Goal: Task Accomplishment & Management: Complete application form

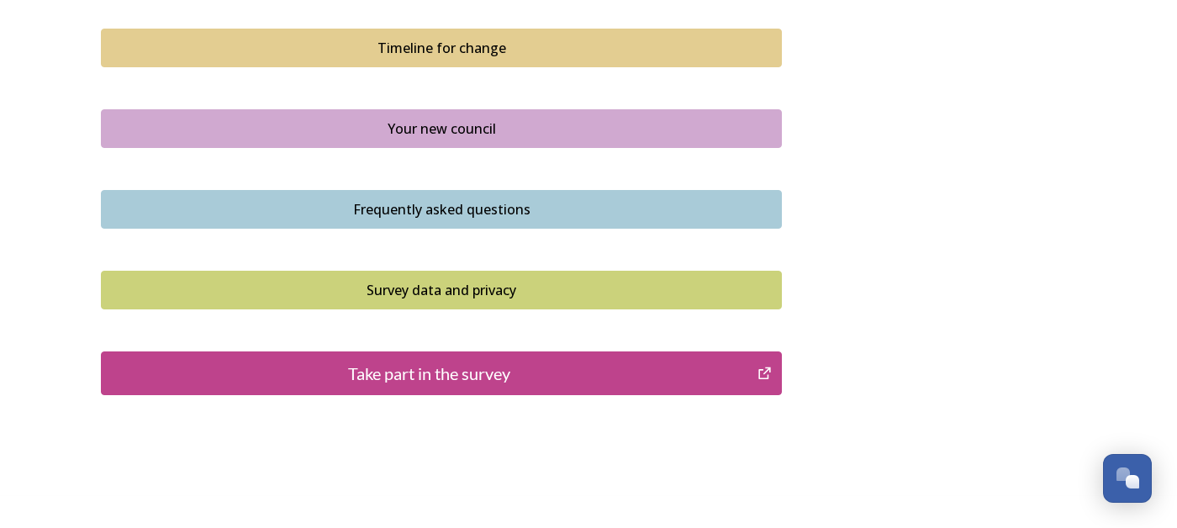
scroll to position [1246, 0]
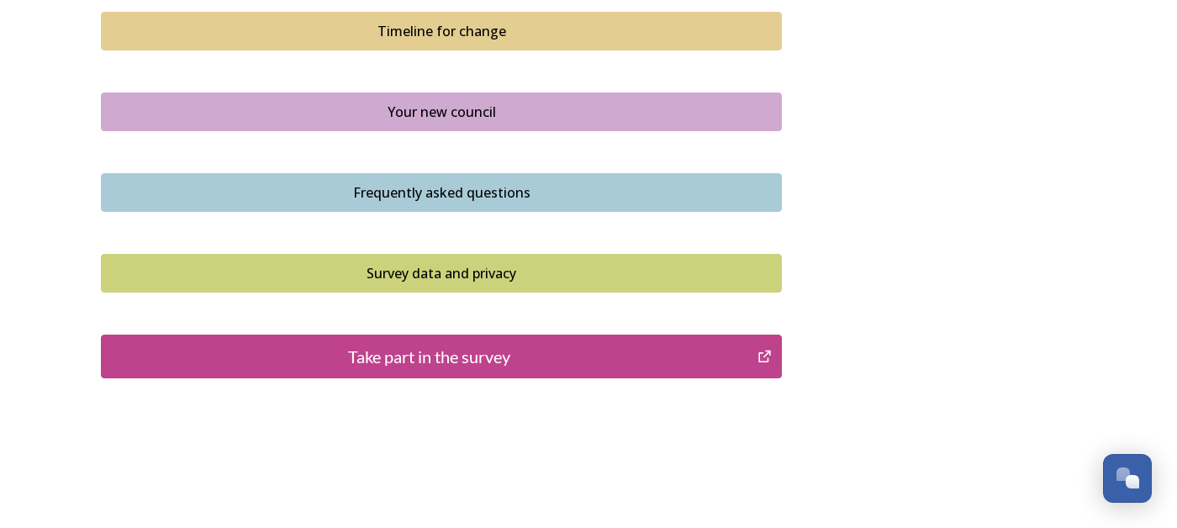
click at [464, 352] on div "Take part in the survey" at bounding box center [429, 356] width 638 height 25
click at [471, 350] on div "Take part in the survey" at bounding box center [429, 356] width 638 height 25
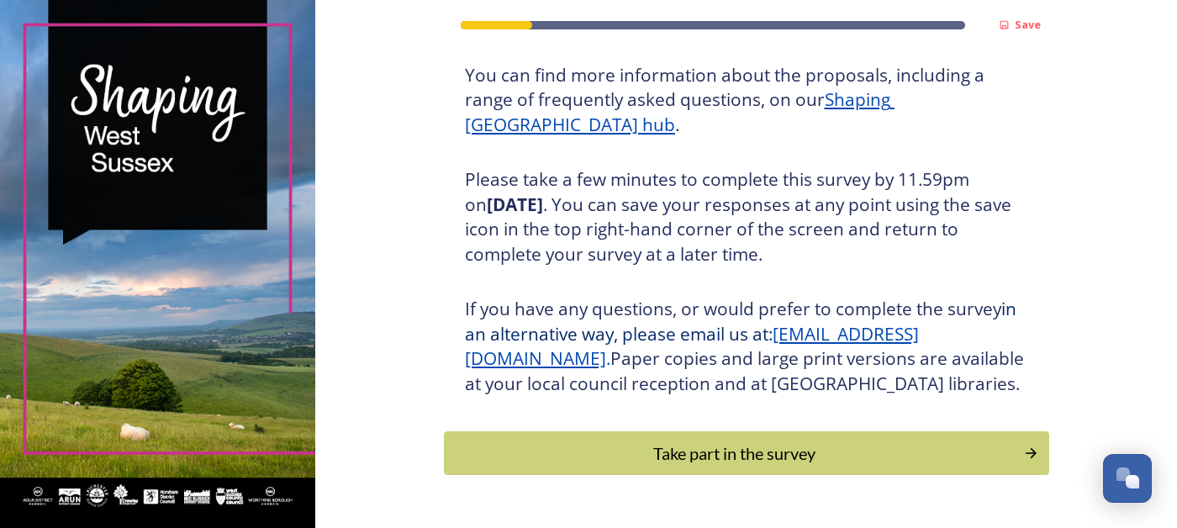
scroll to position [279, 0]
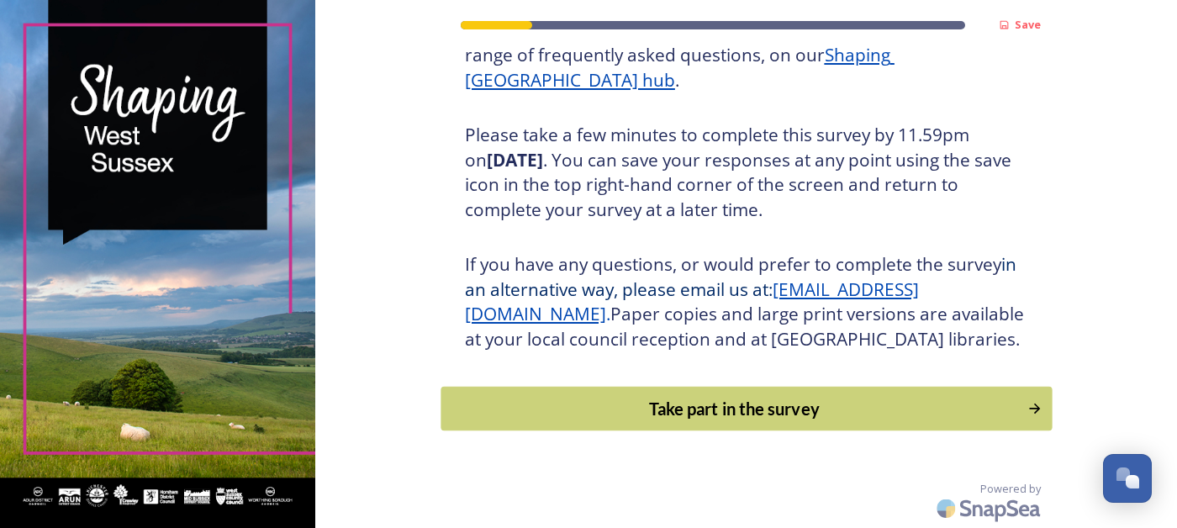
click at [625, 403] on div "Take part in the survey" at bounding box center [734, 408] width 568 height 25
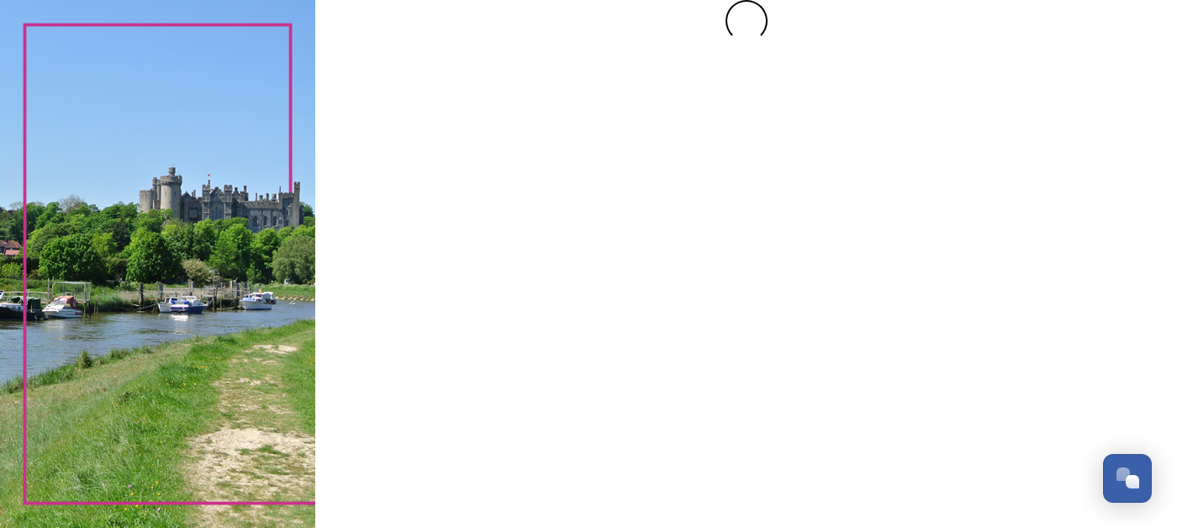
scroll to position [0, 0]
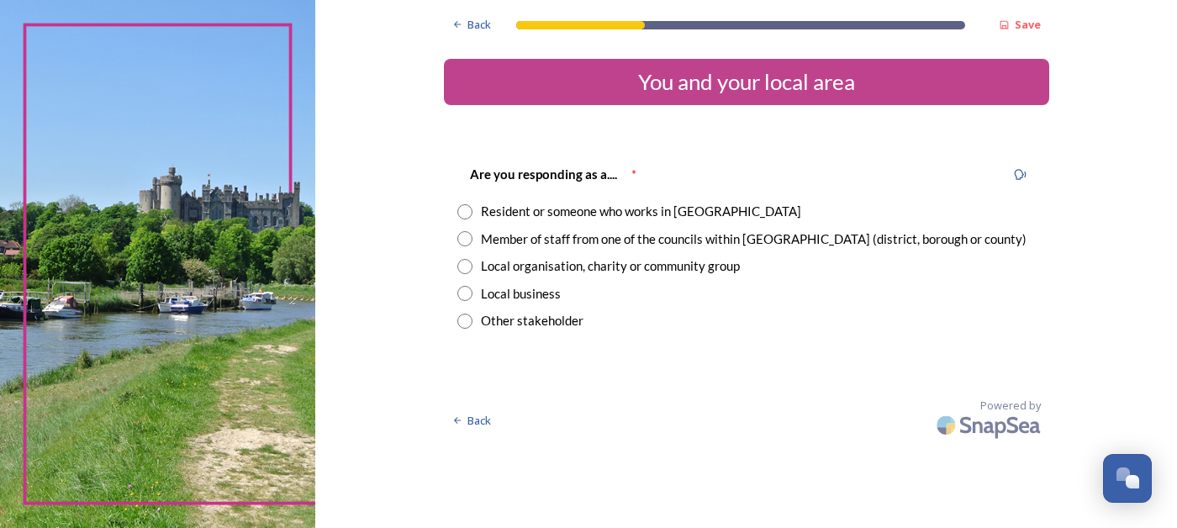
click at [472, 211] on input "radio" at bounding box center [464, 211] width 15 height 15
radio input "true"
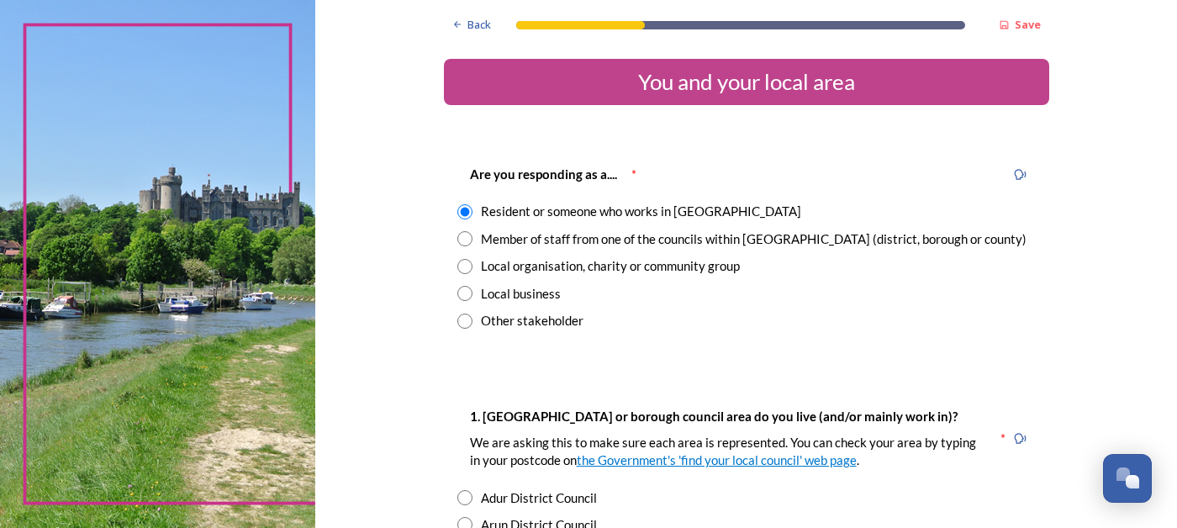
click at [472, 261] on input "radio" at bounding box center [464, 266] width 15 height 15
radio input "true"
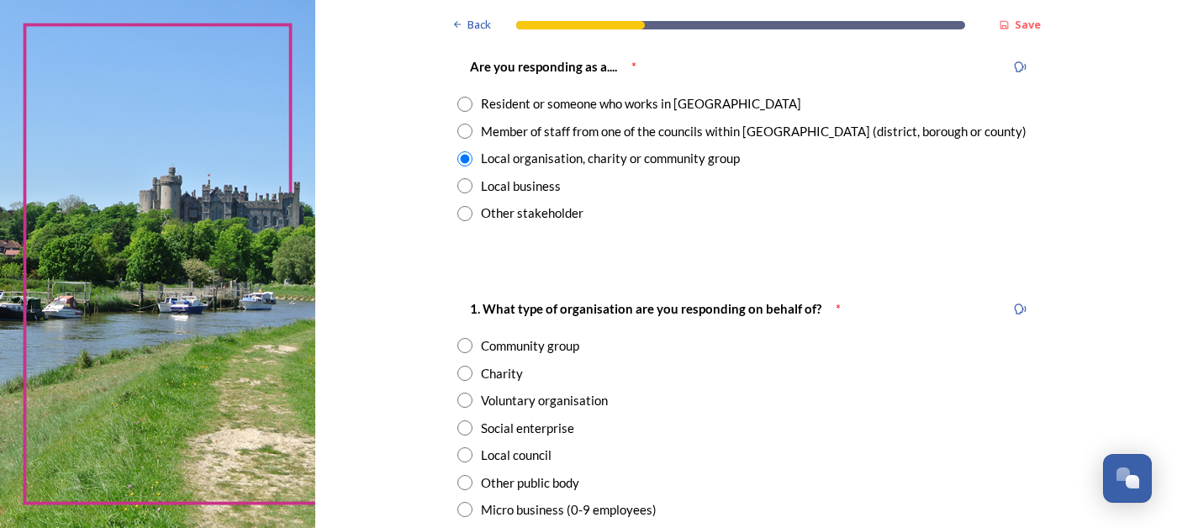
scroll to position [111, 0]
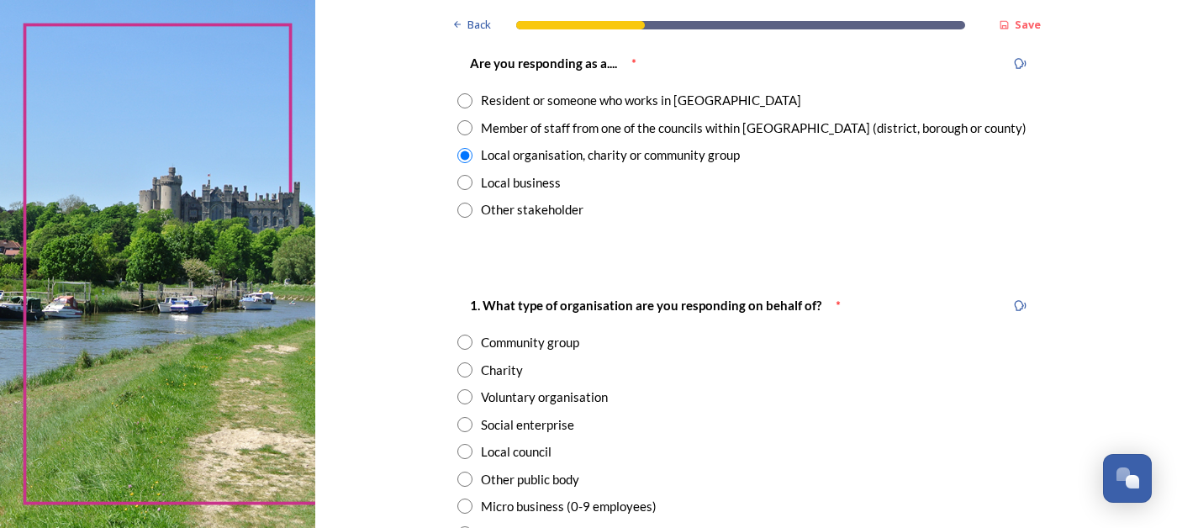
click at [503, 343] on div "1. What type of organisation are you responding on behalf of? * Community group…" at bounding box center [746, 460] width 605 height 364
click at [472, 342] on input "radio" at bounding box center [464, 341] width 15 height 15
radio input "true"
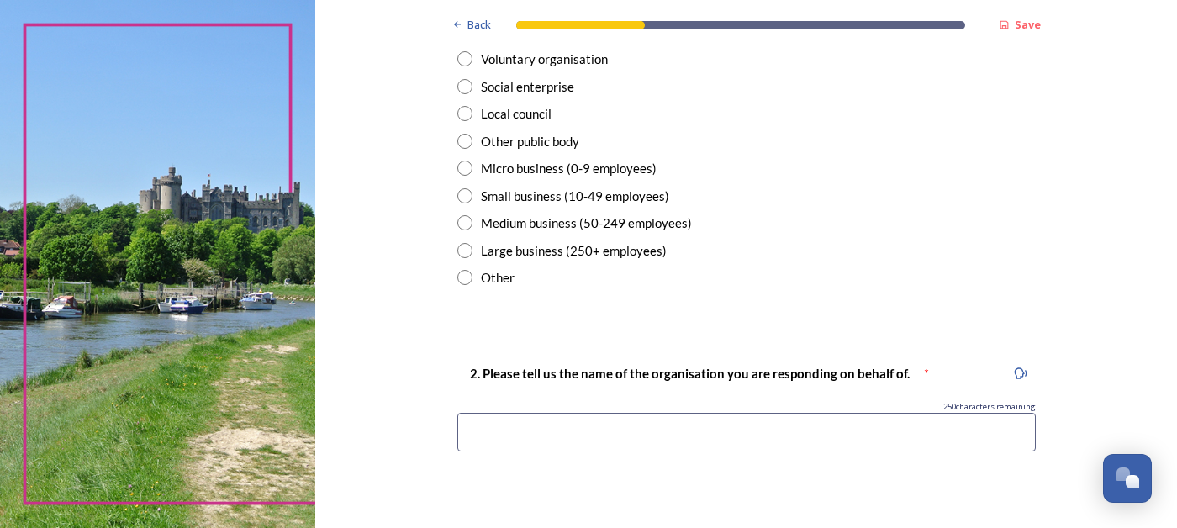
scroll to position [450, 0]
click at [571, 424] on input at bounding box center [746, 431] width 578 height 39
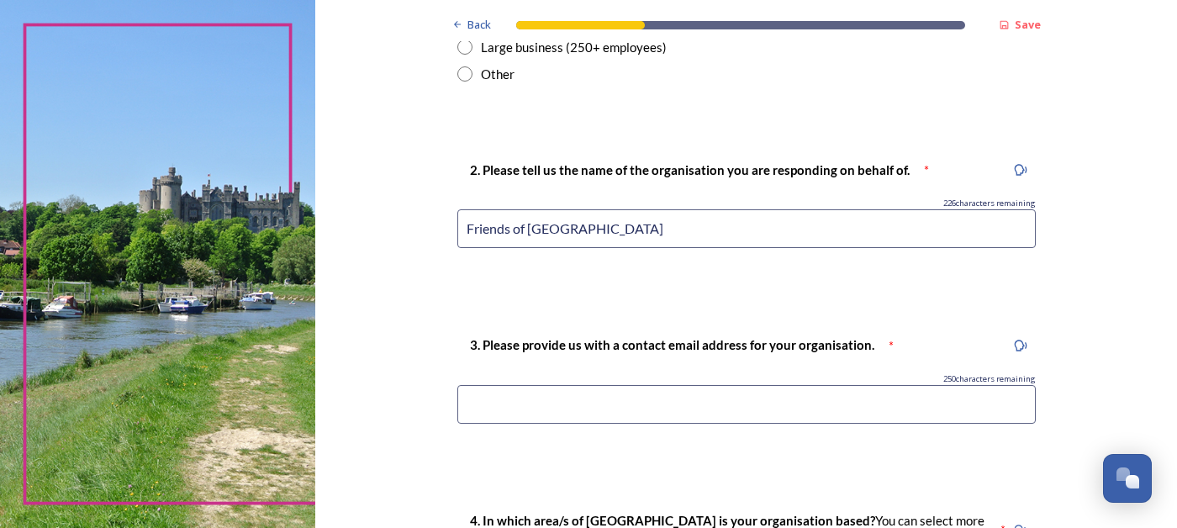
scroll to position [656, 0]
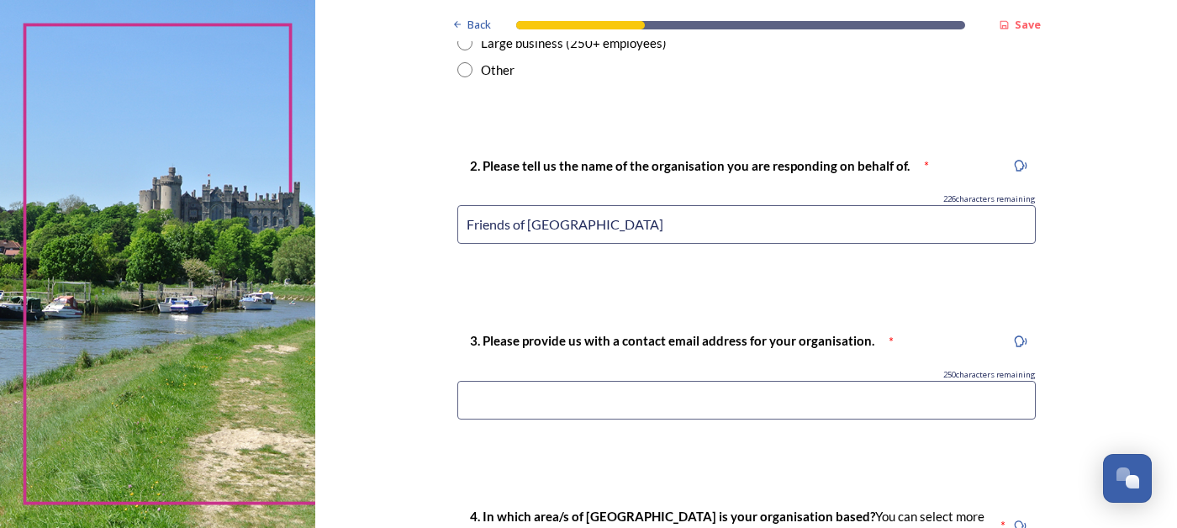
type input "Friends of [GEOGRAPHIC_DATA]"
click at [561, 401] on input at bounding box center [746, 400] width 578 height 39
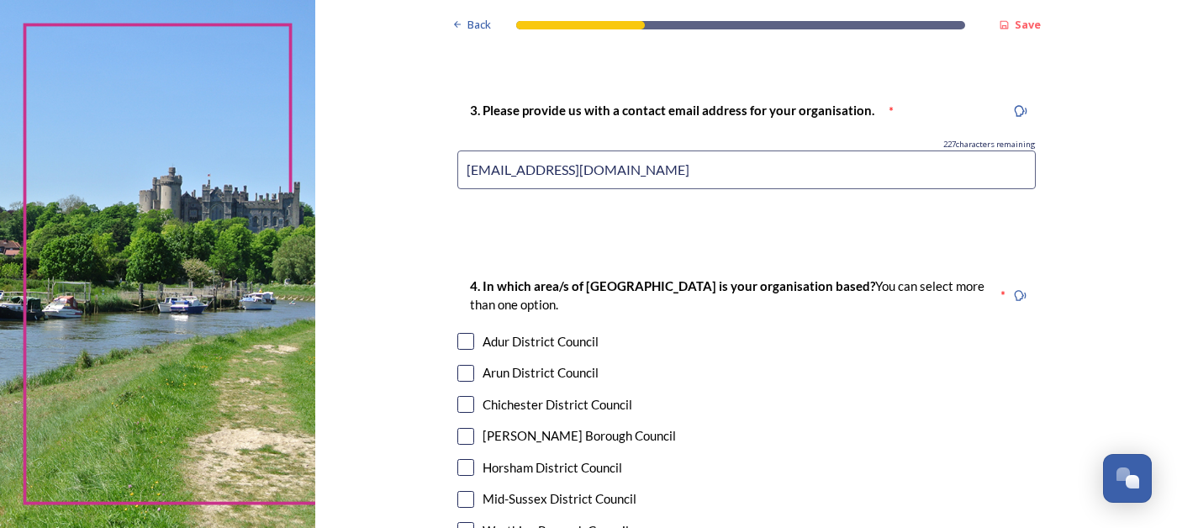
scroll to position [887, 0]
type input "[EMAIL_ADDRESS][DOMAIN_NAME]"
click at [474, 408] on input "checkbox" at bounding box center [465, 403] width 17 height 17
checkbox input "true"
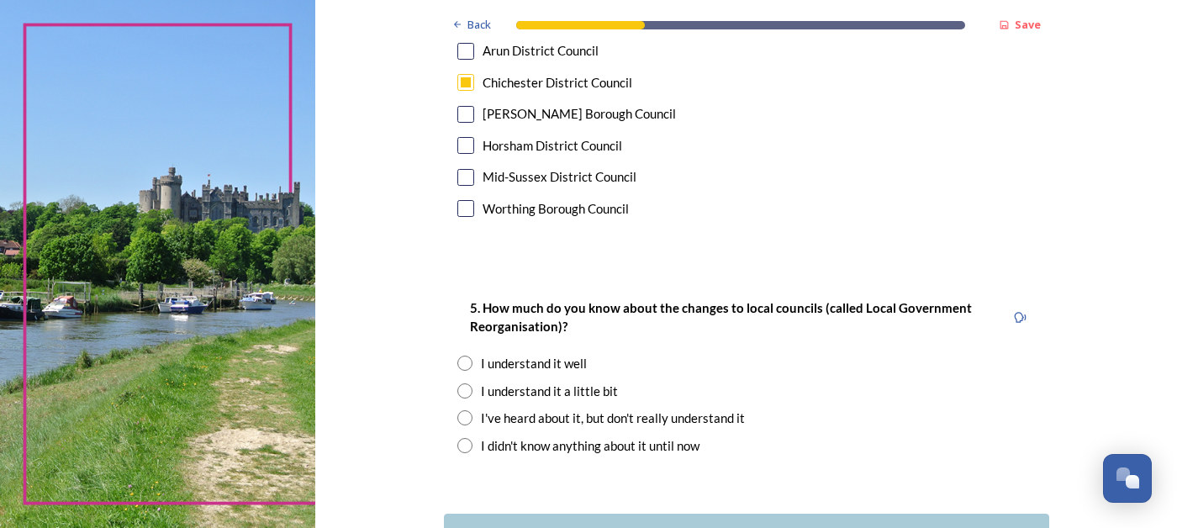
scroll to position [1210, 0]
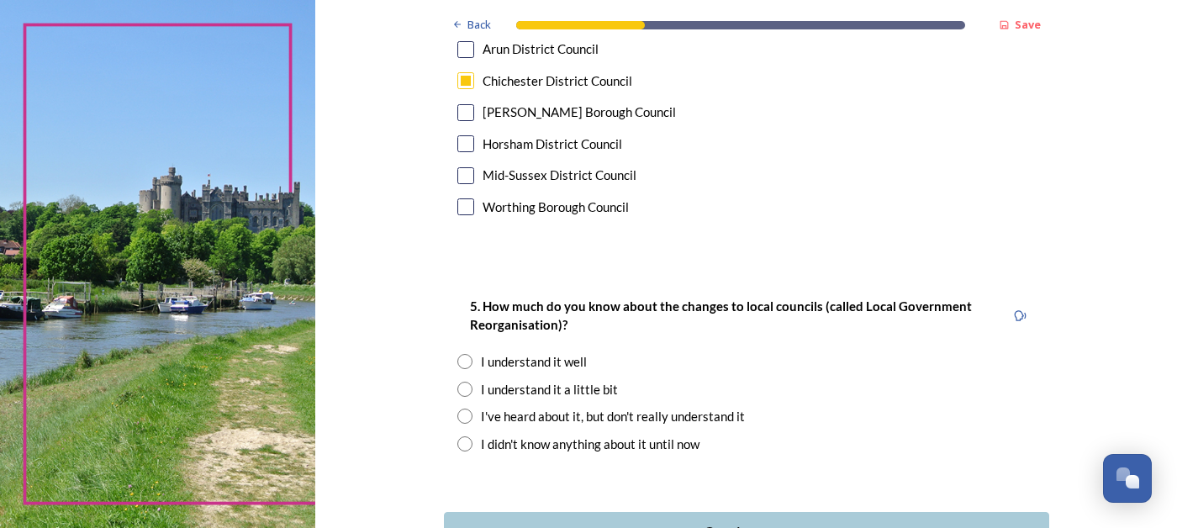
click at [472, 356] on input "radio" at bounding box center [464, 361] width 15 height 15
radio input "true"
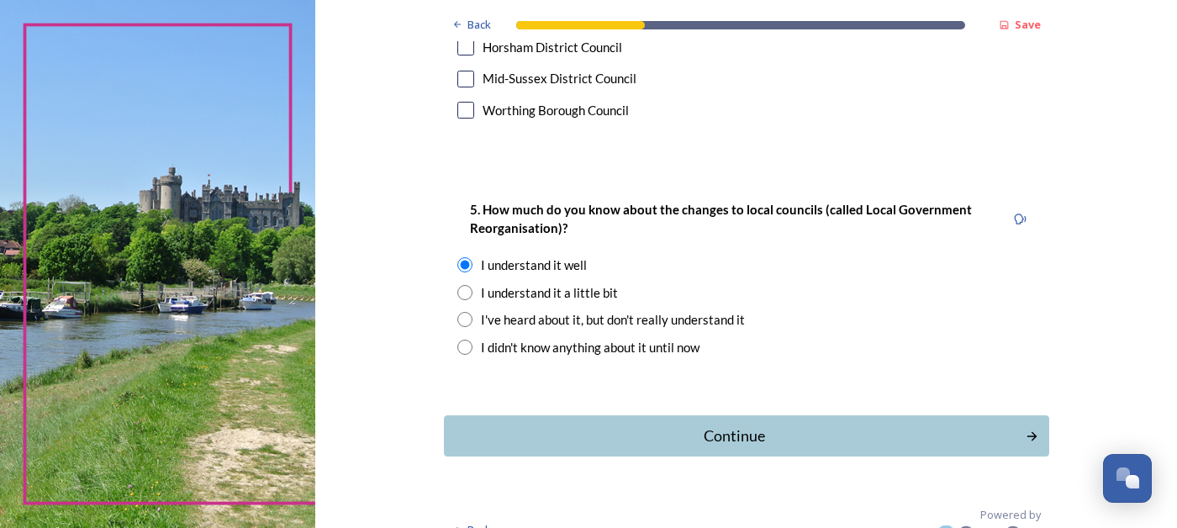
scroll to position [1331, 0]
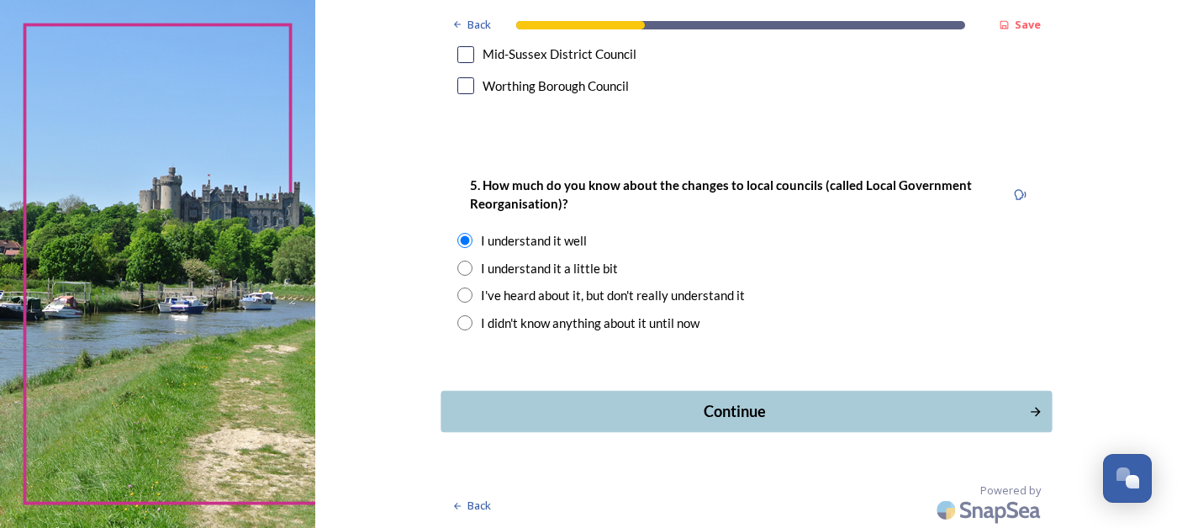
click at [614, 404] on div "Continue" at bounding box center [734, 411] width 569 height 23
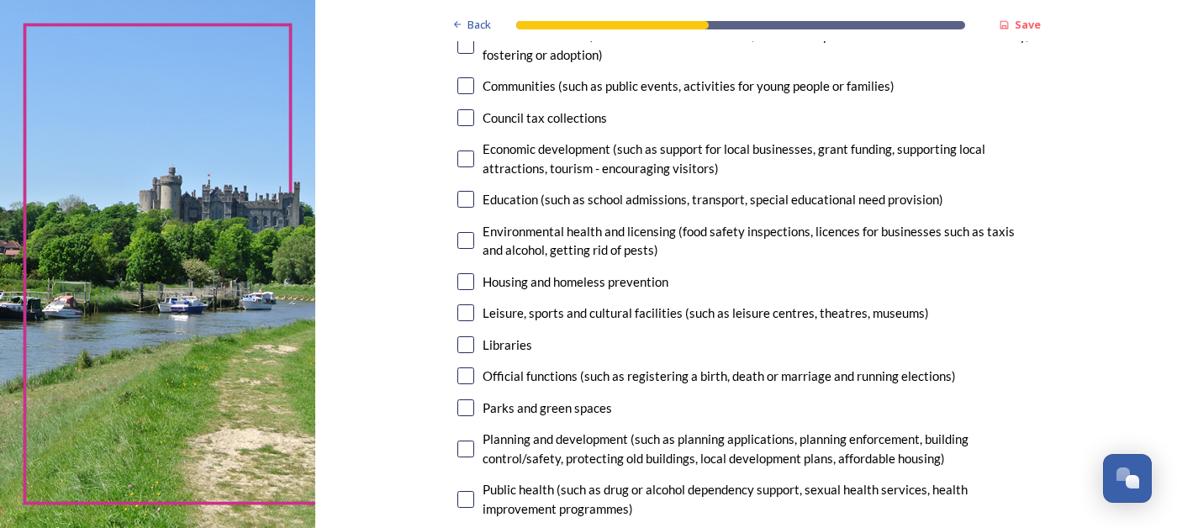
scroll to position [239, 0]
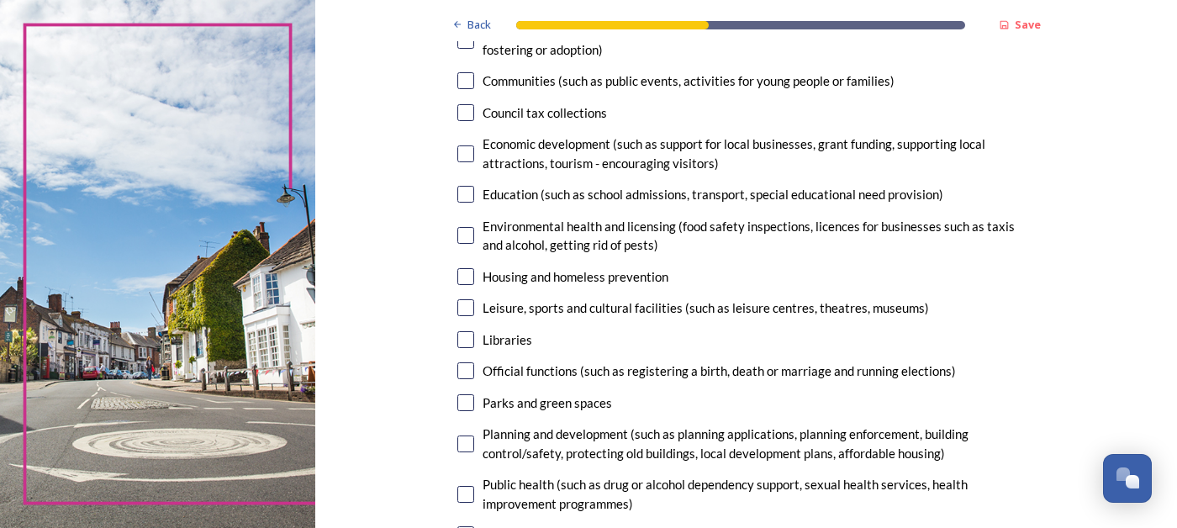
click at [474, 407] on input "checkbox" at bounding box center [465, 402] width 17 height 17
checkbox input "true"
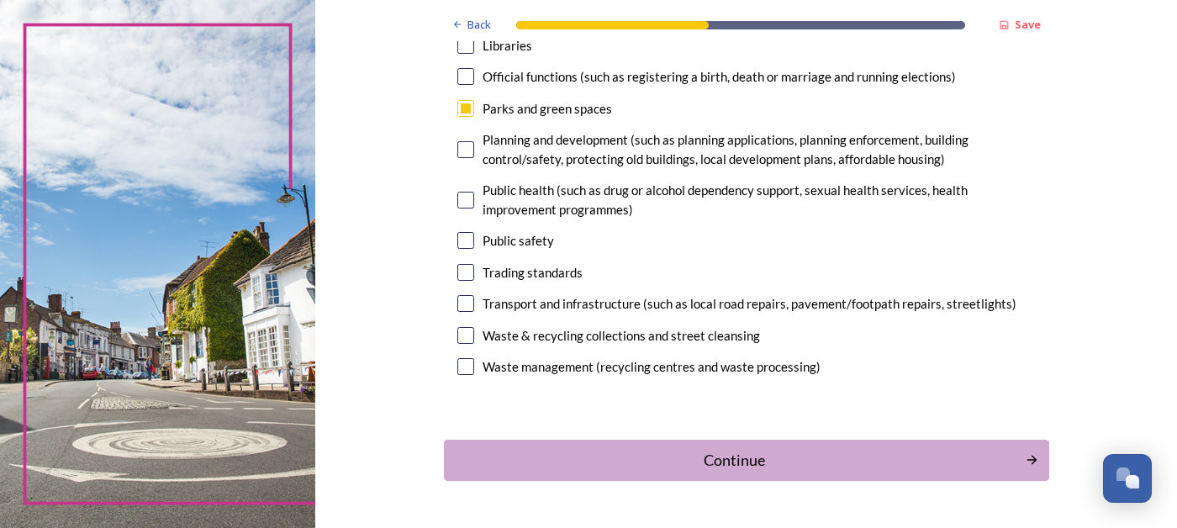
scroll to position [551, 0]
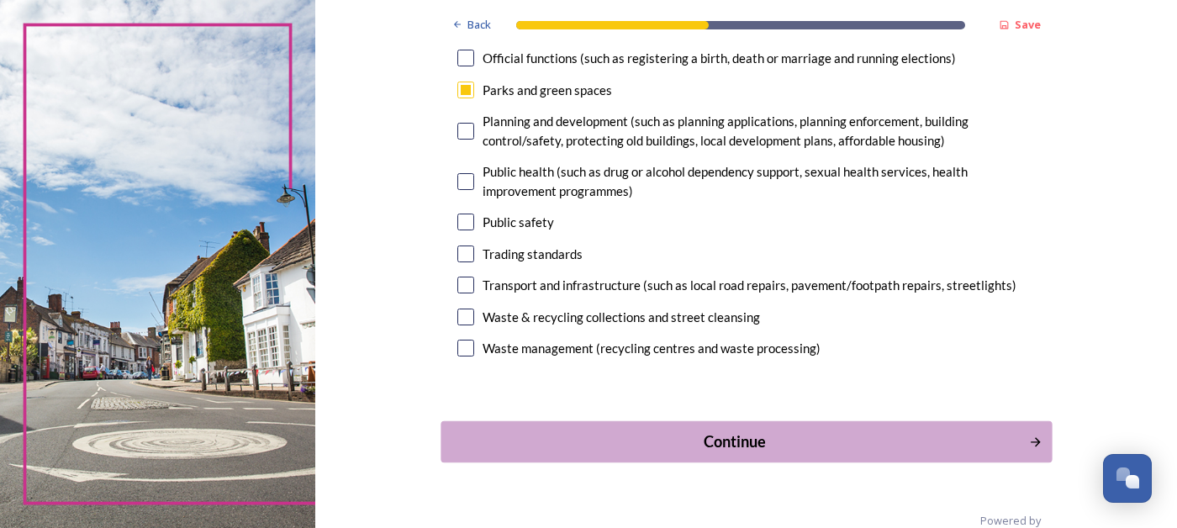
click at [566, 436] on div "Continue" at bounding box center [734, 440] width 569 height 23
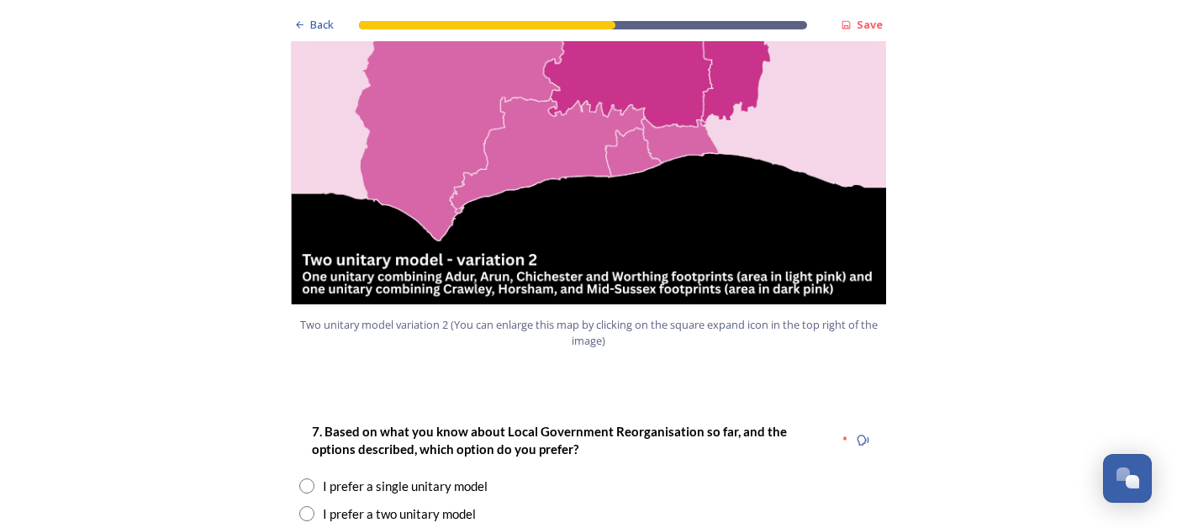
scroll to position [1934, 0]
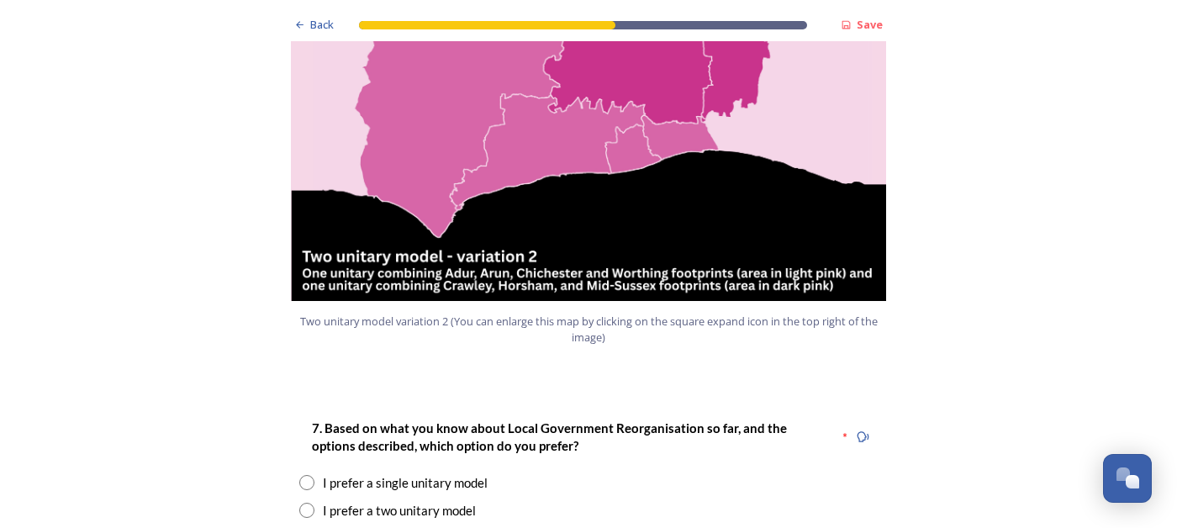
click at [303, 503] on input "radio" at bounding box center [306, 510] width 15 height 15
radio input "true"
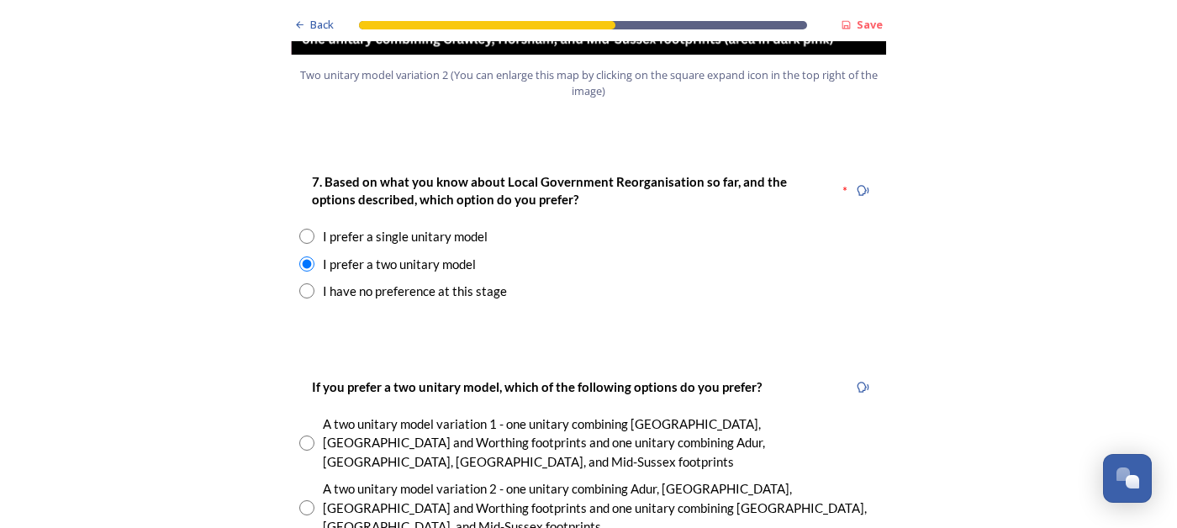
scroll to position [2181, 0]
click at [308, 435] on input "radio" at bounding box center [306, 442] width 15 height 15
radio input "true"
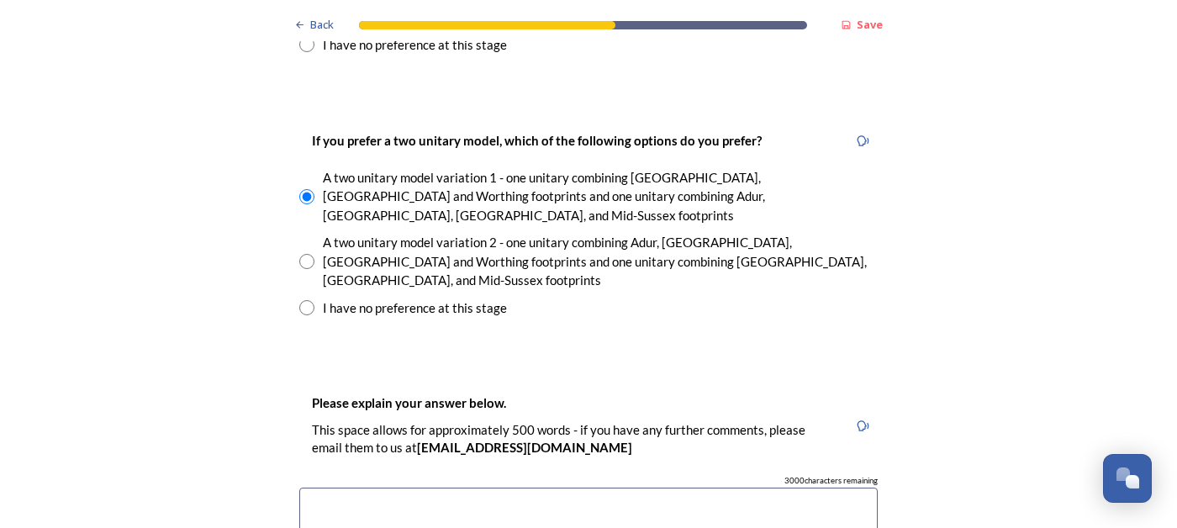
scroll to position [2428, 0]
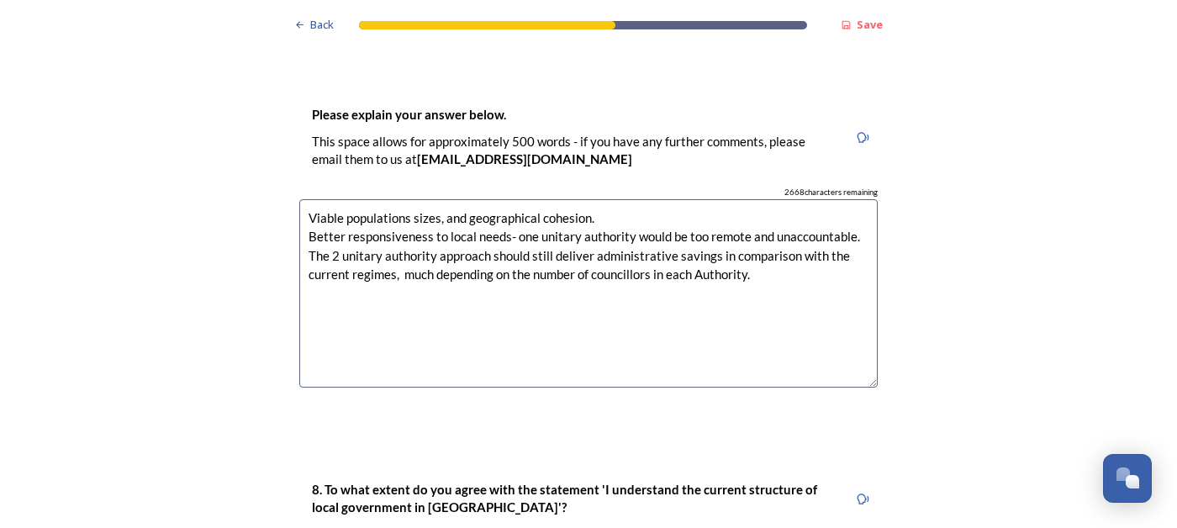
scroll to position [2715, 0]
type textarea "Viable populations sizes, and geographical cohesion. Better responsiveness to l…"
radio input "true"
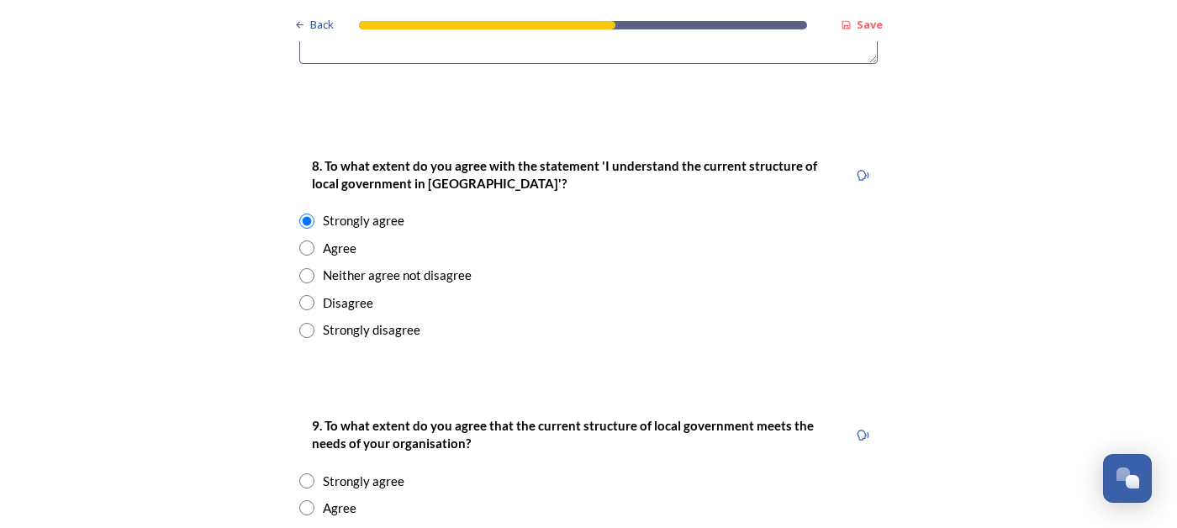
scroll to position [3042, 0]
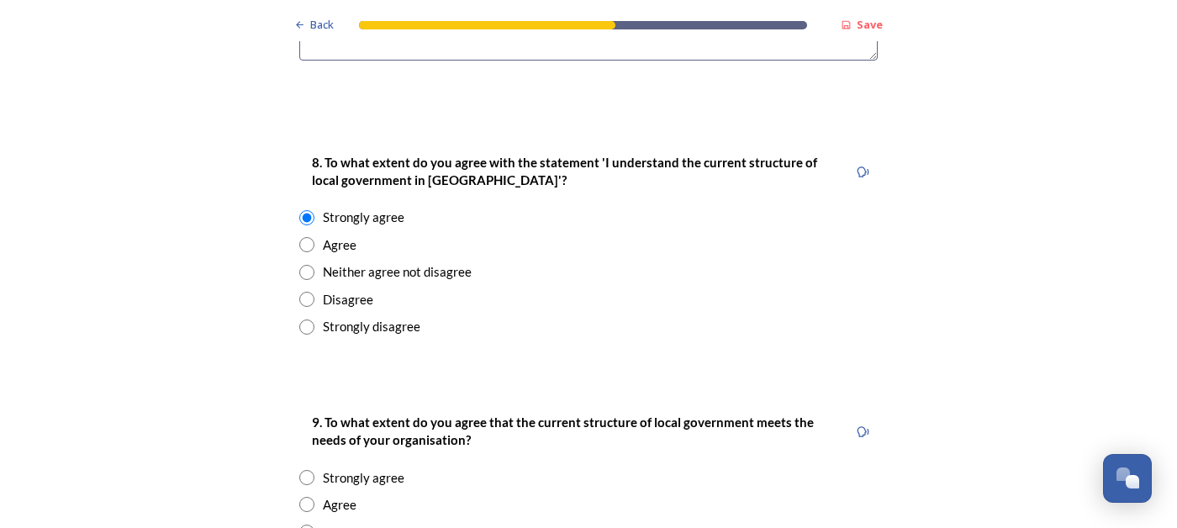
click at [308, 470] on input "radio" at bounding box center [306, 477] width 15 height 15
radio input "true"
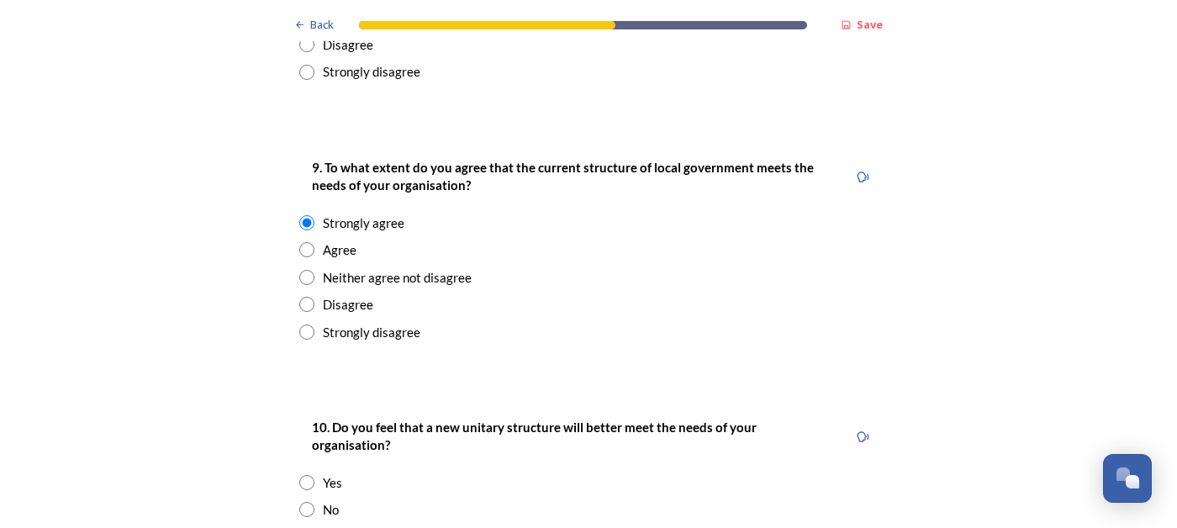
scroll to position [3297, 0]
click at [305, 501] on input "radio" at bounding box center [306, 508] width 15 height 15
radio input "true"
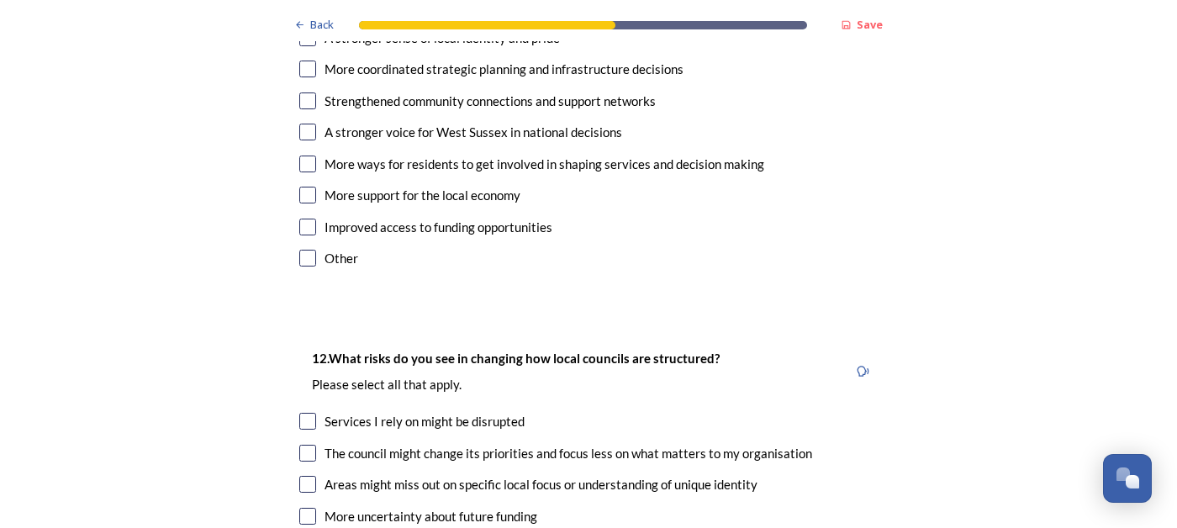
scroll to position [4073, 0]
click at [307, 474] on input "checkbox" at bounding box center [307, 482] width 17 height 17
checkbox input "true"
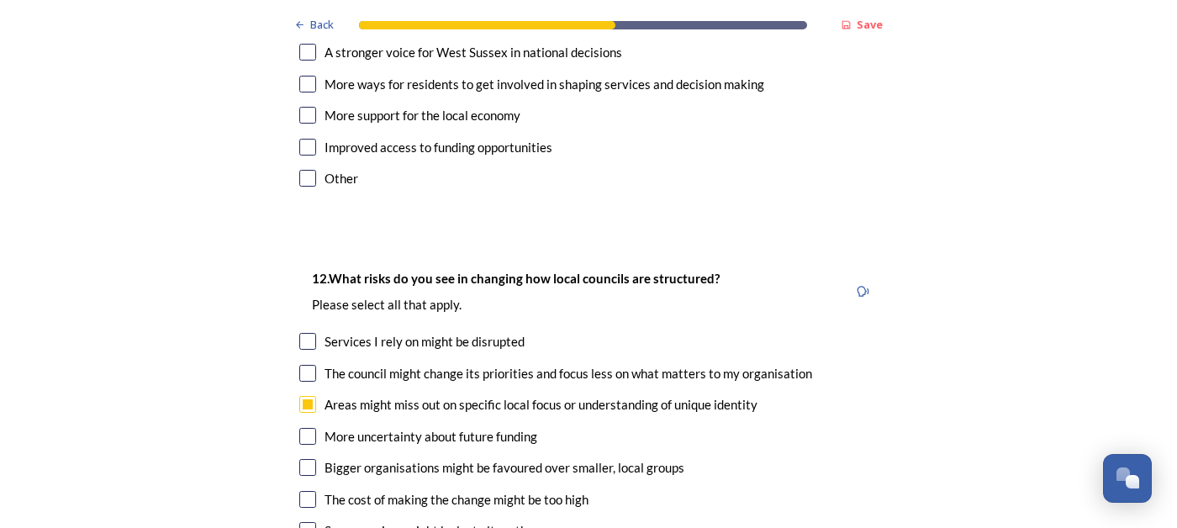
scroll to position [4153, 0]
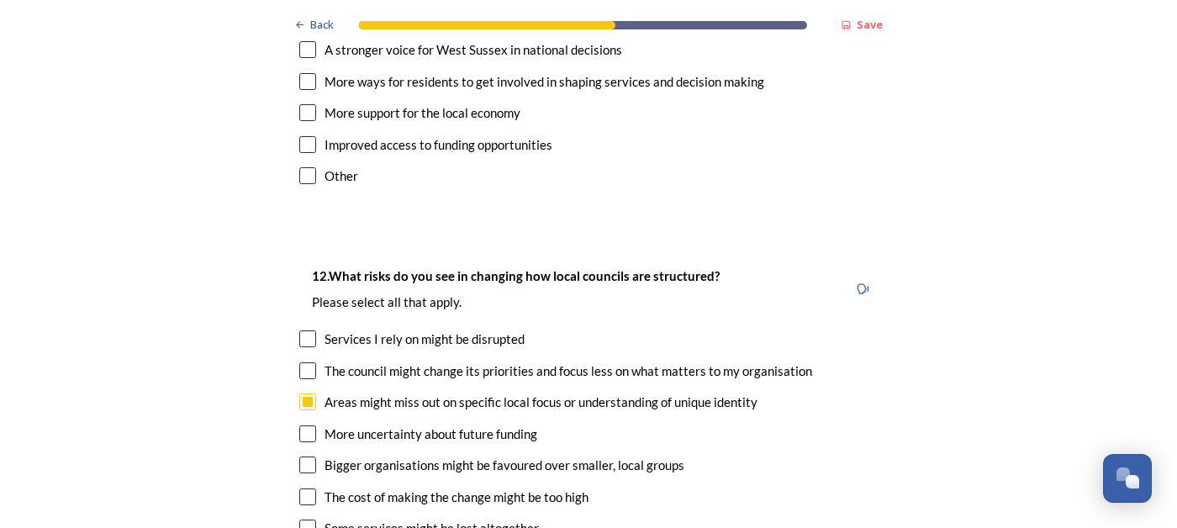
click at [312, 456] on input "checkbox" at bounding box center [307, 464] width 17 height 17
checkbox input "true"
click at [310, 488] on input "checkbox" at bounding box center [307, 496] width 17 height 17
checkbox input "true"
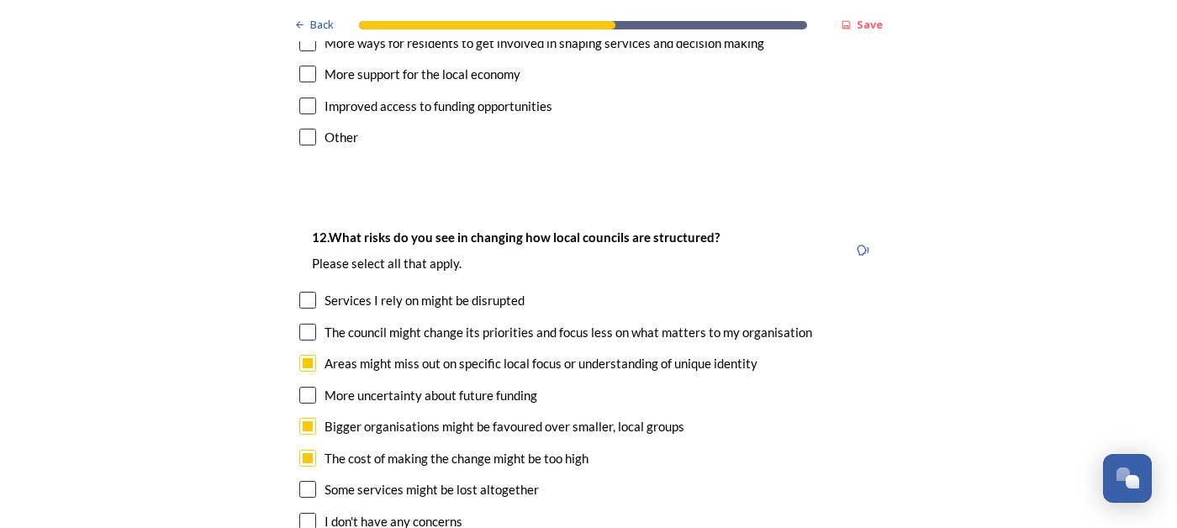
click at [308, 324] on input "checkbox" at bounding box center [307, 332] width 17 height 17
checkbox input "true"
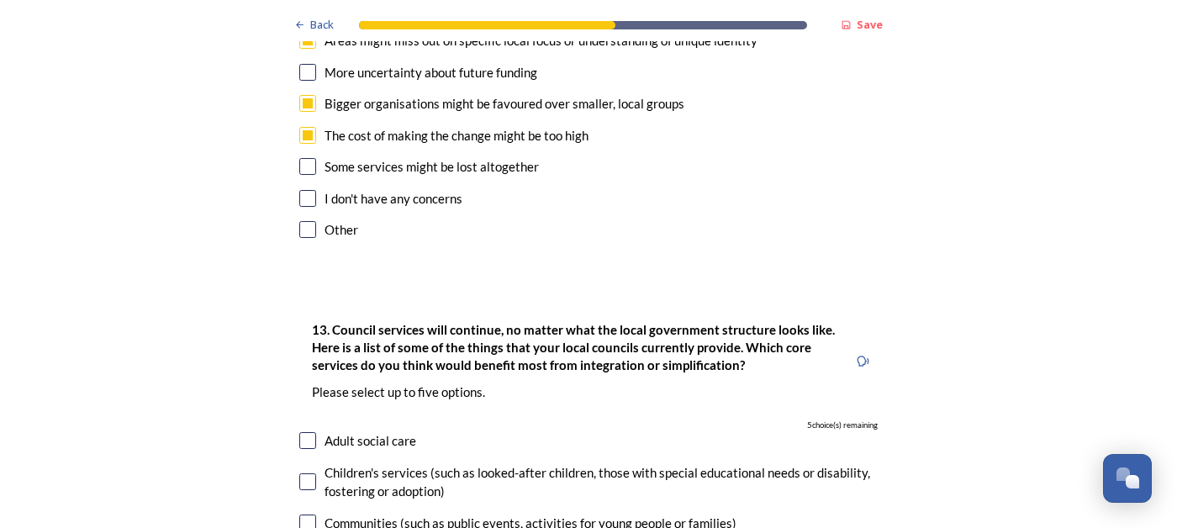
scroll to position [4517, 0]
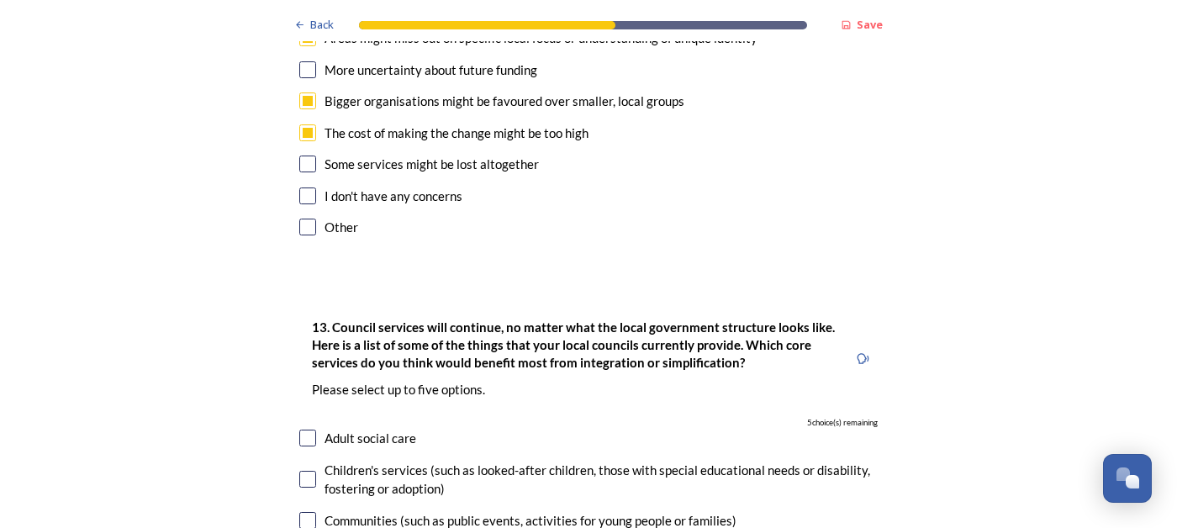
click at [311, 429] on input "checkbox" at bounding box center [307, 437] width 17 height 17
checkbox input "true"
click at [308, 471] on input "checkbox" at bounding box center [307, 479] width 17 height 17
checkbox input "true"
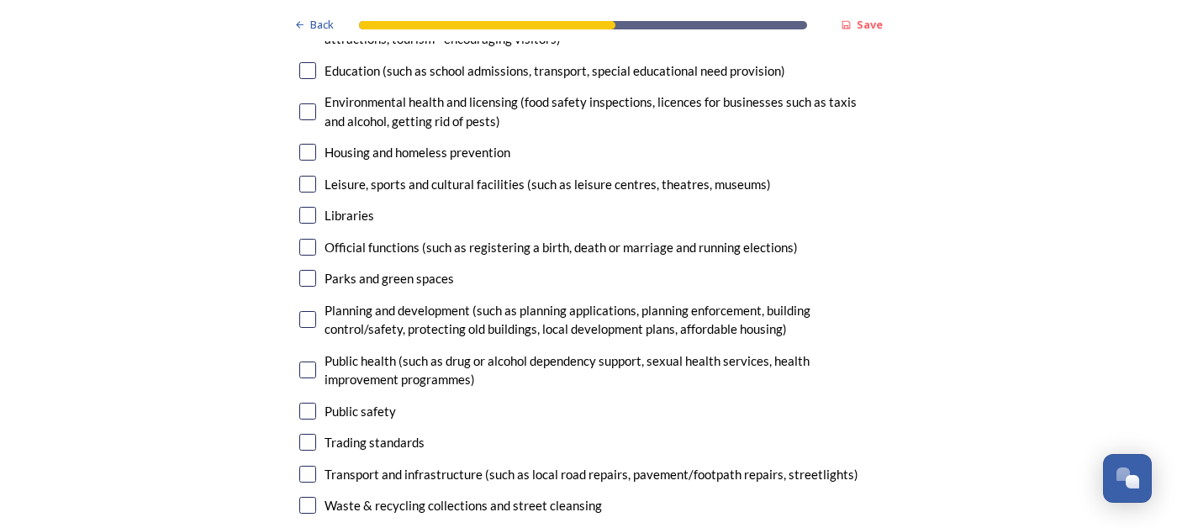
scroll to position [5079, 0]
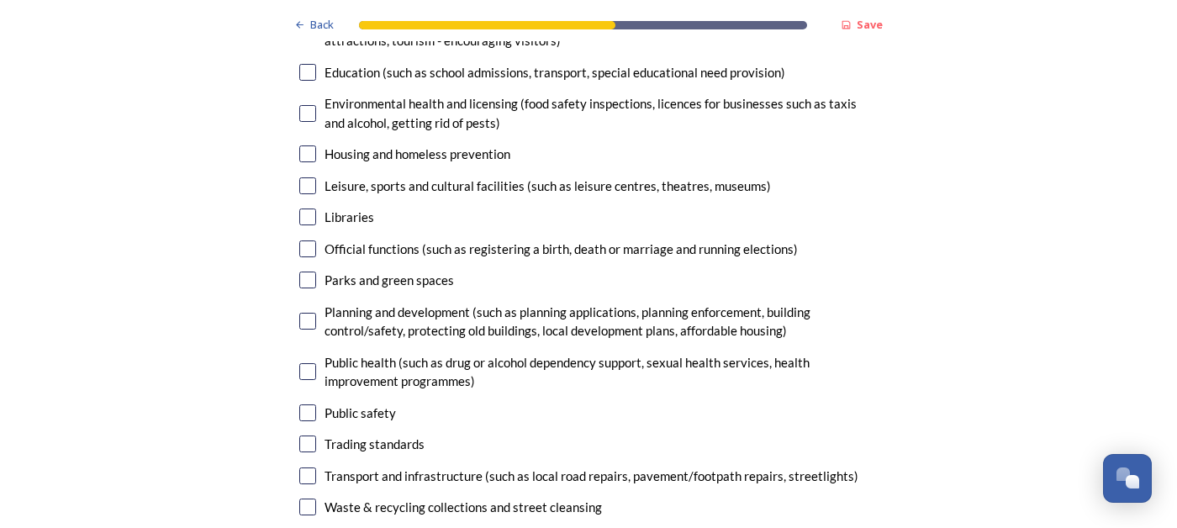
click at [308, 313] on input "checkbox" at bounding box center [307, 321] width 17 height 17
checkbox input "true"
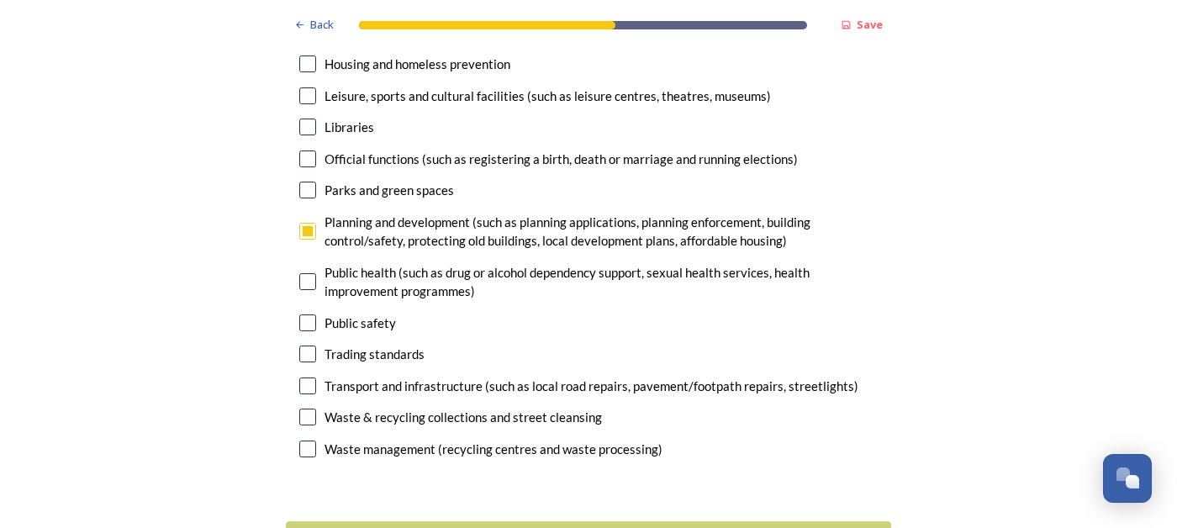
scroll to position [5191, 0]
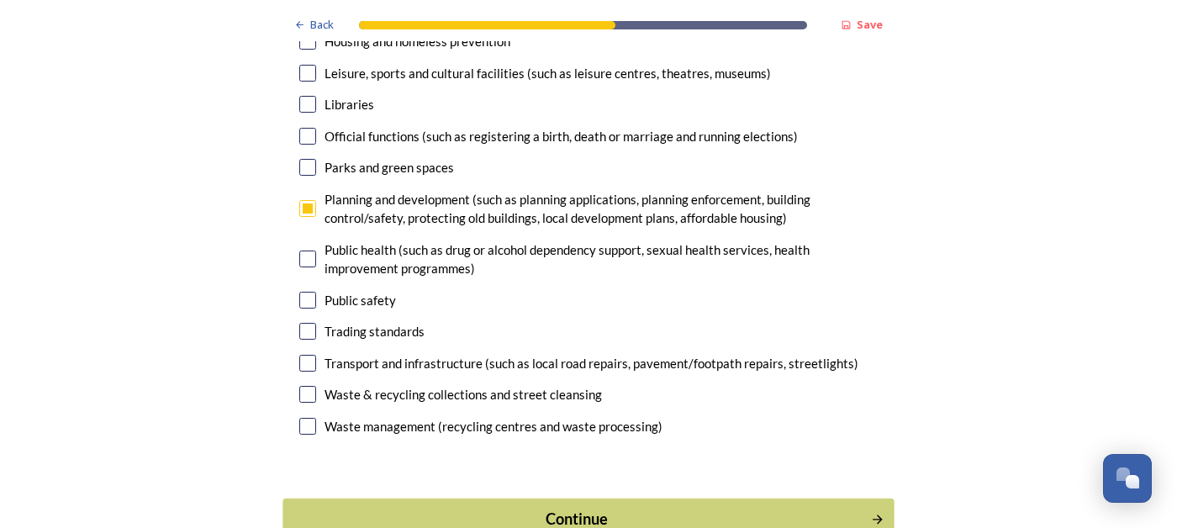
click at [565, 508] on div "Continue" at bounding box center [576, 519] width 569 height 23
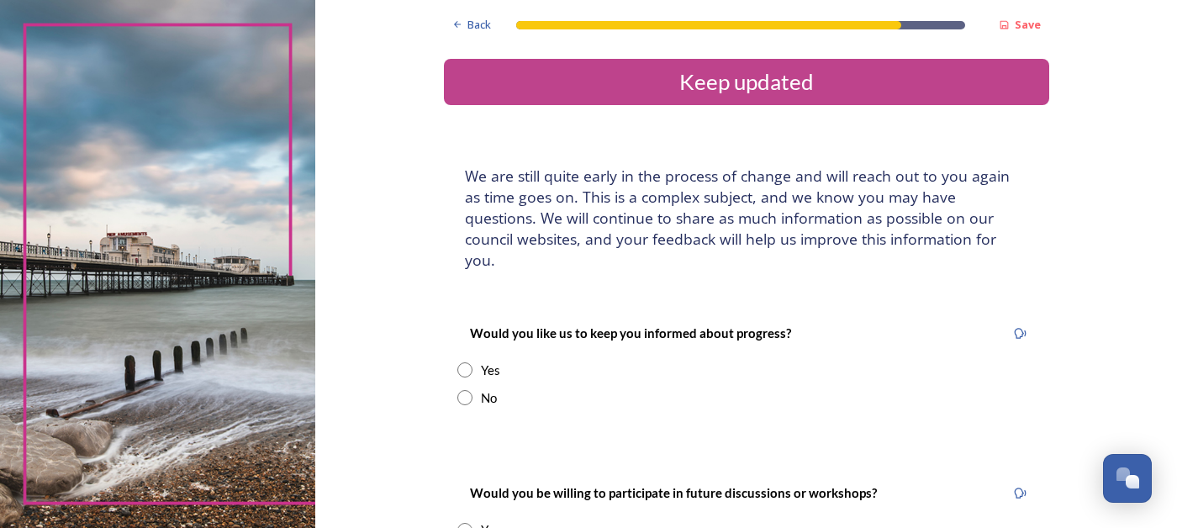
click at [472, 362] on input "radio" at bounding box center [464, 369] width 15 height 15
radio input "true"
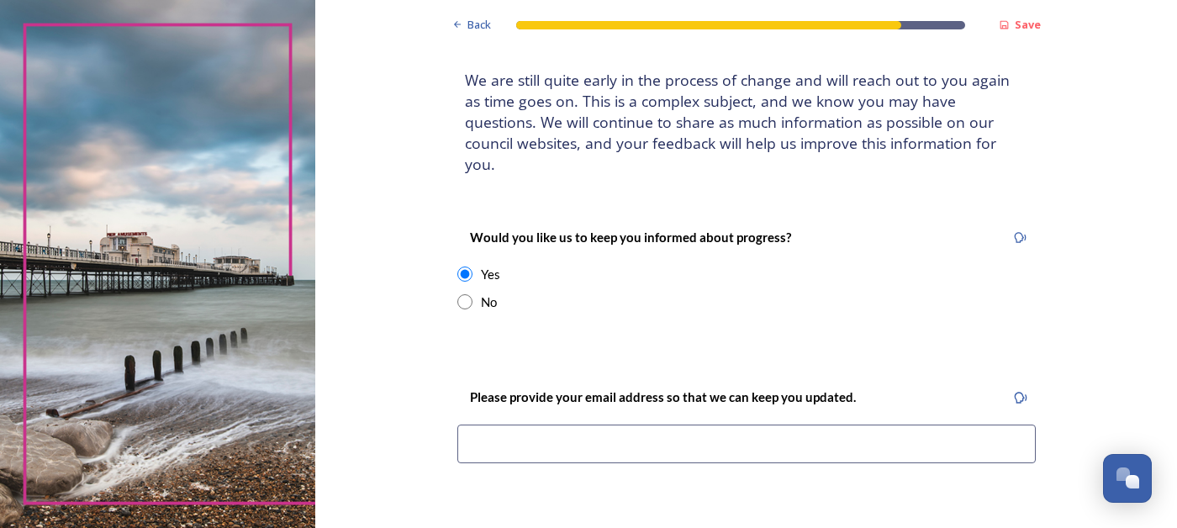
scroll to position [100, 0]
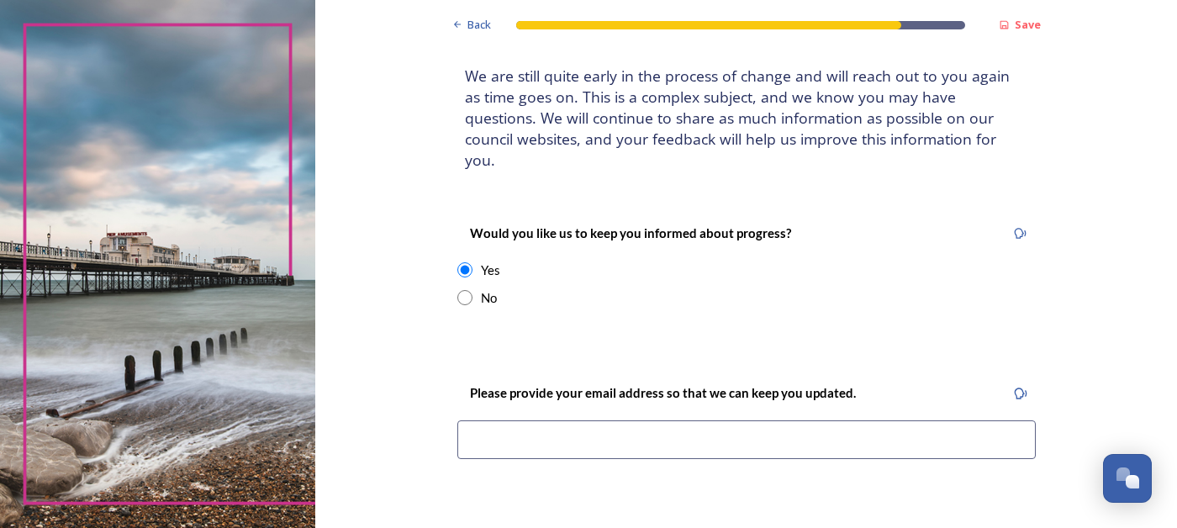
click at [587, 423] on input at bounding box center [746, 439] width 578 height 39
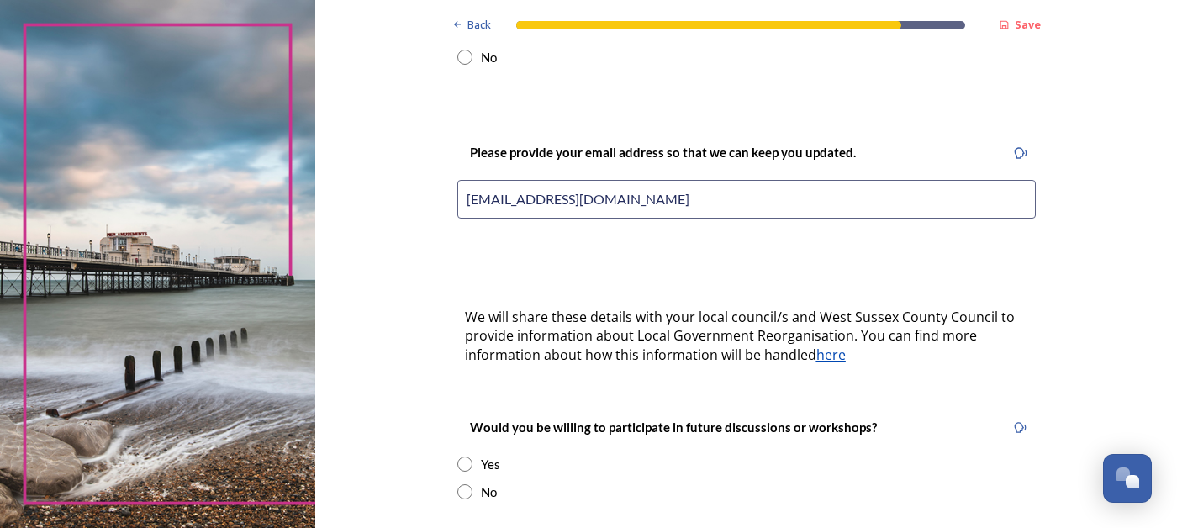
scroll to position [351, 0]
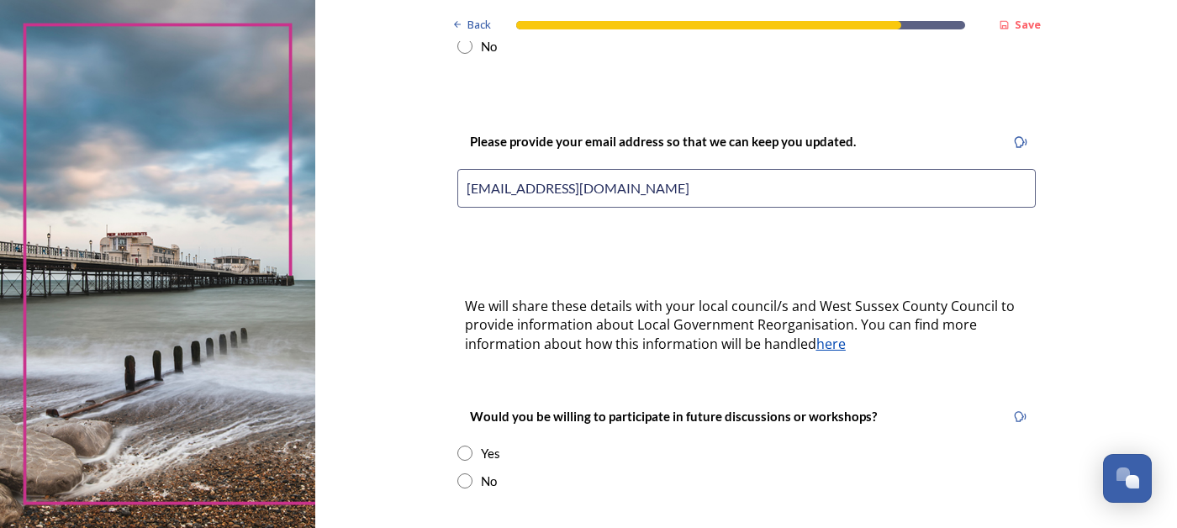
type input "[EMAIL_ADDRESS][DOMAIN_NAME]"
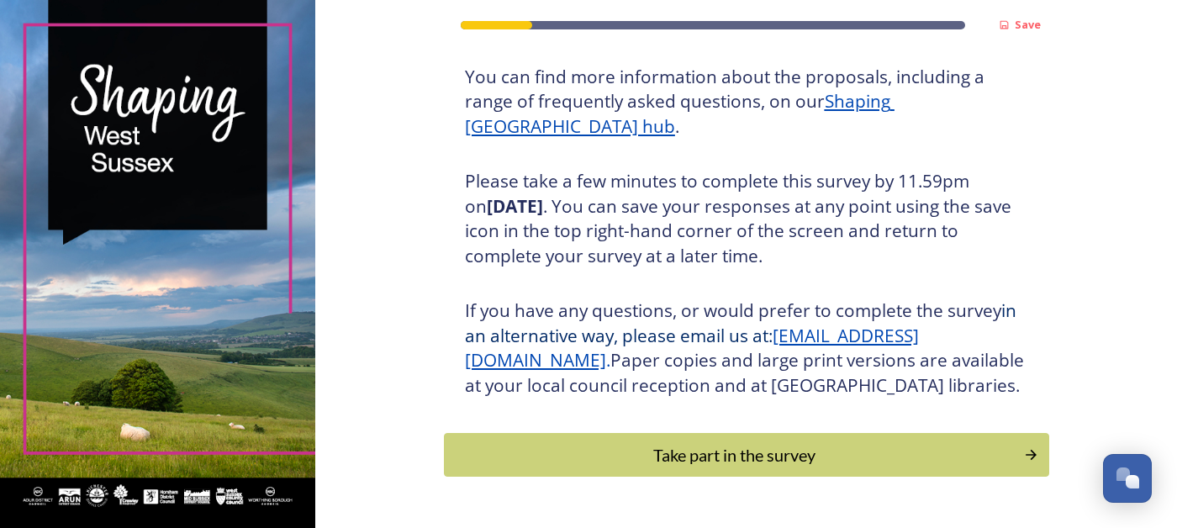
scroll to position [213, 0]
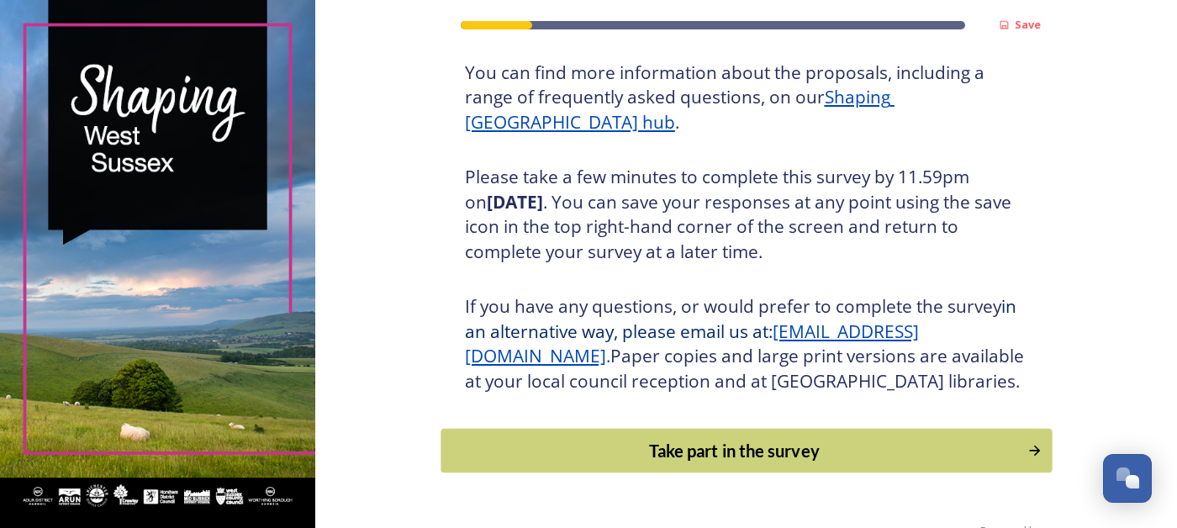
click at [642, 463] on div "Take part in the survey" at bounding box center [734, 450] width 568 height 25
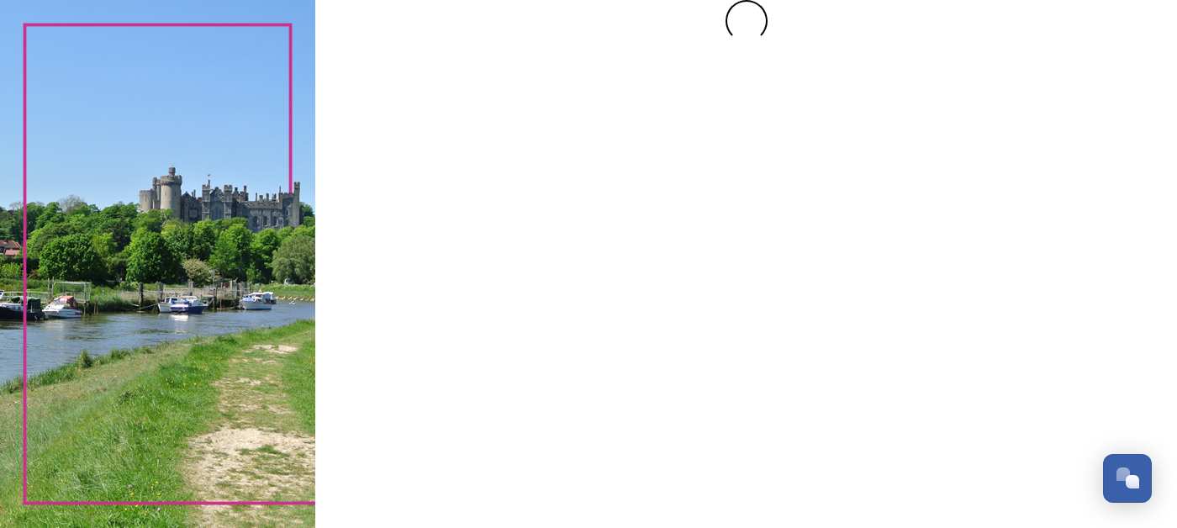
scroll to position [0, 0]
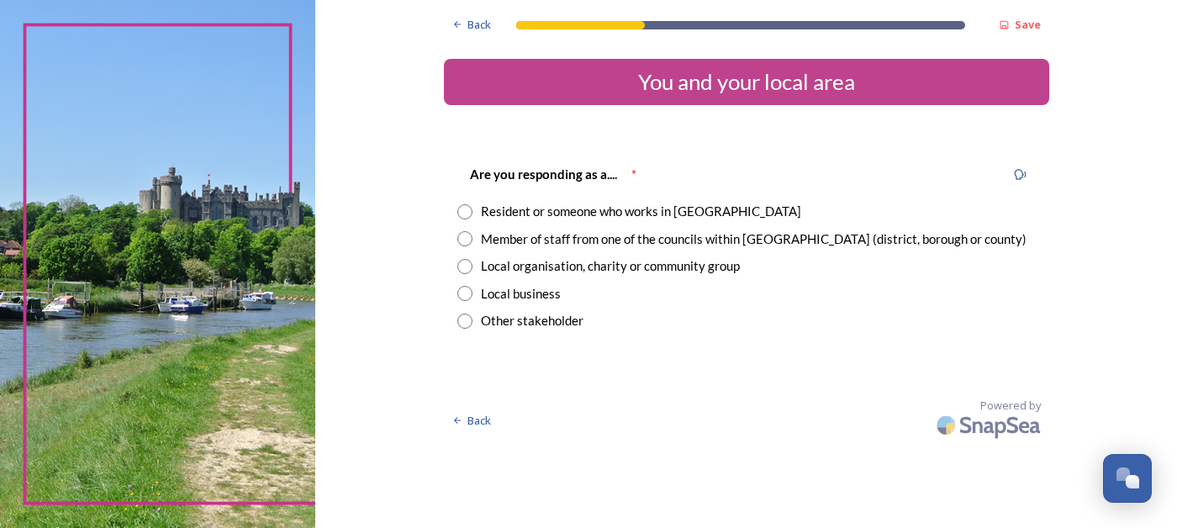
click at [472, 211] on input "radio" at bounding box center [464, 211] width 15 height 15
radio input "true"
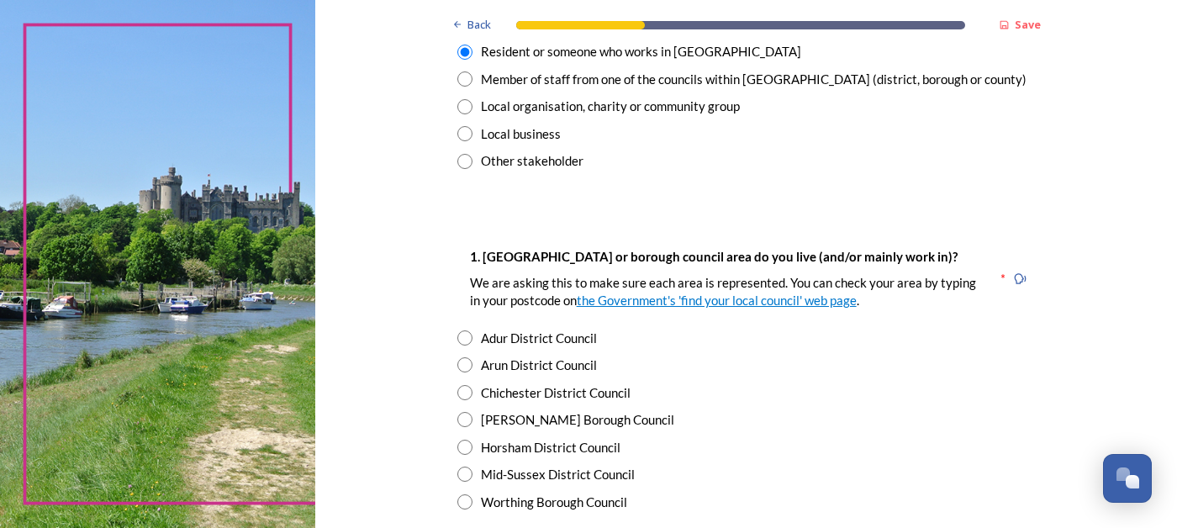
scroll to position [161, 0]
click at [472, 388] on input "radio" at bounding box center [464, 391] width 15 height 15
radio input "true"
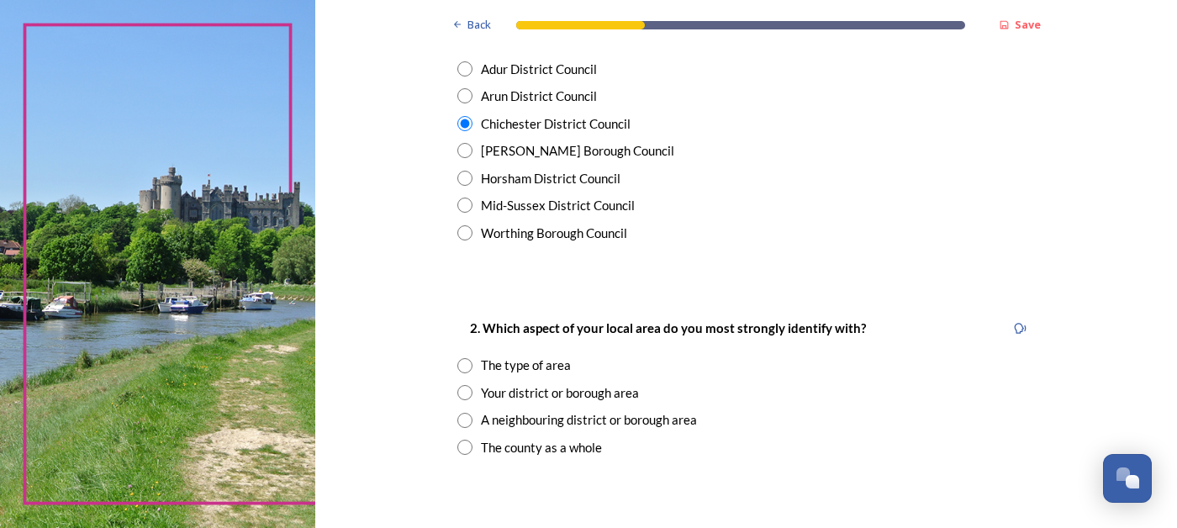
scroll to position [430, 0]
click at [472, 389] on input "radio" at bounding box center [464, 390] width 15 height 15
radio input "true"
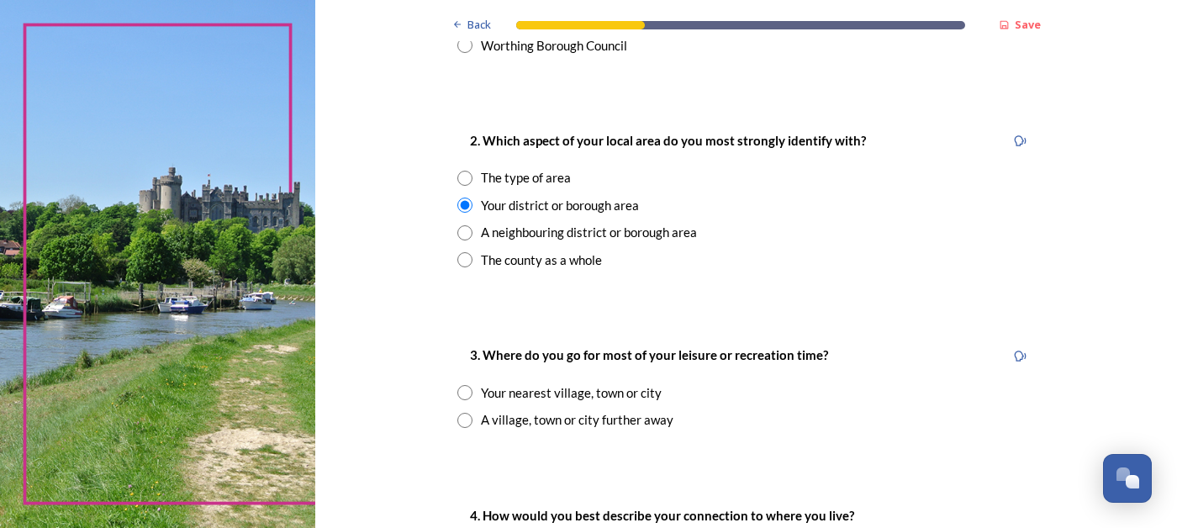
scroll to position [620, 0]
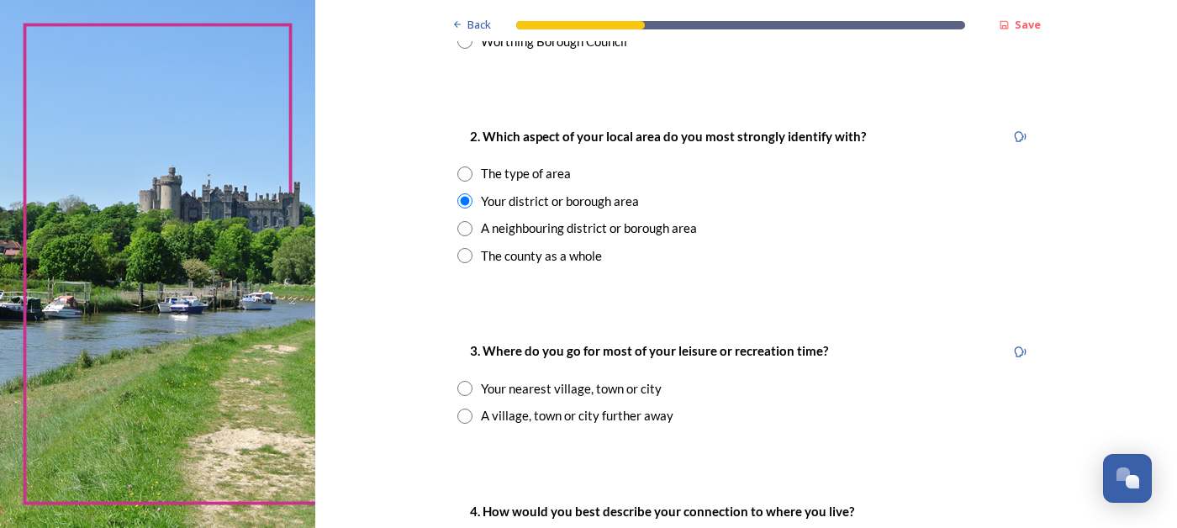
click at [472, 388] on input "radio" at bounding box center [464, 388] width 15 height 15
radio input "true"
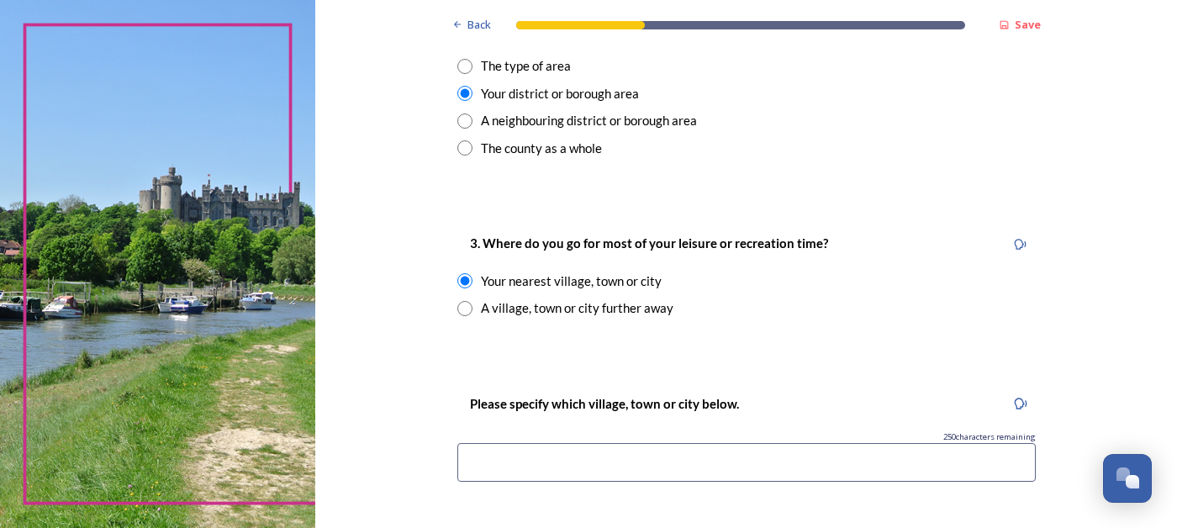
scroll to position [729, 0]
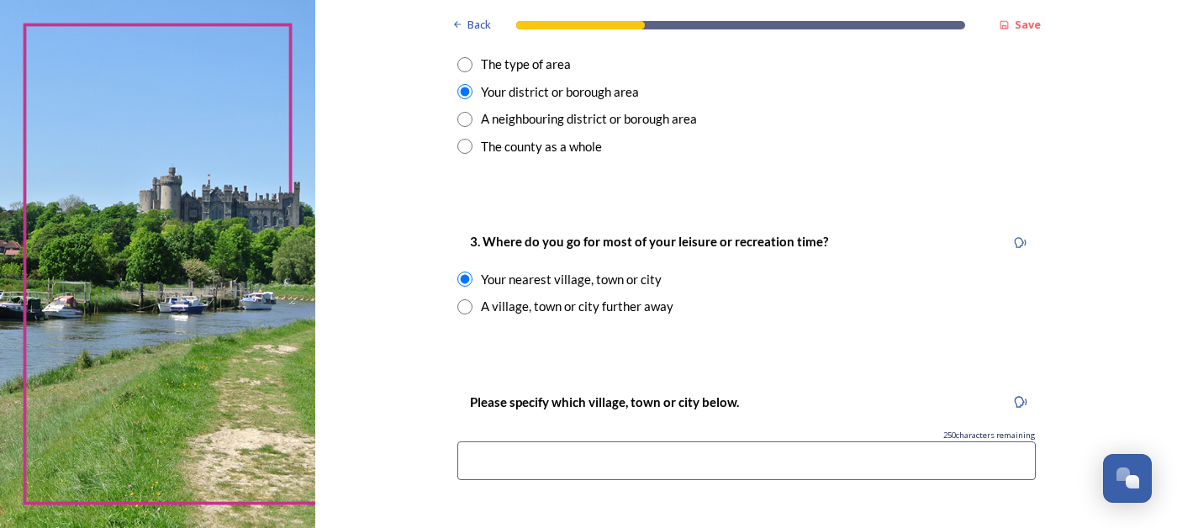
click at [536, 454] on input at bounding box center [746, 460] width 578 height 39
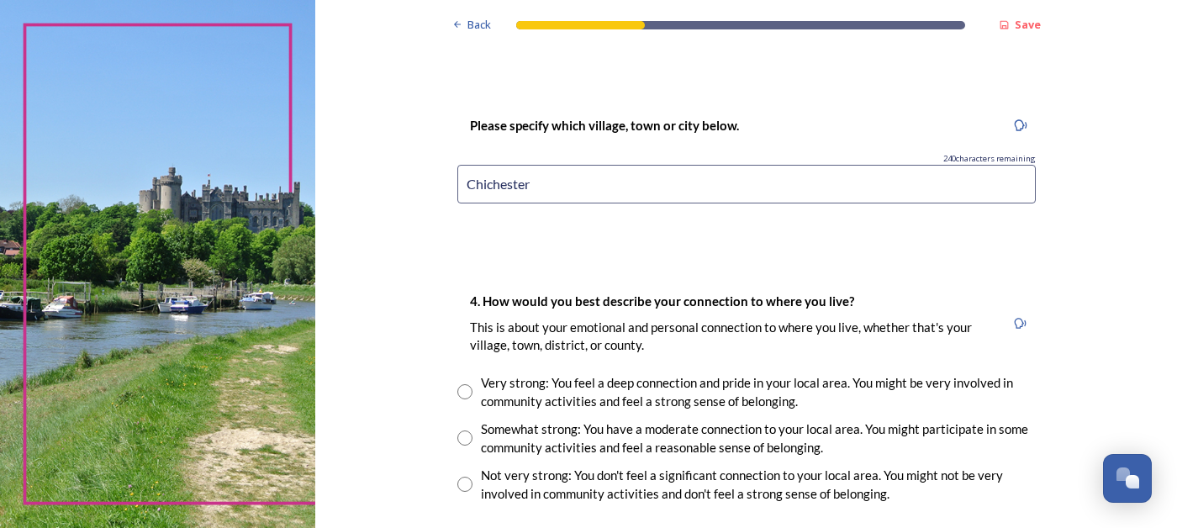
scroll to position [1009, 0]
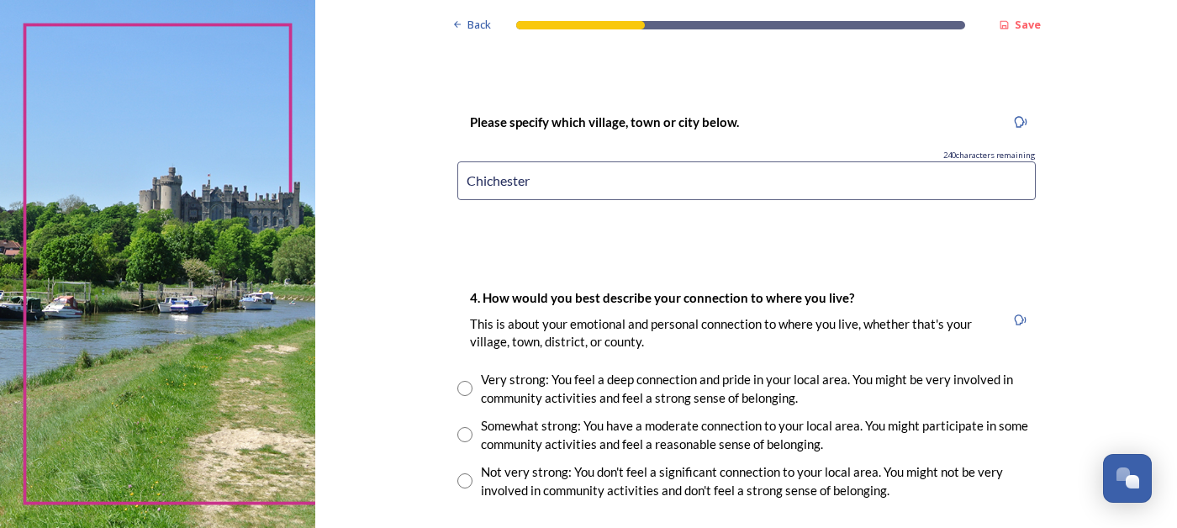
type input "Chichester"
click at [472, 383] on input "radio" at bounding box center [464, 388] width 15 height 15
radio input "true"
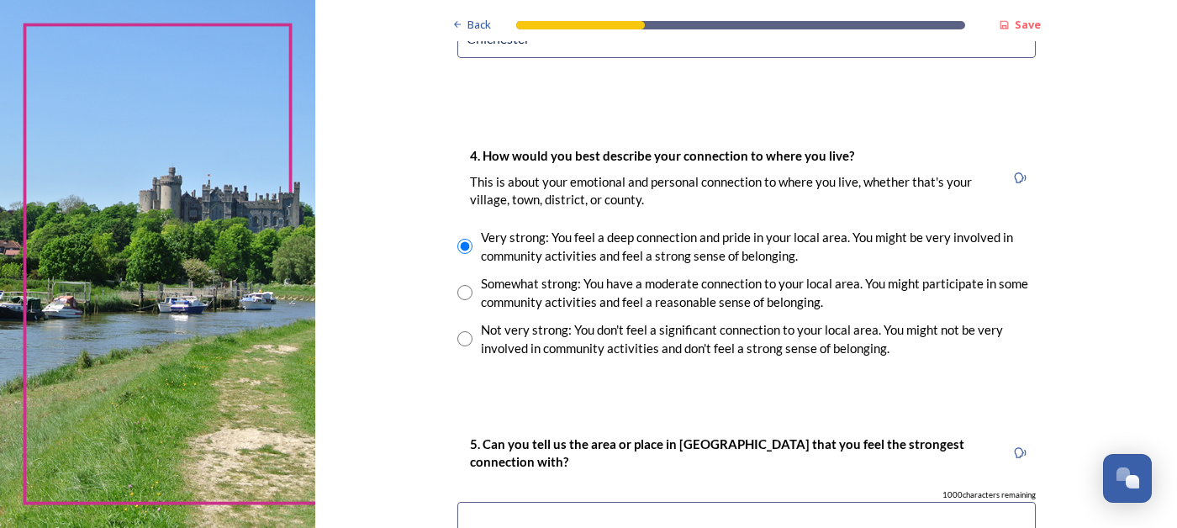
scroll to position [1220, 0]
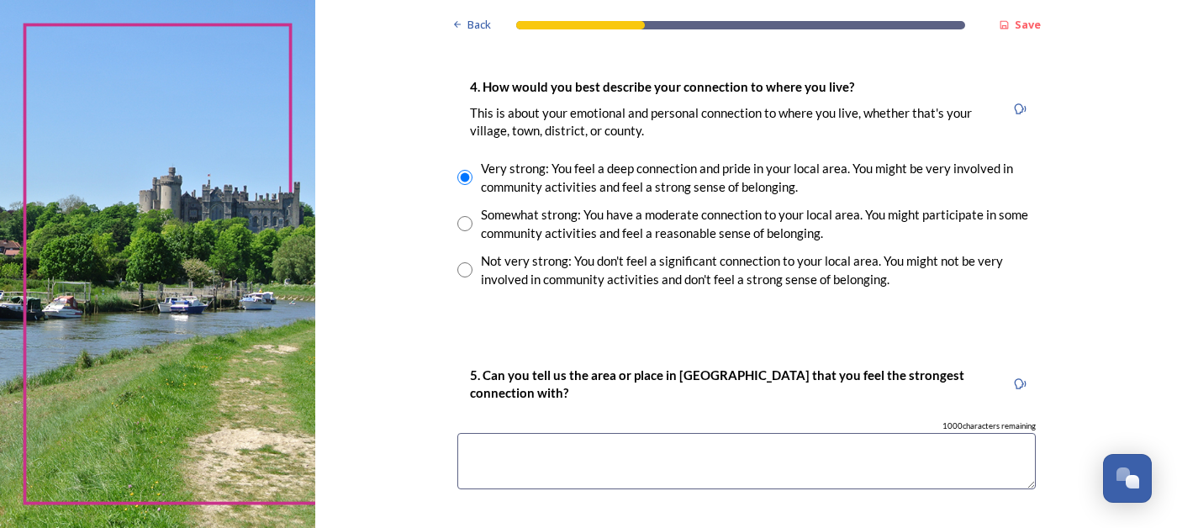
click at [574, 451] on textarea at bounding box center [746, 461] width 578 height 56
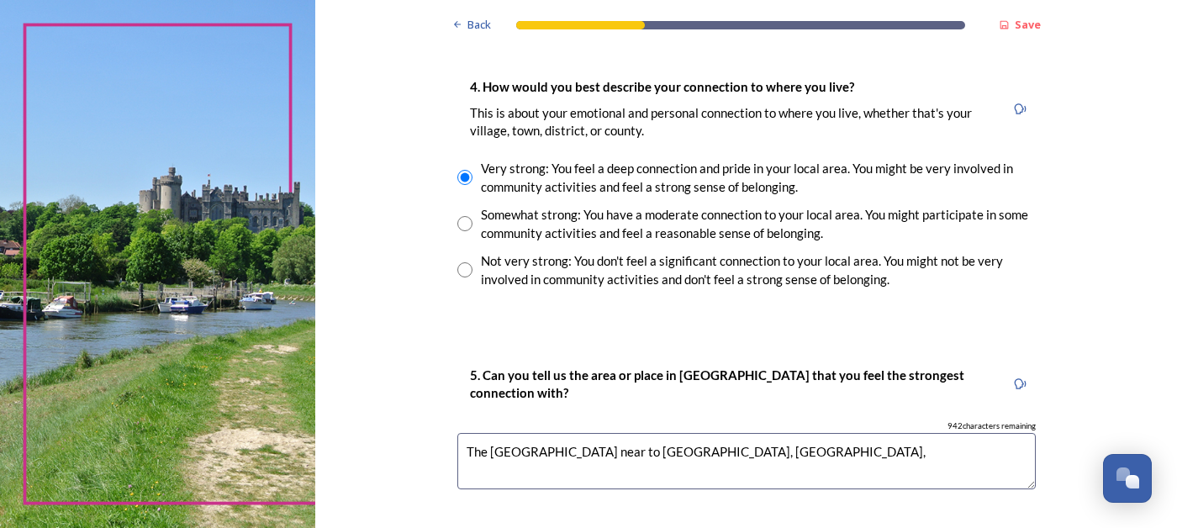
click at [714, 451] on textarea "The South Downs near to Chichester, Chichester Cathedral," at bounding box center [746, 461] width 578 height 56
click at [879, 466] on textarea "The South Downs near to Chichester and Chichester Cathedral," at bounding box center [746, 461] width 578 height 56
click at [715, 451] on textarea "The South Downs near to Chichester and Chichester Cathedral" at bounding box center [746, 461] width 578 height 56
click at [840, 458] on textarea "The South Downs near to Chichester, e.g the Trundle Eartha Woods and Chichester…" at bounding box center [746, 461] width 578 height 56
click at [893, 453] on textarea "The South Downs near to Chichester, e.g the Trundle Eartham Woods and Chicheste…" at bounding box center [746, 461] width 578 height 56
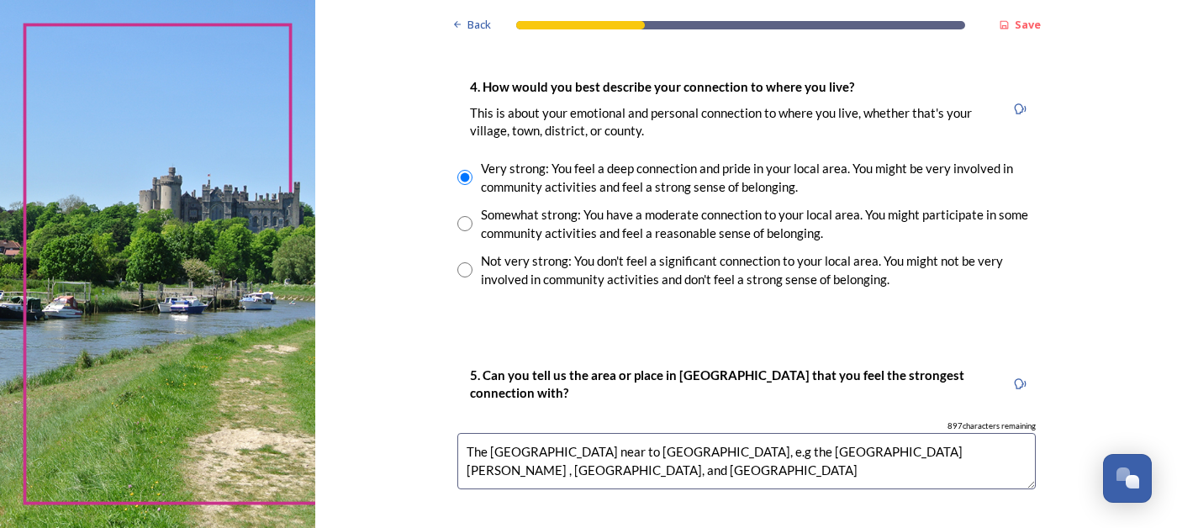
click at [614, 450] on textarea "The South Downs near to Chichester, e.g the Trundle Eartham Woods , Nore Hill, …" at bounding box center [746, 461] width 578 height 56
click at [824, 451] on textarea "The South Downs adjacent to Chichester, e.g the Trundle Eartham Woods , Nore Hi…" at bounding box center [746, 461] width 578 height 56
click at [923, 455] on textarea "The South Downs adjacent to Chichester, e.g the Trundle, Eartham Woods , Nore H…" at bounding box center [746, 461] width 578 height 56
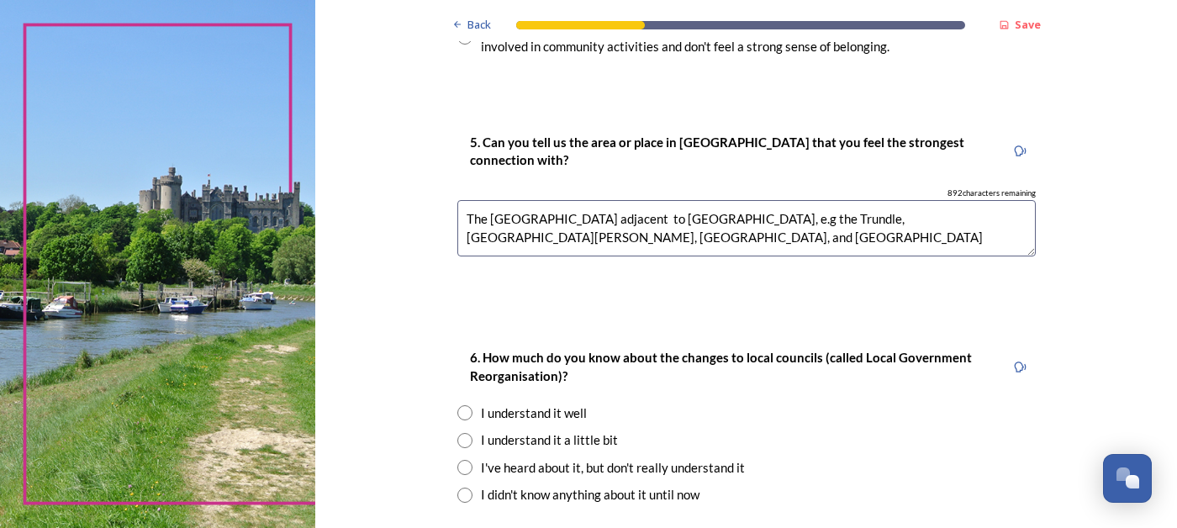
scroll to position [1455, 0]
type textarea "The South Downs adjacent to Chichester, e.g the Trundle, Eartham Woods, Nore Hi…"
click at [472, 404] on input "radio" at bounding box center [464, 410] width 15 height 15
radio input "true"
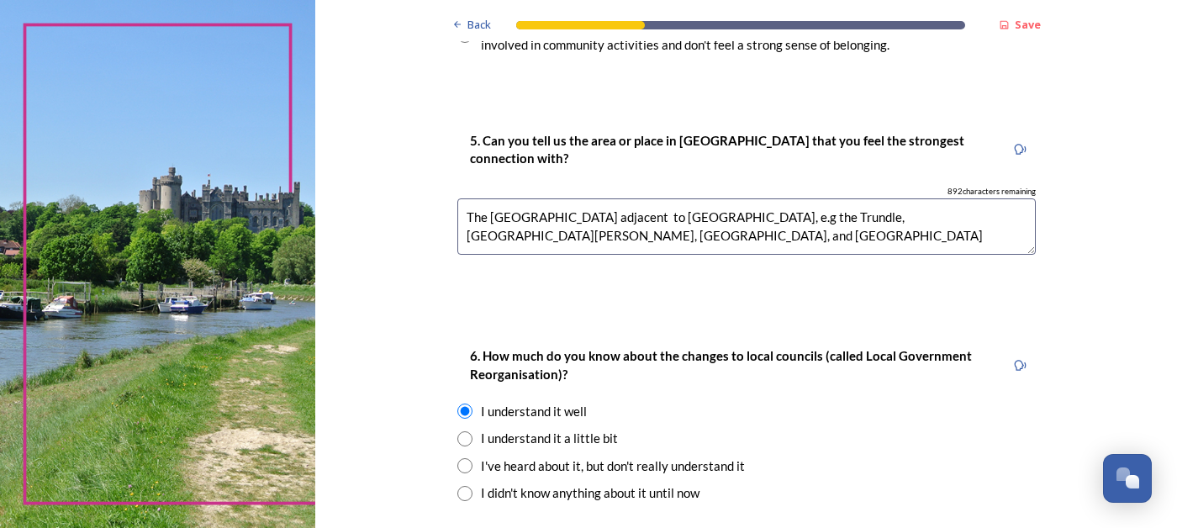
scroll to position [1622, 0]
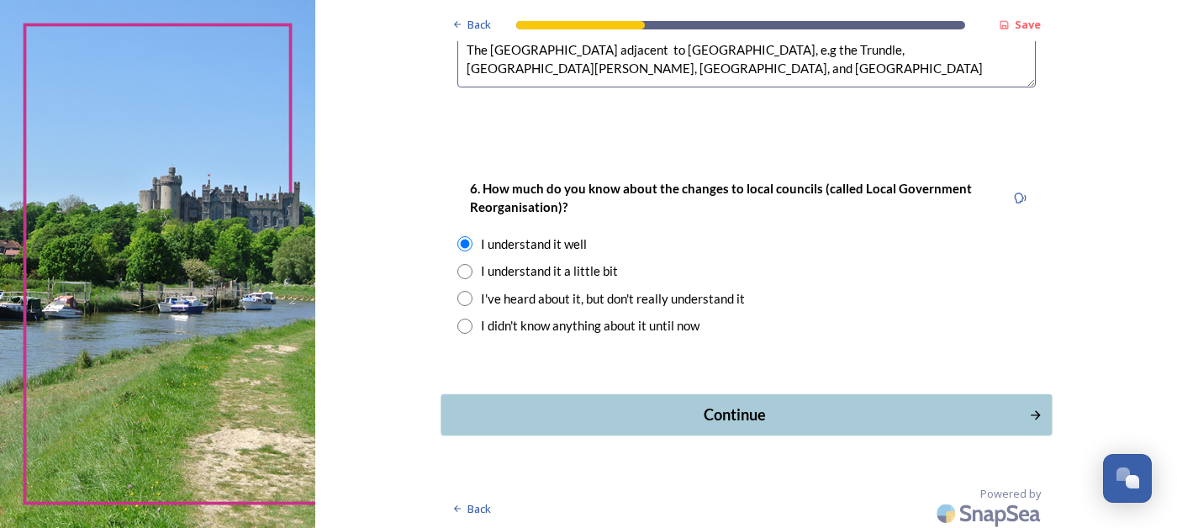
click at [616, 408] on div "Continue" at bounding box center [734, 414] width 569 height 23
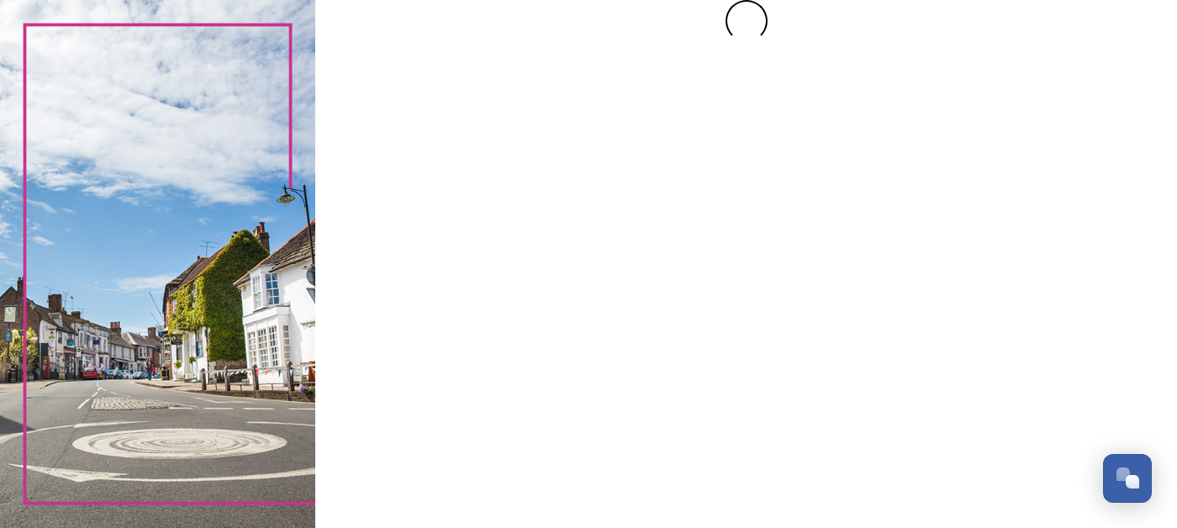
scroll to position [0, 0]
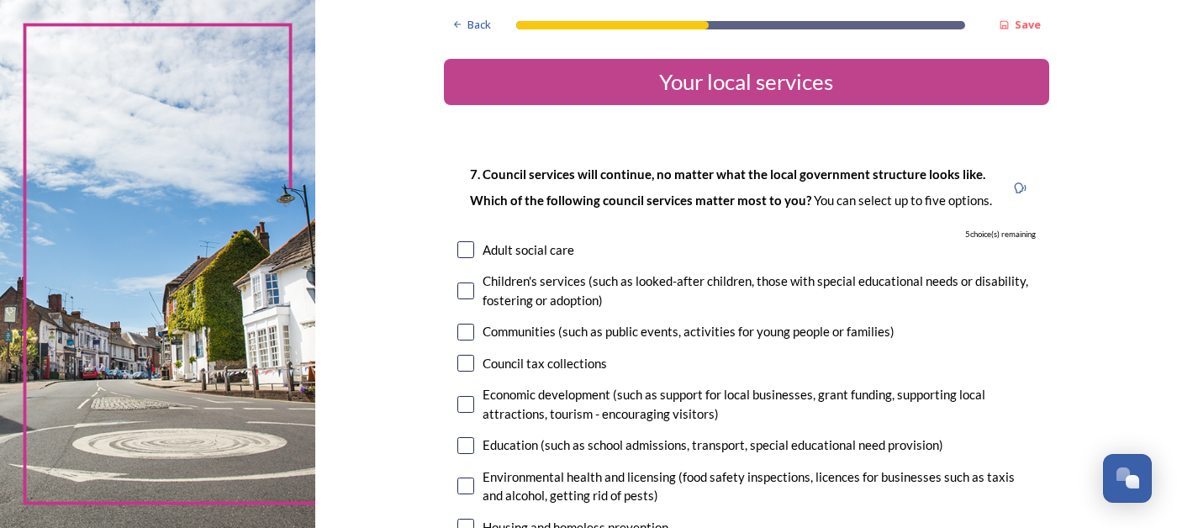
click at [474, 330] on input "checkbox" at bounding box center [465, 332] width 17 height 17
checkbox input "true"
click at [474, 287] on input "checkbox" at bounding box center [465, 290] width 17 height 17
checkbox input "true"
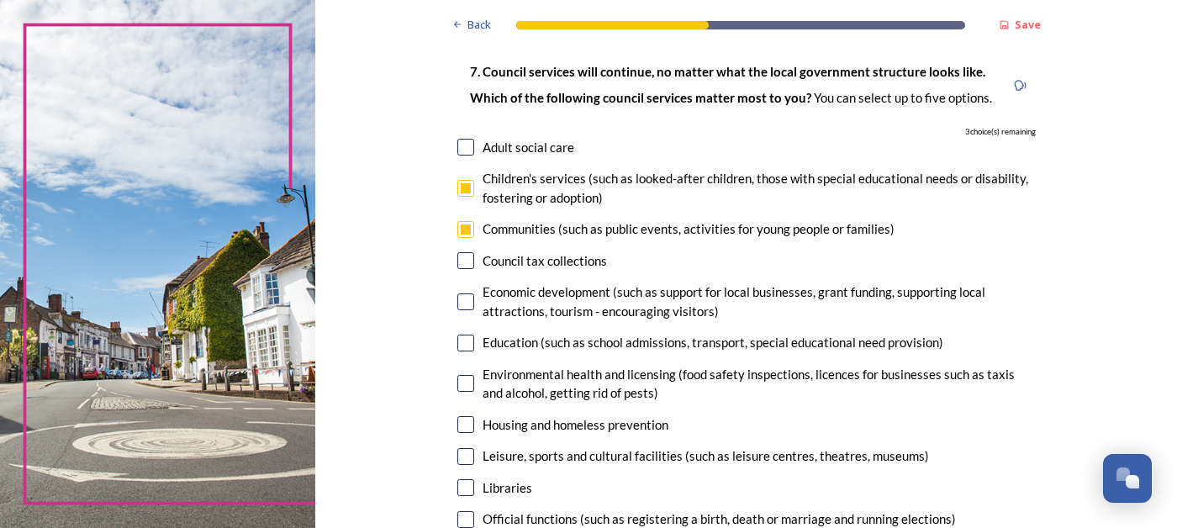
scroll to position [103, 0]
click at [474, 345] on input "checkbox" at bounding box center [465, 342] width 17 height 17
checkbox input "true"
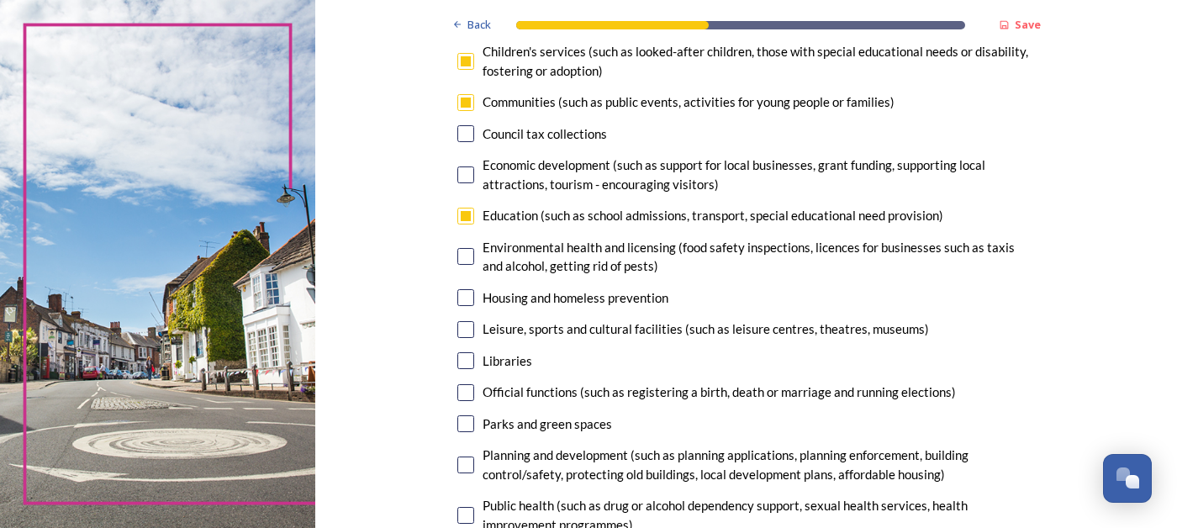
scroll to position [232, 0]
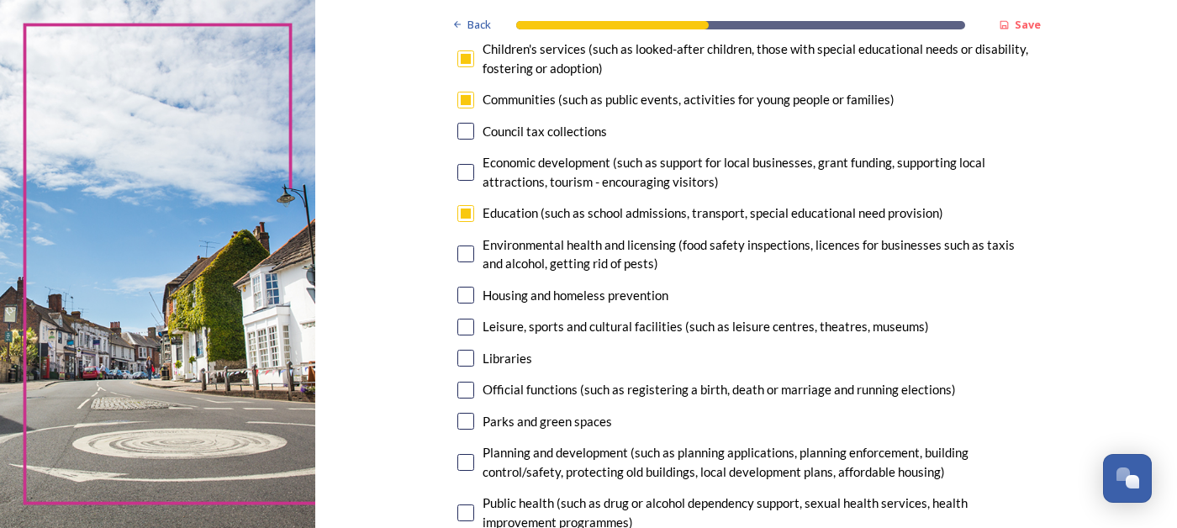
click at [474, 355] on input "checkbox" at bounding box center [465, 358] width 17 height 17
checkbox input "true"
click at [474, 419] on input "checkbox" at bounding box center [465, 421] width 17 height 17
checkbox input "true"
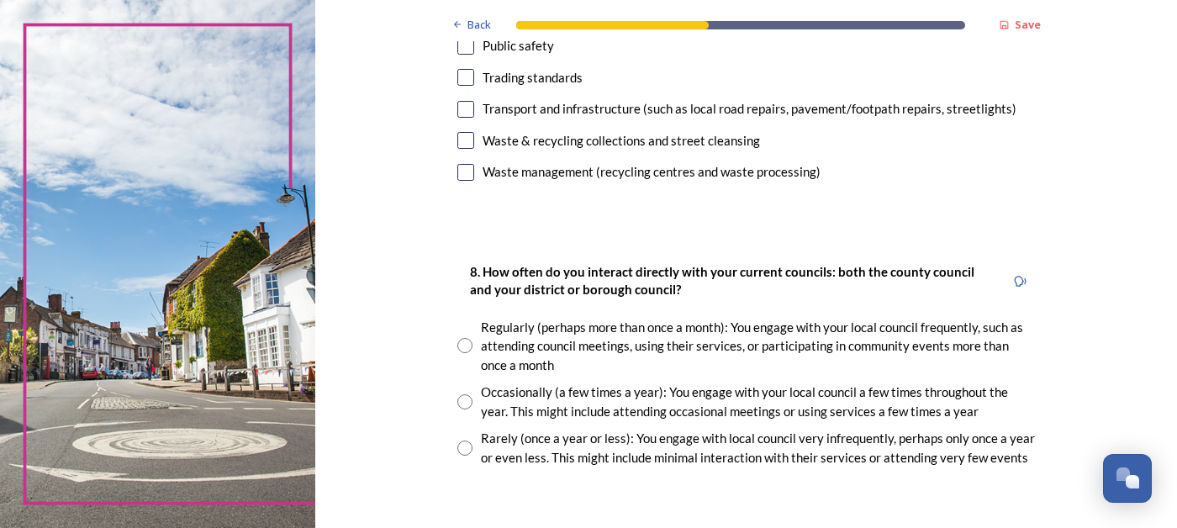
scroll to position [742, 0]
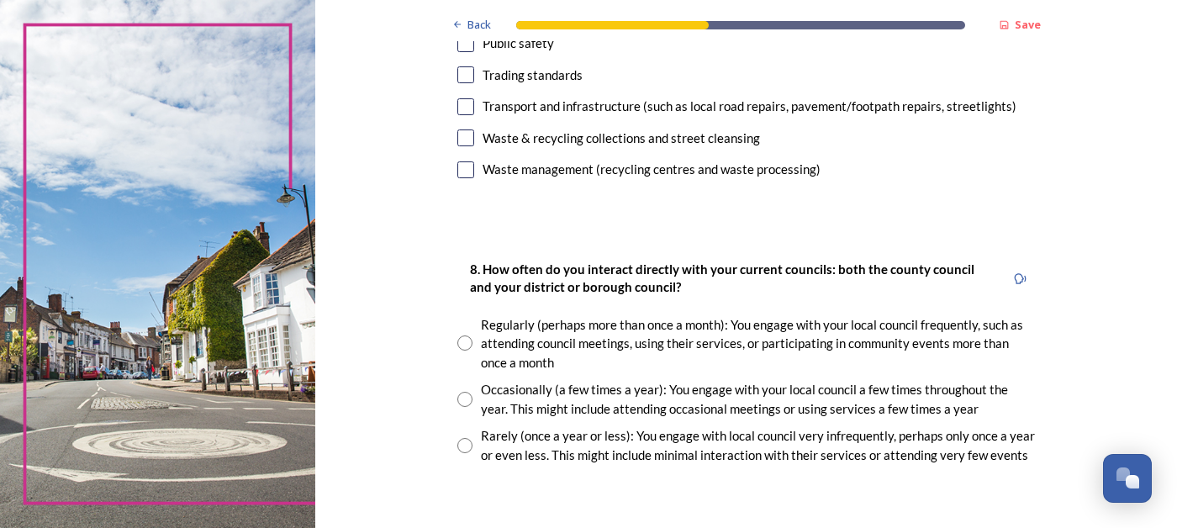
click at [472, 397] on input "radio" at bounding box center [464, 399] width 15 height 15
radio input "true"
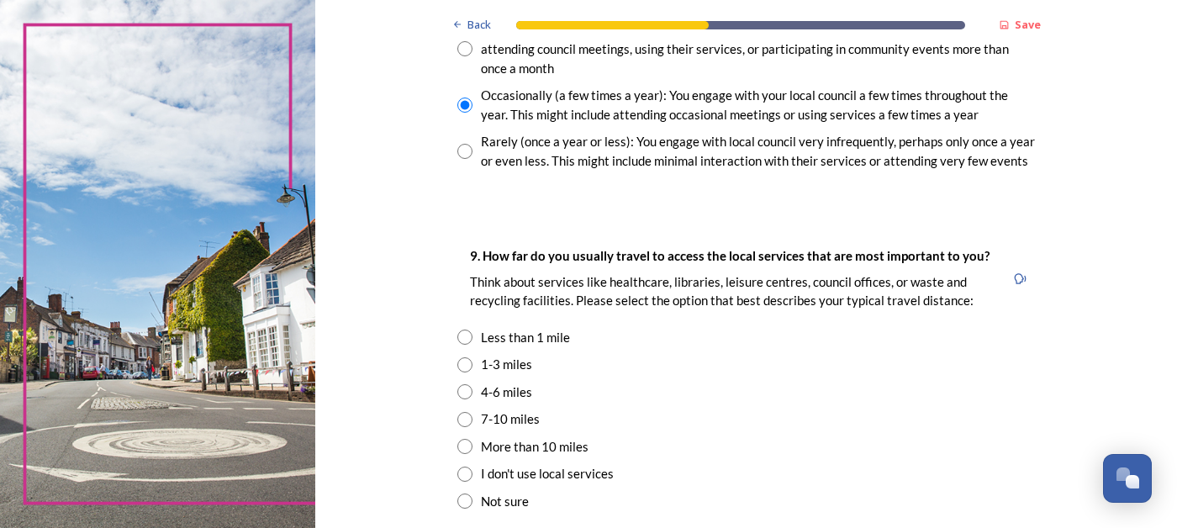
scroll to position [1037, 0]
click at [472, 361] on input "radio" at bounding box center [464, 363] width 15 height 15
radio input "true"
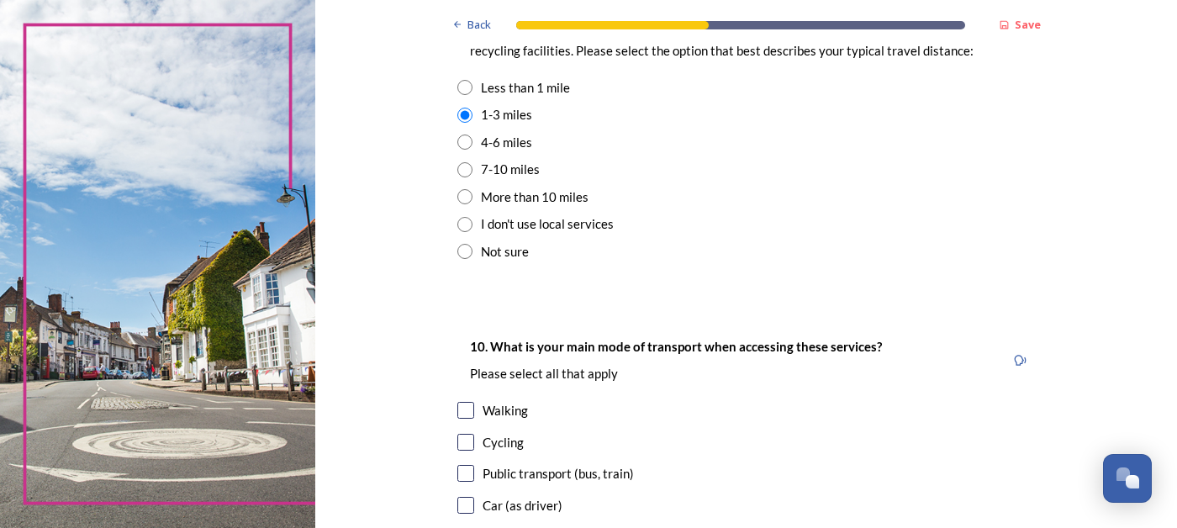
scroll to position [1287, 0]
click at [474, 445] on input "checkbox" at bounding box center [465, 441] width 17 height 17
checkbox input "true"
click at [474, 408] on input "checkbox" at bounding box center [465, 409] width 17 height 17
checkbox input "true"
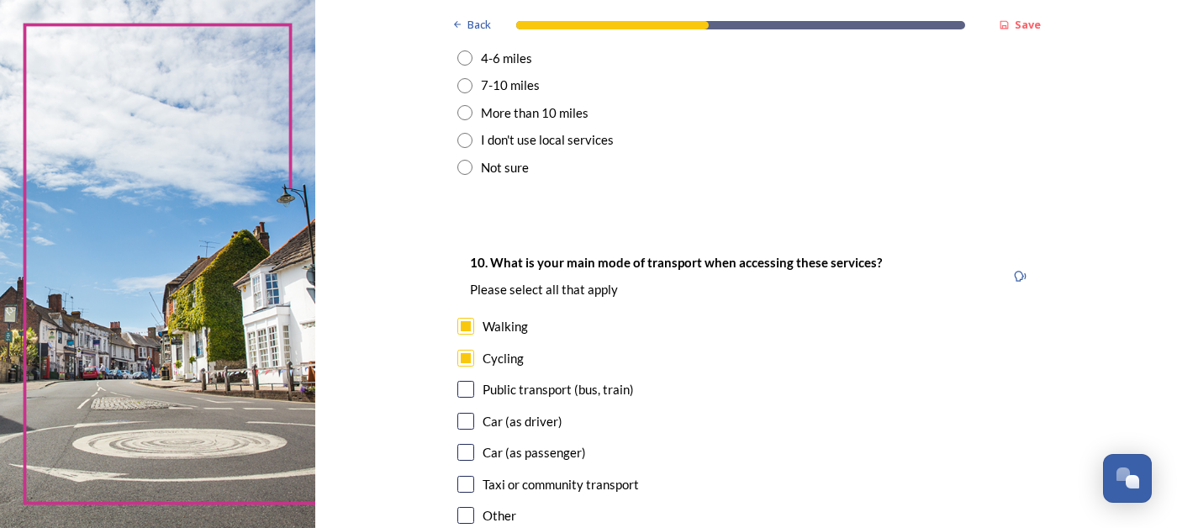
scroll to position [1371, 0]
click at [474, 421] on input "checkbox" at bounding box center [465, 420] width 17 height 17
checkbox input "true"
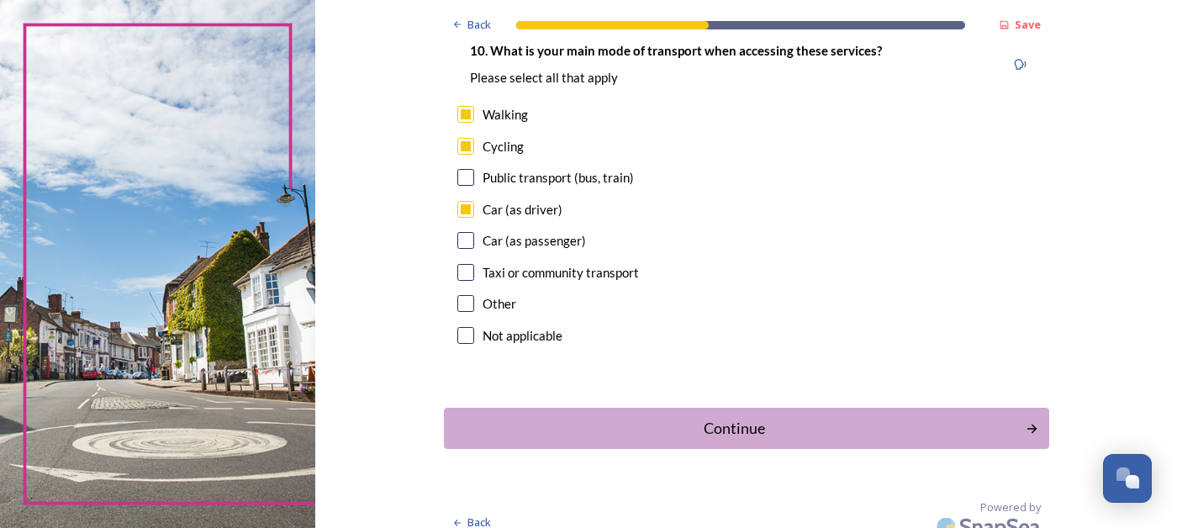
scroll to position [1600, 0]
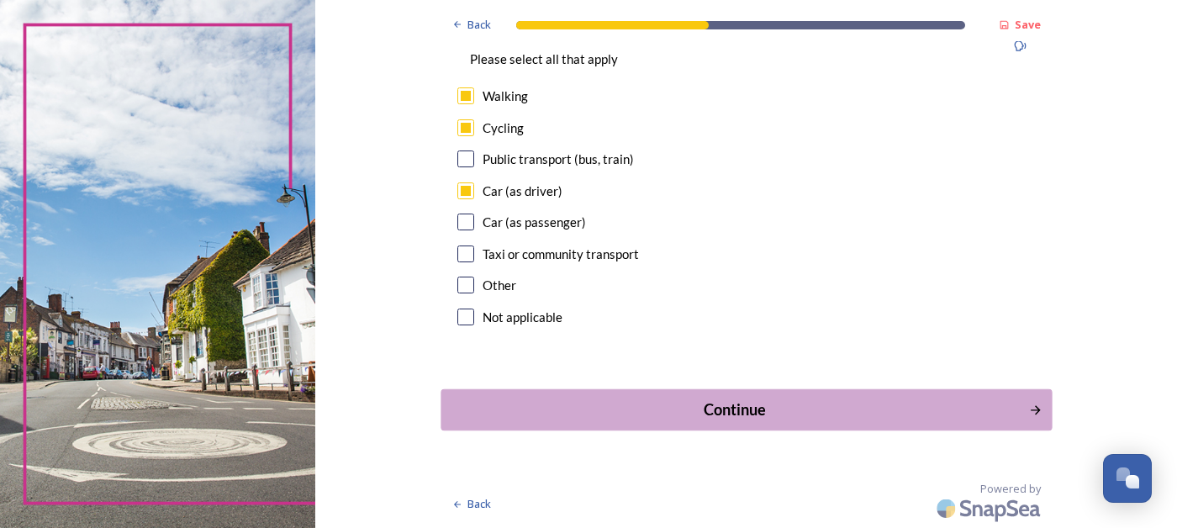
click at [735, 413] on div "Continue" at bounding box center [734, 409] width 569 height 23
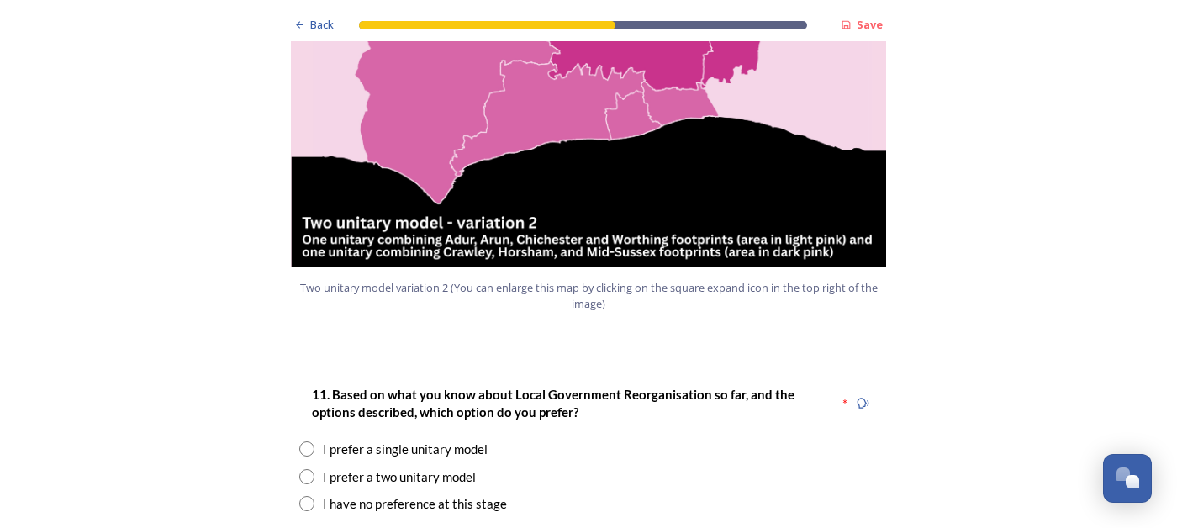
scroll to position [1990, 0]
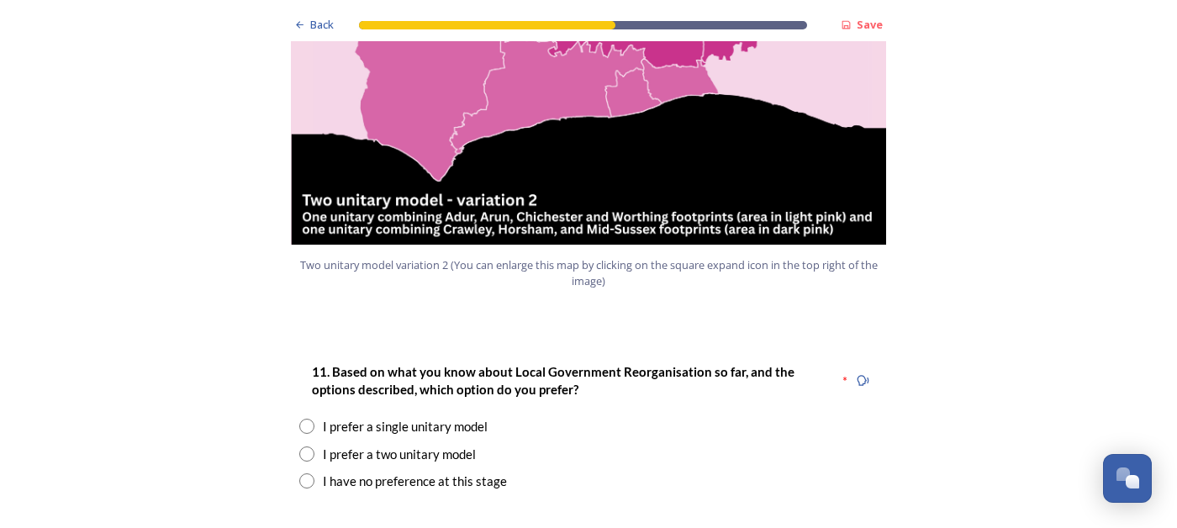
click at [309, 446] on input "radio" at bounding box center [306, 453] width 15 height 15
radio input "true"
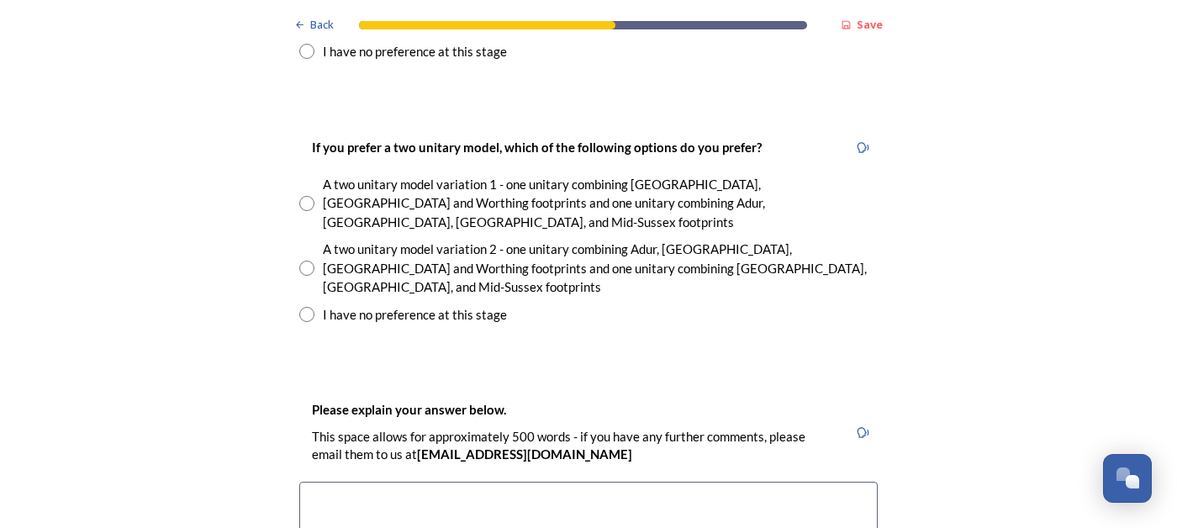
scroll to position [2420, 0]
click at [308, 196] on input "radio" at bounding box center [306, 203] width 15 height 15
radio input "true"
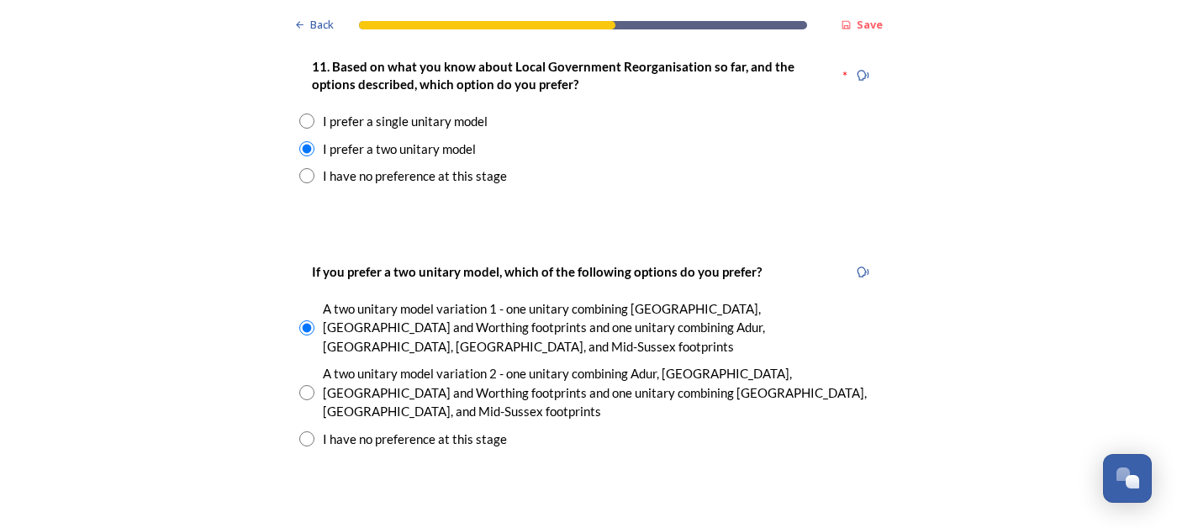
scroll to position [2489, 0]
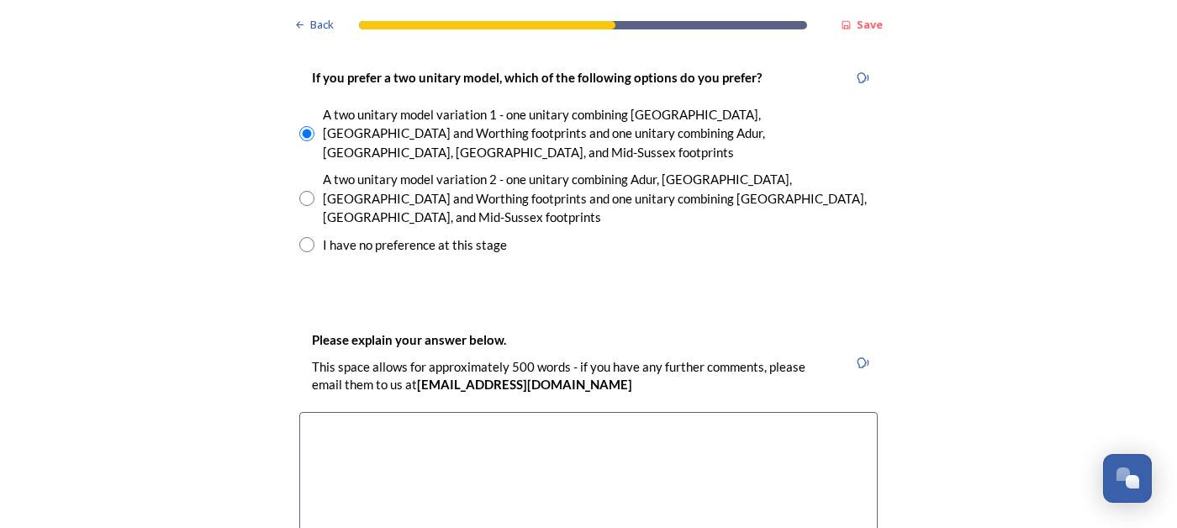
click at [361, 412] on textarea at bounding box center [588, 506] width 578 height 189
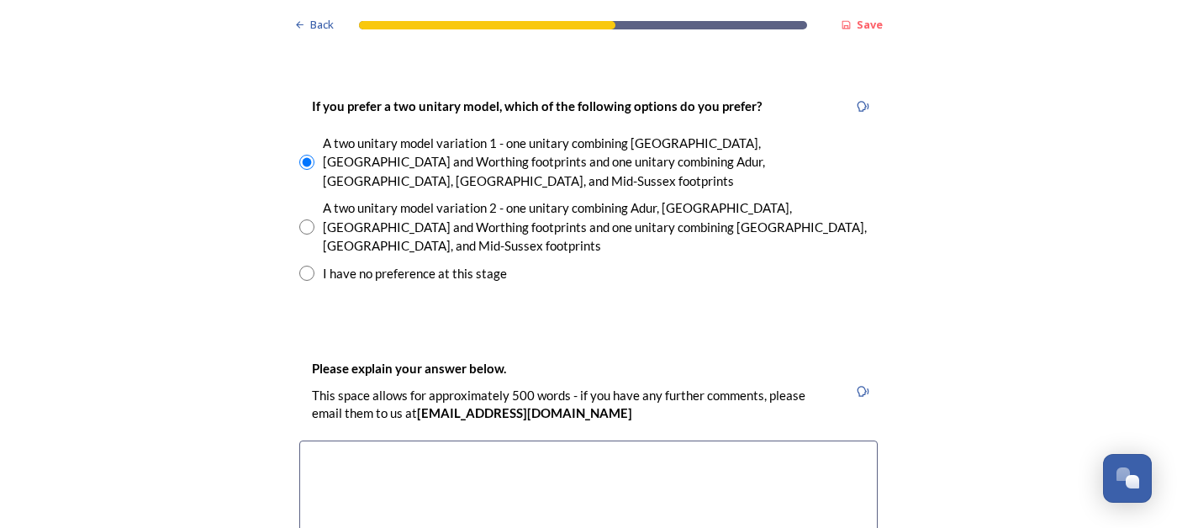
scroll to position [2462, 0]
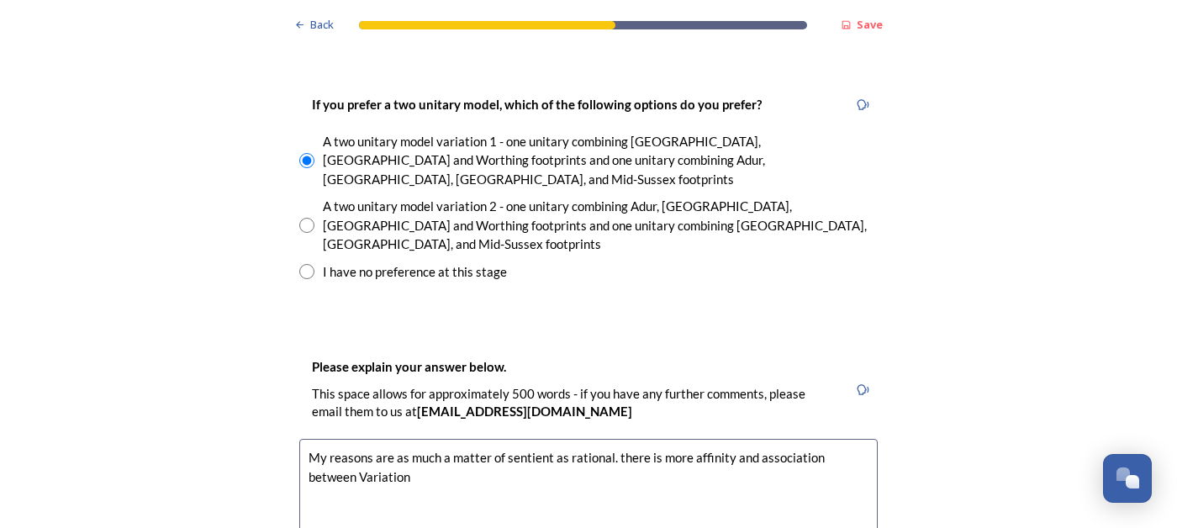
click at [615, 439] on textarea "My reasons are as much a matter of sentient as rational. there is more affinity…" at bounding box center [588, 533] width 578 height 189
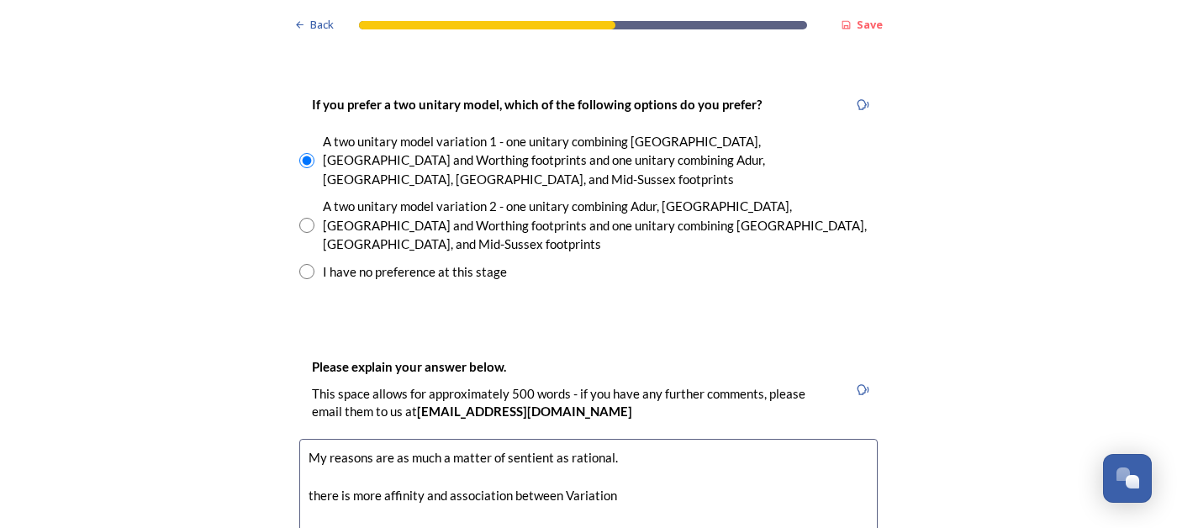
click at [629, 439] on textarea "My reasons are as much a matter of sentient as rational. there is more affinity…" at bounding box center [588, 533] width 578 height 189
click at [645, 439] on textarea "My reasons are as much a matter of sentient as rational, exceopt that I there i…" at bounding box center [588, 533] width 578 height 189
click at [311, 439] on textarea "My reasons are as much a matter of sentient as rational, except that I there is…" at bounding box center [588, 533] width 578 height 189
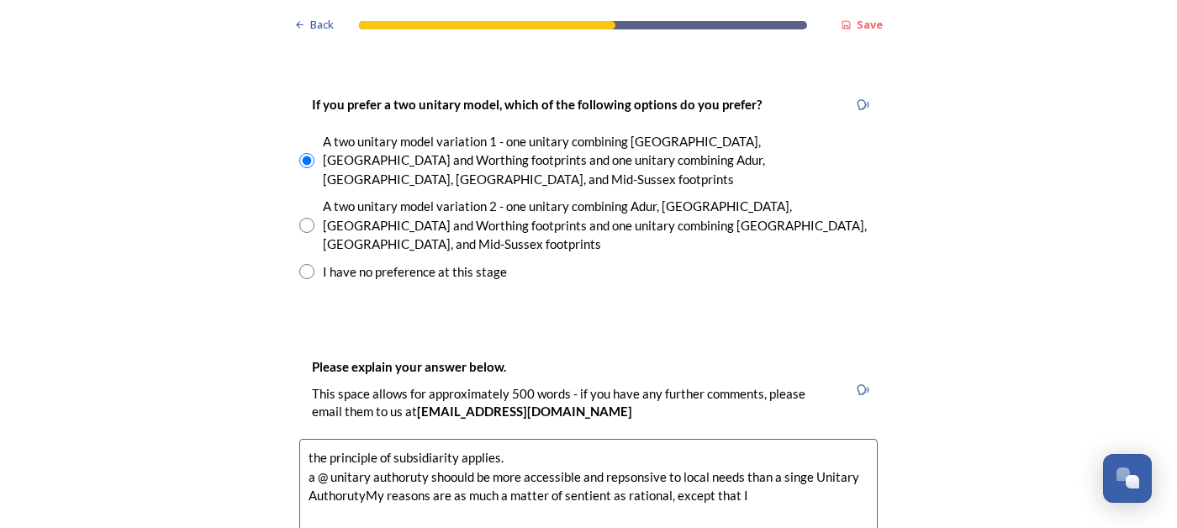
click at [628, 439] on textarea "the principle of subsidiarity applies. a @ unitary authoruty shoould be more ac…" at bounding box center [588, 533] width 578 height 189
click at [619, 439] on textarea "the principle of subsidiarity applies. a @ unitary authoruty shoould be more ac…" at bounding box center [588, 533] width 578 height 189
click at [364, 439] on textarea "the principle of subsidiarity applies. a @ unitary authoruty shoould be more ac…" at bounding box center [588, 533] width 578 height 189
click at [354, 439] on textarea "the principle of subsidiarity applies. a @ unitary authoruty shoould be more ac…" at bounding box center [588, 533] width 578 height 189
click at [377, 466] on textarea "the principle of subsidiarity applies. a @ unitary authoruty shoould be more ac…" at bounding box center [588, 533] width 578 height 189
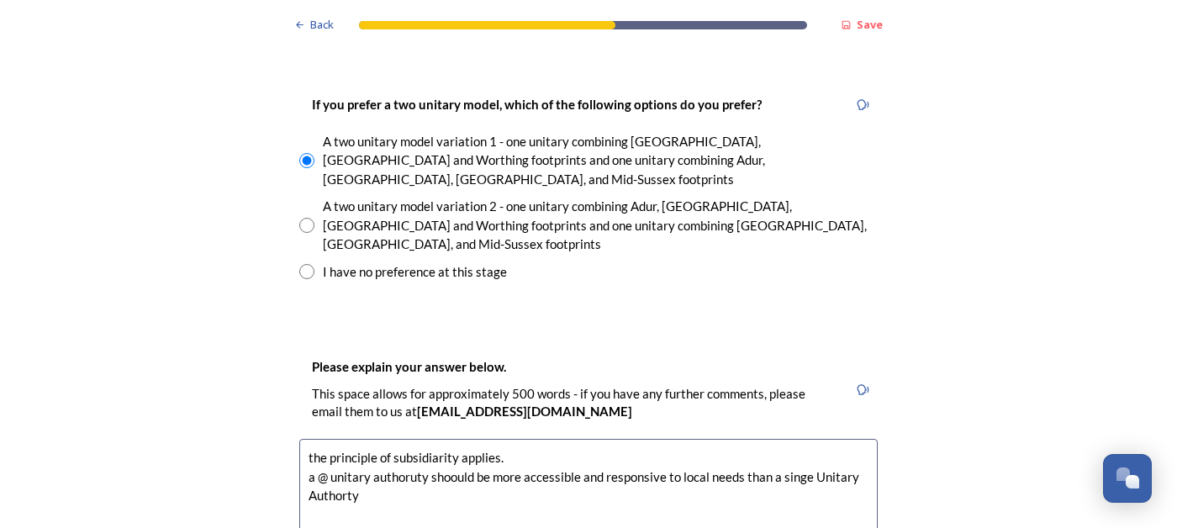
click at [565, 466] on textarea "the principle of subsidiarity applies. a @ unitary authoruty shoould be more ac…" at bounding box center [588, 533] width 578 height 189
click at [478, 466] on textarea "the principle of subsidiarity applies. a @ unitary authoruty shoould be more ac…" at bounding box center [588, 533] width 578 height 189
click at [424, 466] on textarea "the principle of subsidiarity applies. a @ unitary authoruty shoould be more ac…" at bounding box center [588, 533] width 578 height 189
click at [405, 466] on textarea "the principle of subsidiarity applies. a @ unitary authoruty shoould be more ac…" at bounding box center [588, 533] width 578 height 189
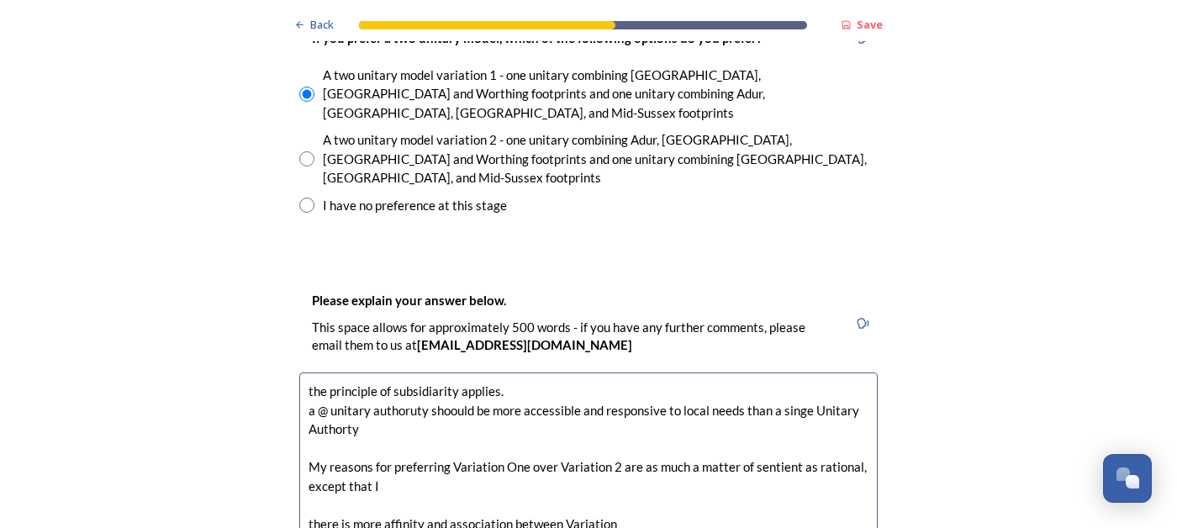
scroll to position [2531, 0]
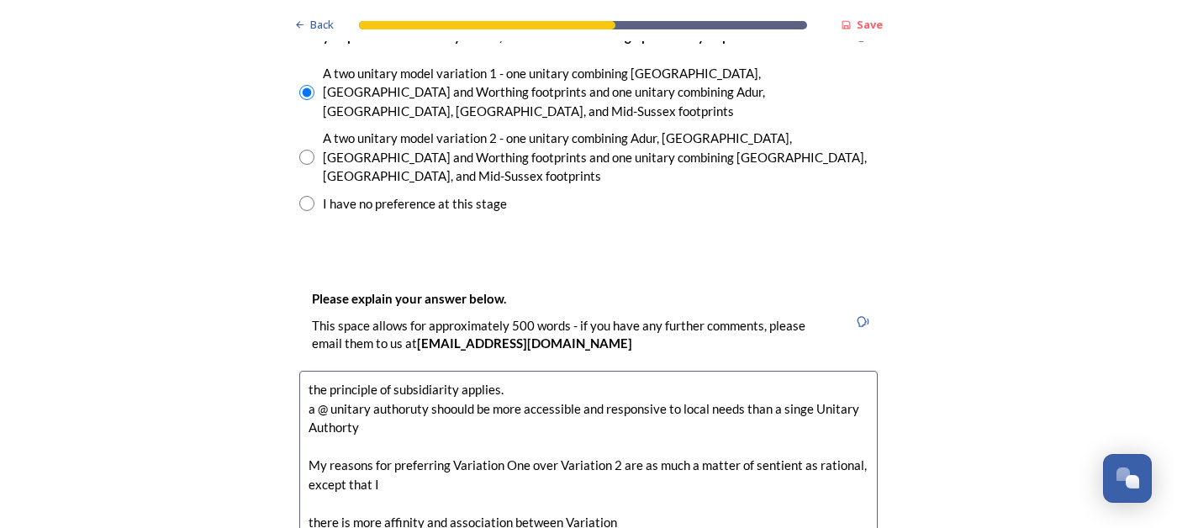
click at [348, 371] on textarea "the principle of subsidiarity applies. a @ unitary authoruty shoould be more ac…" at bounding box center [588, 465] width 578 height 189
click at [456, 371] on textarea "the principle of subsidiarity applies. a @ unitary authoruty shoould be more ac…" at bounding box center [588, 465] width 578 height 189
click at [415, 371] on textarea "the principle of subsidiarity applies. a @ unitary authoruty should be more acc…" at bounding box center [588, 465] width 578 height 189
drag, startPoint x: 329, startPoint y: 340, endPoint x: 308, endPoint y: 340, distance: 21.9
click at [308, 371] on textarea "the principle of subsidiarity applies. a @ unitary authority should be more acc…" at bounding box center [588, 465] width 578 height 189
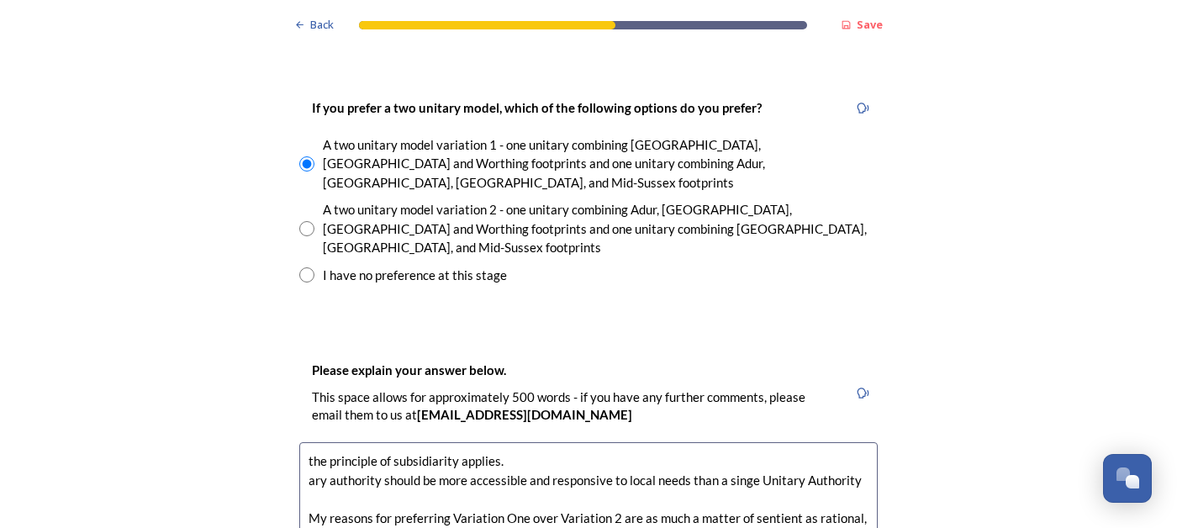
scroll to position [2476, 0]
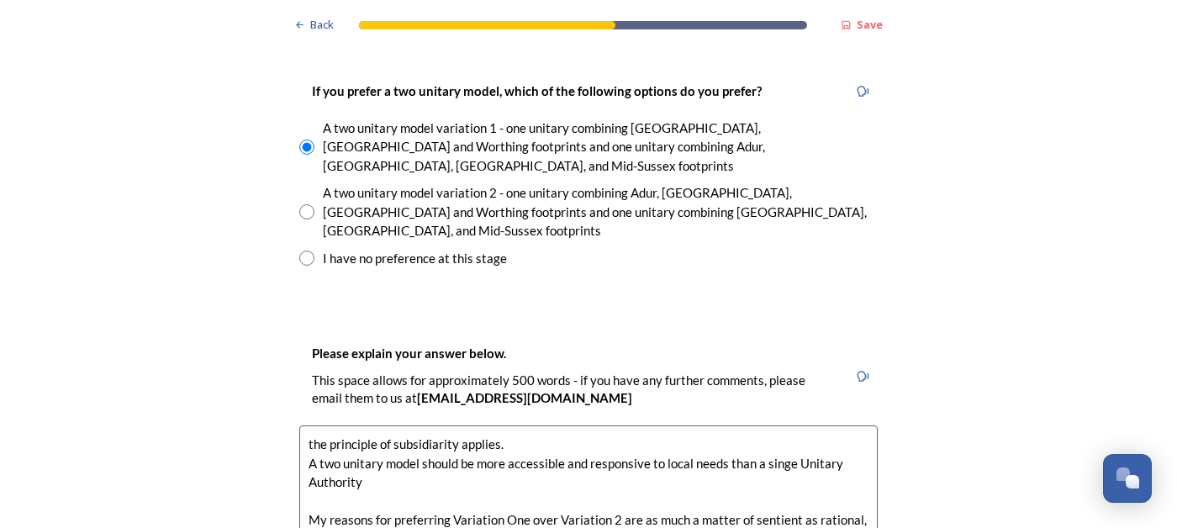
click at [472, 425] on textarea "the principle of subsidiarity applies. A two unitary model should be more acces…" at bounding box center [588, 519] width 578 height 189
click at [838, 425] on textarea "the principle of subsidiarity applies. A two unitary model should be/might be m…" at bounding box center [588, 519] width 578 height 189
click at [408, 425] on textarea "the principle of subsidiarity applies. A two unitary model should be/might be m…" at bounding box center [588, 519] width 578 height 189
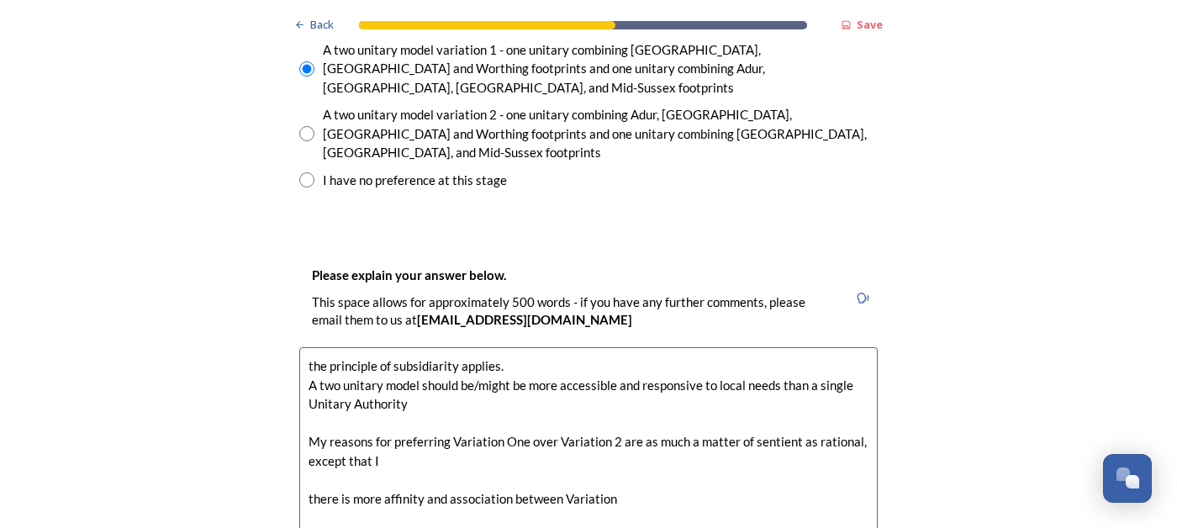
scroll to position [2556, 0]
click at [614, 371] on textarea "the principle of subsidiarity applies. A two unitary model should be/might be m…" at bounding box center [588, 439] width 578 height 189
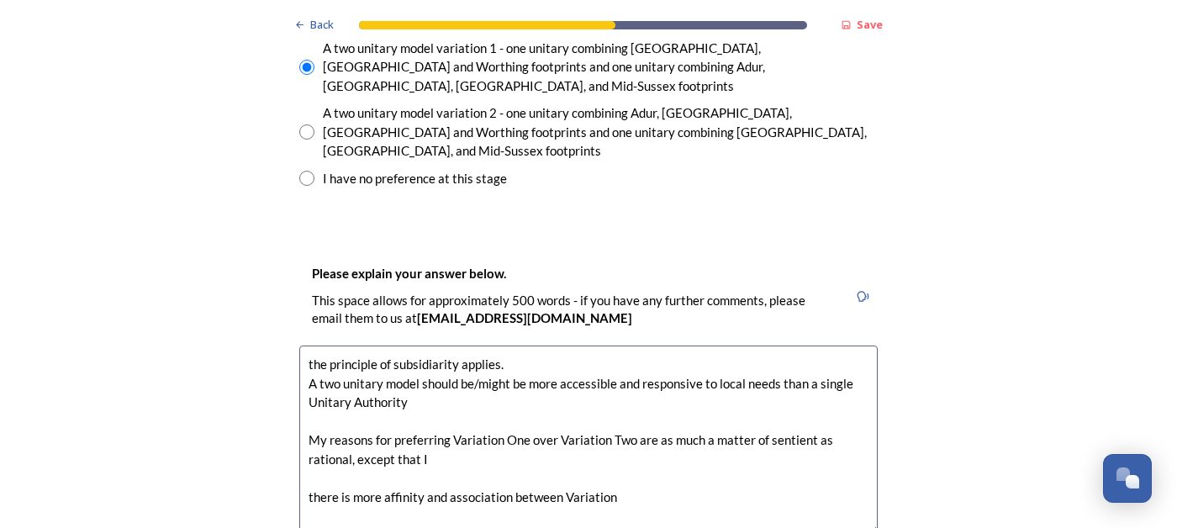
click at [794, 373] on textarea "the principle of subsidiarity applies. A two unitary model should be/might be m…" at bounding box center [588, 439] width 578 height 189
click at [434, 394] on textarea "the principle of subsidiarity applies. A two unitary model should be/might be m…" at bounding box center [588, 439] width 578 height 189
drag, startPoint x: 424, startPoint y: 387, endPoint x: 356, endPoint y: 390, distance: 69.0
click at [356, 390] on textarea "the principle of subsidiarity applies. A two unitary model should be/might be m…" at bounding box center [588, 439] width 578 height 189
click at [396, 389] on textarea "the principle of subsidiarity applies. A two unitary model should be/might be m…" at bounding box center [588, 439] width 578 height 189
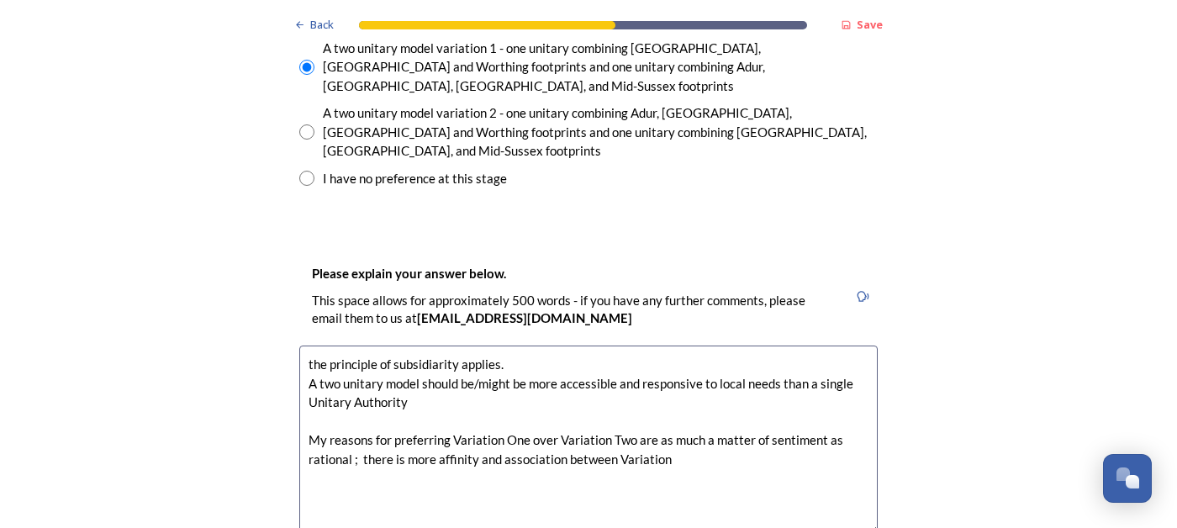
click at [619, 392] on textarea "the principle of subsidiarity applies. A two unitary model should be/might be m…" at bounding box center [588, 439] width 578 height 189
drag, startPoint x: 673, startPoint y: 390, endPoint x: 362, endPoint y: 389, distance: 311.0
click at [361, 389] on textarea "the principle of subsidiarity applies. A two unitary model should be/might be m…" at bounding box center [588, 439] width 578 height 189
click at [521, 392] on textarea "the principle of subsidiarity applies. A two unitary model should be/might be m…" at bounding box center [588, 439] width 578 height 189
drag, startPoint x: 581, startPoint y: 391, endPoint x: 548, endPoint y: 391, distance: 32.8
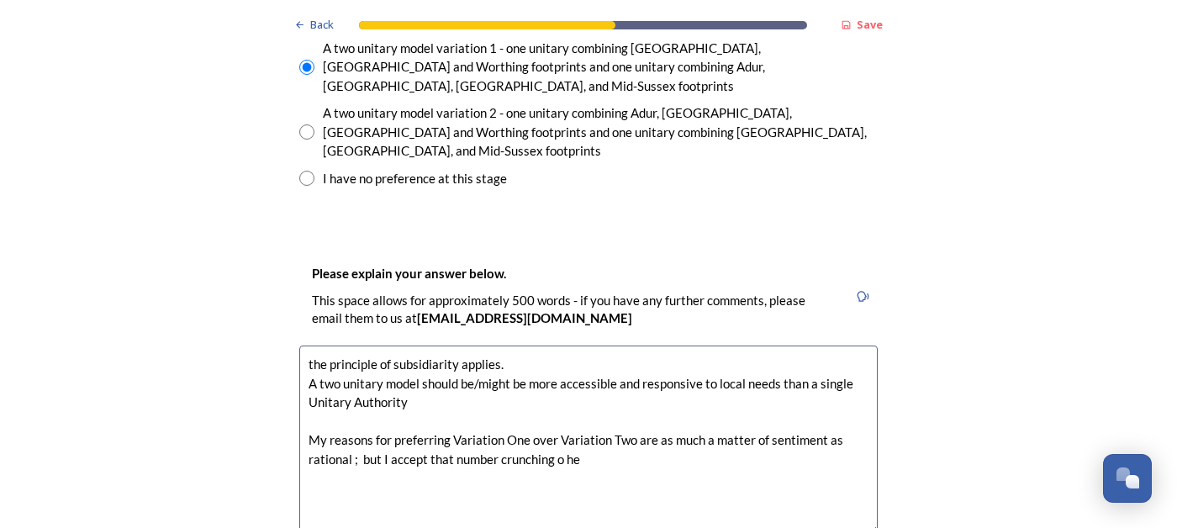
click at [548, 391] on textarea "the principle of subsidiarity applies. A two unitary model should be/might be m…" at bounding box center [588, 439] width 578 height 189
click at [550, 392] on textarea "the principle of subsidiarity applies. A two unitary model should be/might be m…" at bounding box center [588, 439] width 578 height 189
click at [646, 393] on textarea "the principle of subsidiarity applies. A two unitary model should be/might be m…" at bounding box center [588, 439] width 578 height 189
click at [809, 391] on textarea "the principle of subsidiarity applies. A two unitary model should be/might be m…" at bounding box center [588, 439] width 578 height 189
click at [808, 390] on textarea "the principle of subsidiarity applies. A two unitary model should be/might be m…" at bounding box center [588, 439] width 578 height 189
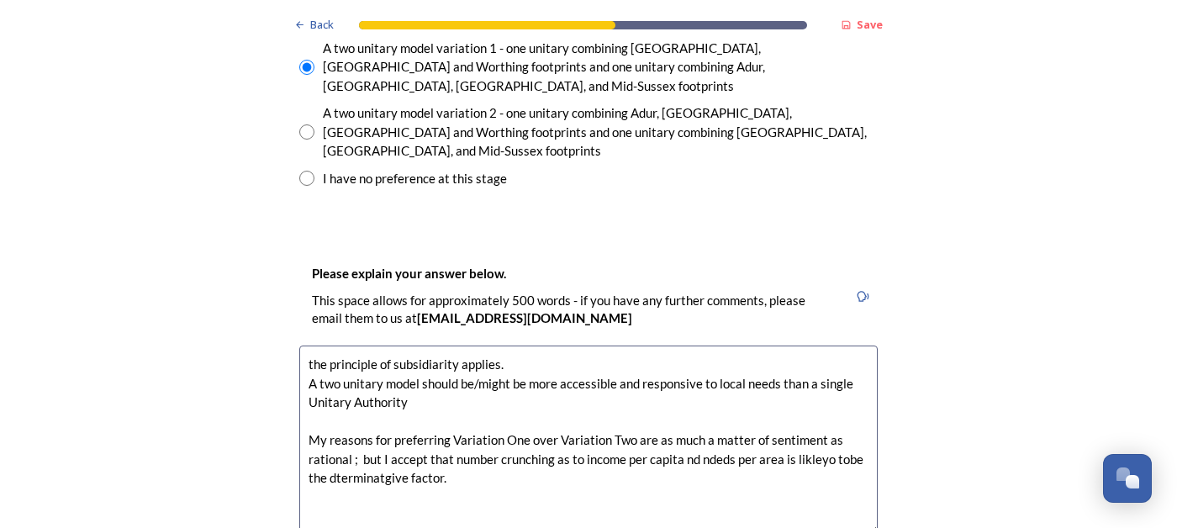
click at [706, 398] on textarea "the principle of subsidiarity applies. A two unitary model should be/might be m…" at bounding box center [588, 439] width 578 height 189
click at [685, 391] on textarea "the principle of subsidiarity applies. A two unitary model should be/might be m…" at bounding box center [588, 439] width 578 height 189
click at [713, 392] on textarea "the principle of subsidiarity applies. A two unitary model should be/might be m…" at bounding box center [588, 439] width 578 height 189
click at [814, 394] on textarea "the principle of subsidiarity applies. A two unitary model should be/might be m…" at bounding box center [588, 439] width 578 height 189
click at [378, 413] on textarea "the principle of subsidiarity applies. A two unitary model should be/might be m…" at bounding box center [588, 439] width 578 height 189
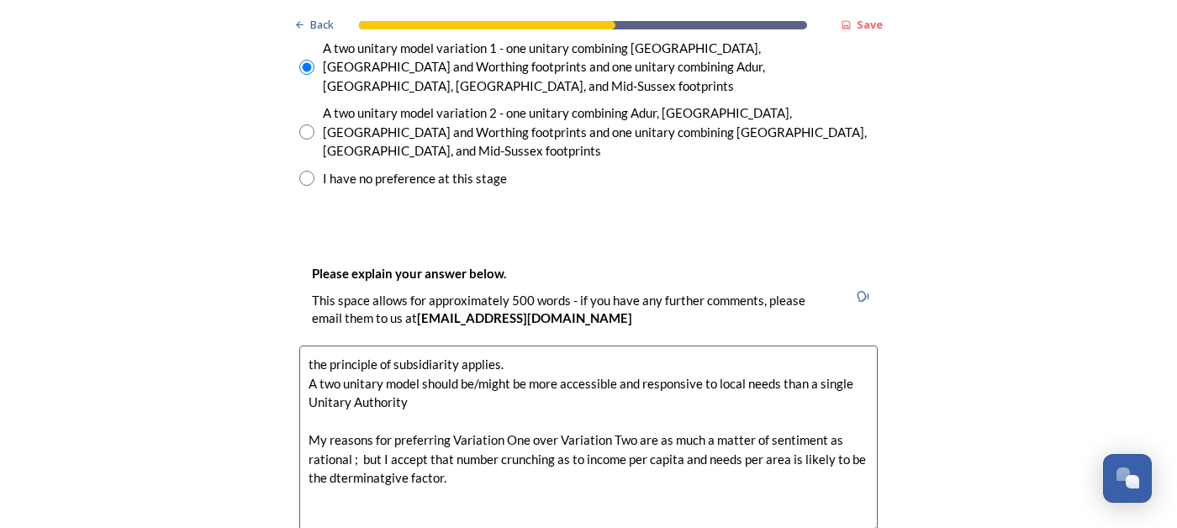
click at [334, 409] on textarea "the principle of subsidiarity applies. A two unitary model should be/might be m…" at bounding box center [588, 439] width 578 height 189
click at [396, 412] on textarea "the principle of subsidiarity applies. A two unitary model should be/might be m…" at bounding box center [588, 439] width 578 height 189
drag, startPoint x: 380, startPoint y: 391, endPoint x: 362, endPoint y: 390, distance: 17.7
click at [362, 390] on textarea "the principle of subsidiarity applies. A two unitary model should be/might be m…" at bounding box center [588, 439] width 578 height 189
click at [472, 416] on textarea "the principle of subsidiarity applies. A two unitary model should be/might be m…" at bounding box center [588, 439] width 578 height 189
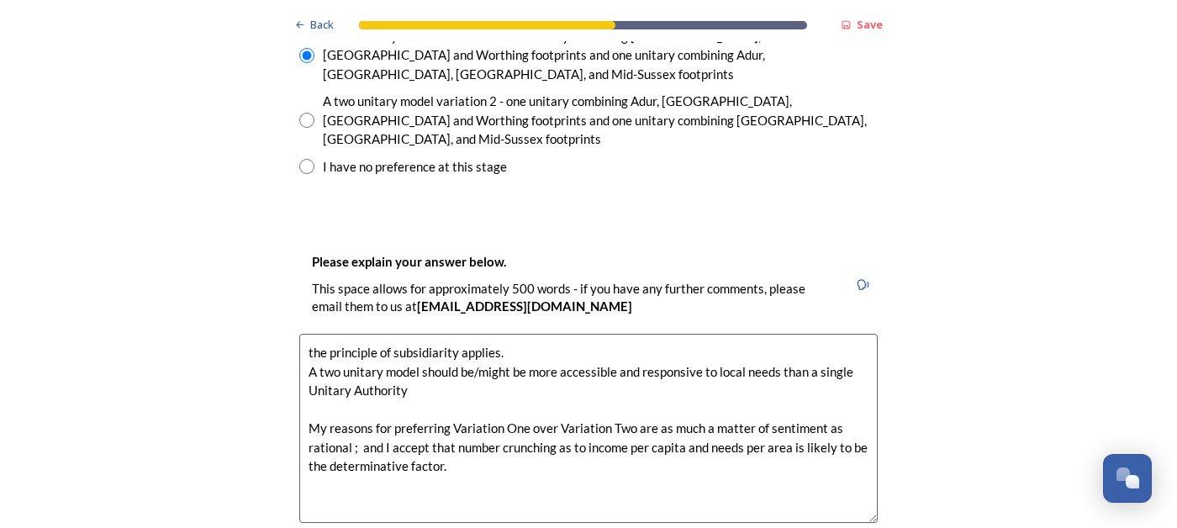
scroll to position [2561, 0]
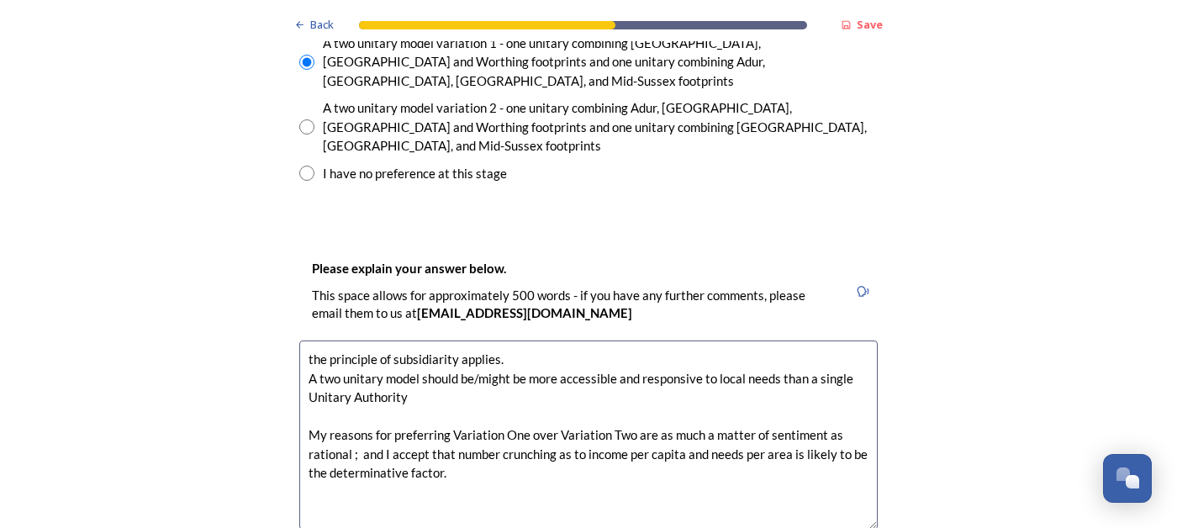
click at [470, 400] on textarea "the principle of subsidiarity applies. A two unitary model should be/might be m…" at bounding box center [588, 434] width 578 height 189
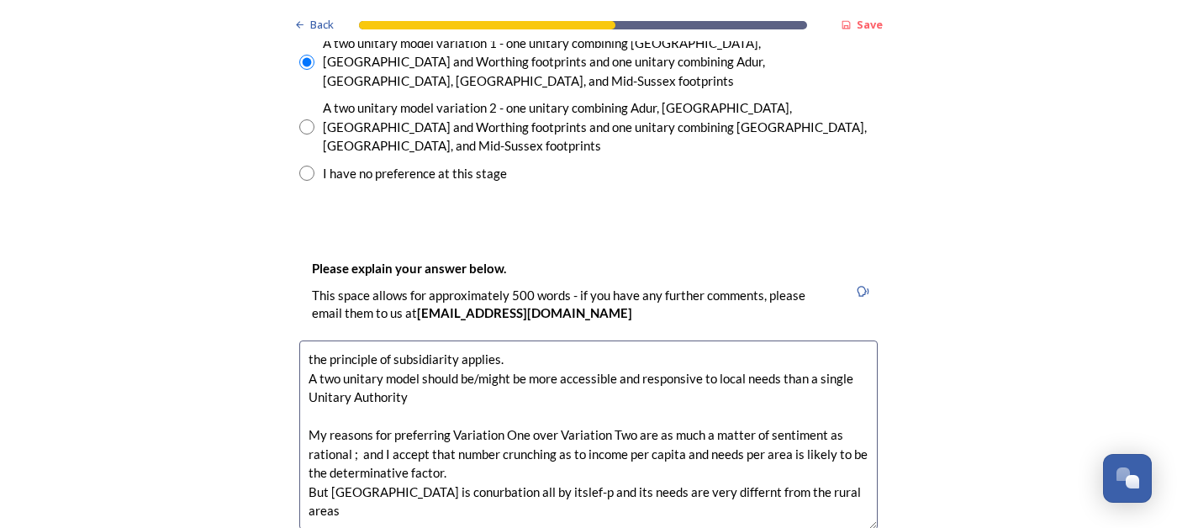
click at [681, 427] on textarea "the principle of subsidiarity applies. A two unitary model should be/might be m…" at bounding box center [588, 434] width 578 height 189
click at [501, 426] on textarea "the principle of subsidiarity applies. A two unitary model should be/might be m…" at bounding box center [588, 434] width 578 height 189
click at [498, 425] on textarea "the principle of subsidiarity applies. A two unitary model should be/might be m…" at bounding box center [588, 434] width 578 height 189
click at [391, 425] on textarea "the principle of subsidiarity applies. A two unitary model should be/might be m…" at bounding box center [588, 434] width 578 height 189
click at [821, 424] on textarea "the principle of subsidiarity applies. A two unitary model should be/might be m…" at bounding box center [588, 434] width 578 height 189
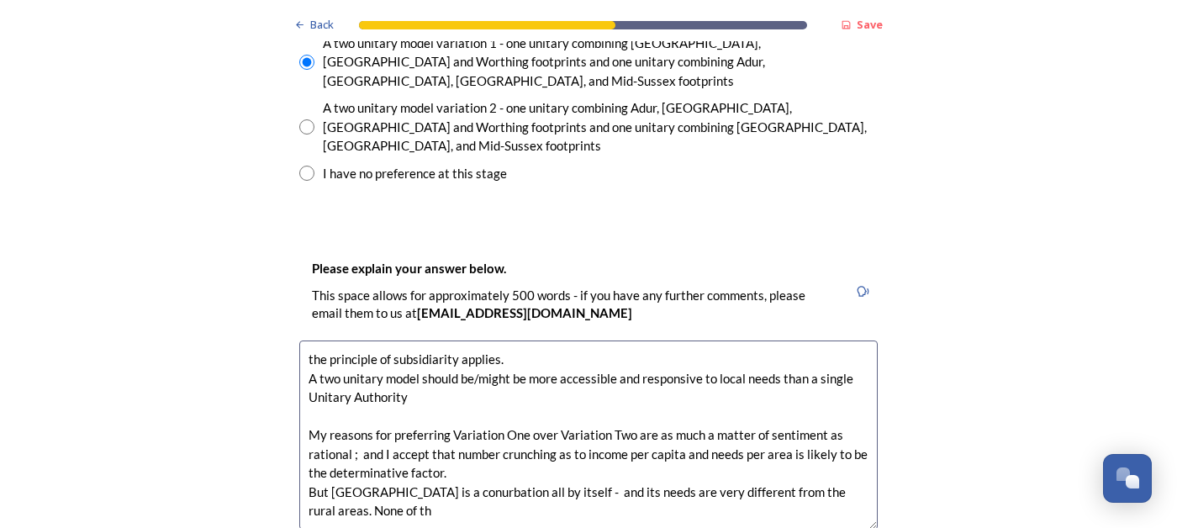
scroll to position [9, 0]
click at [355, 432] on textarea "the principle of subsidiarity applies. A two unitary model should be/might be m…" at bounding box center [588, 434] width 578 height 189
click at [329, 436] on textarea "the principle of subsidiarity applies. A two unitary model should be/might be m…" at bounding box center [588, 434] width 578 height 189
click at [377, 436] on textarea "the principle of subsidiarity applies. A two unitary model should be/might be m…" at bounding box center [588, 434] width 578 height 189
click at [824, 418] on textarea "the principle of subsidiarity applies. A two unitary model should be/might be m…" at bounding box center [588, 434] width 578 height 189
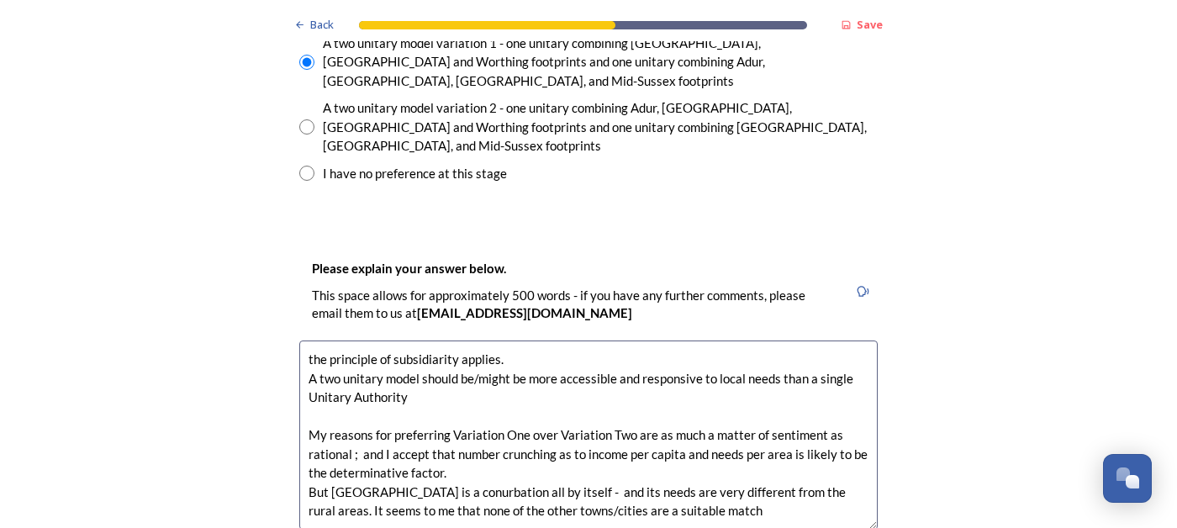
click at [684, 435] on textarea "the principle of subsidiarity applies. A two unitary model should be/might be m…" at bounding box center [588, 434] width 578 height 189
click at [377, 416] on textarea "the principle of subsidiarity applies. A two unitary model should be/might be m…" at bounding box center [588, 434] width 578 height 189
click at [471, 366] on textarea "the principle of subsidiarity applies. A two unitary model should be/might be m…" at bounding box center [588, 434] width 578 height 189
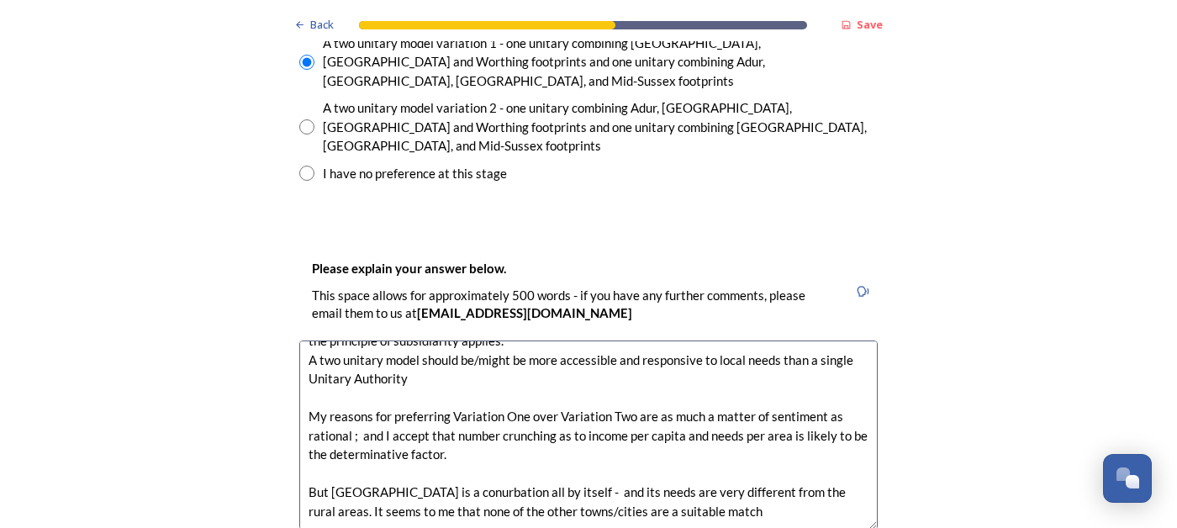
scroll to position [57, 0]
click at [680, 406] on textarea "the principle of subsidiarity applies. A two unitary model should be/might be m…" at bounding box center [588, 434] width 578 height 189
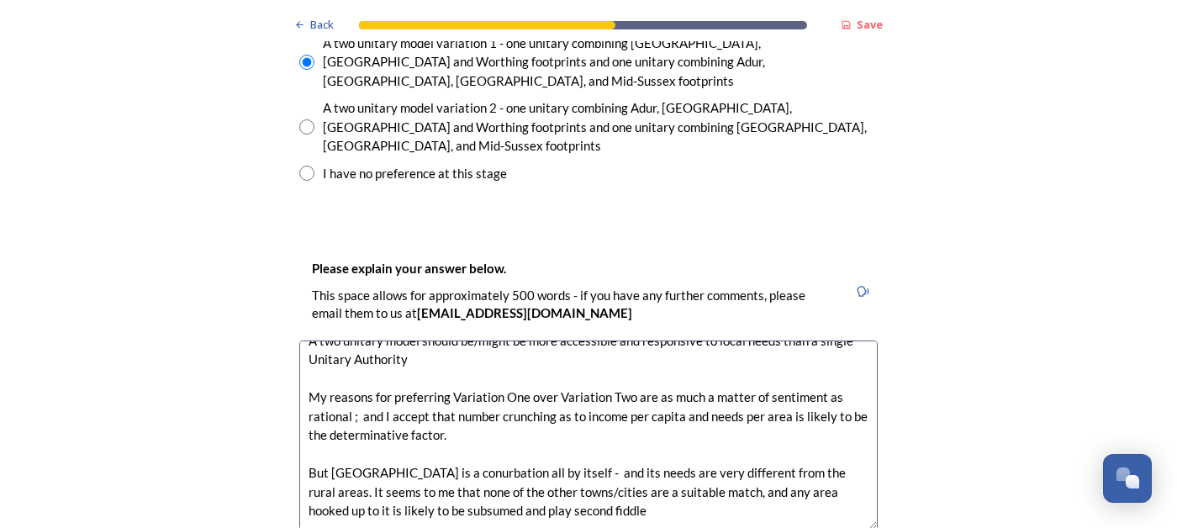
drag, startPoint x: 550, startPoint y: 427, endPoint x: 455, endPoint y: 428, distance: 95.0
click at [454, 428] on textarea "the principle of subsidiarity applies. A two unitary model should be/might be m…" at bounding box center [588, 434] width 578 height 189
drag, startPoint x: 519, startPoint y: 424, endPoint x: 453, endPoint y: 424, distance: 65.6
click at [452, 425] on textarea "the principle of subsidiarity applies. A two unitary model should be/might be m…" at bounding box center [588, 434] width 578 height 189
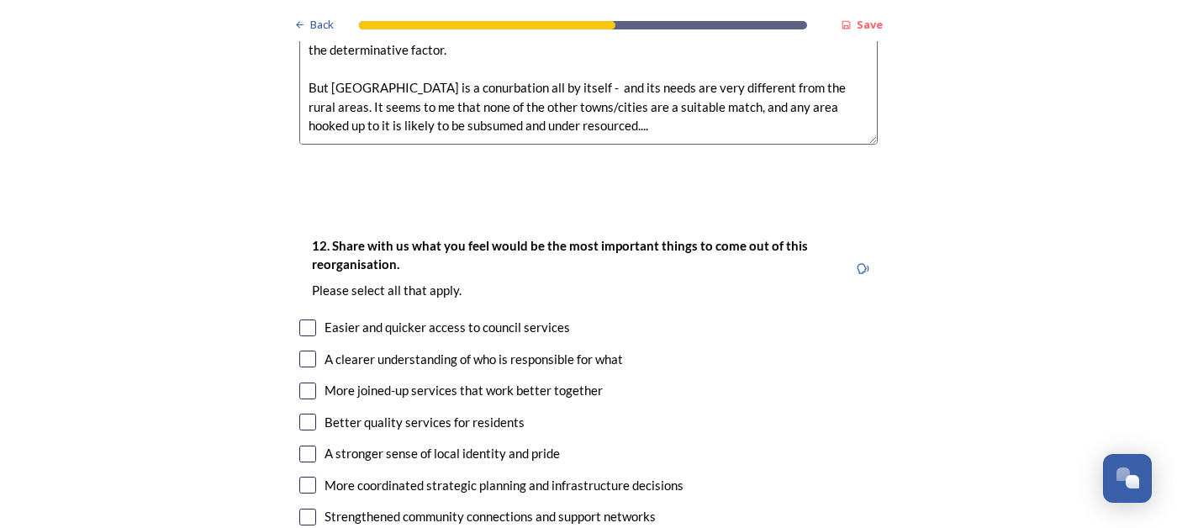
scroll to position [2947, 0]
type textarea "the principle of subsidiarity applies. A two unitary model should be/might be m…"
click at [308, 382] on input "checkbox" at bounding box center [307, 390] width 17 height 17
checkbox input "true"
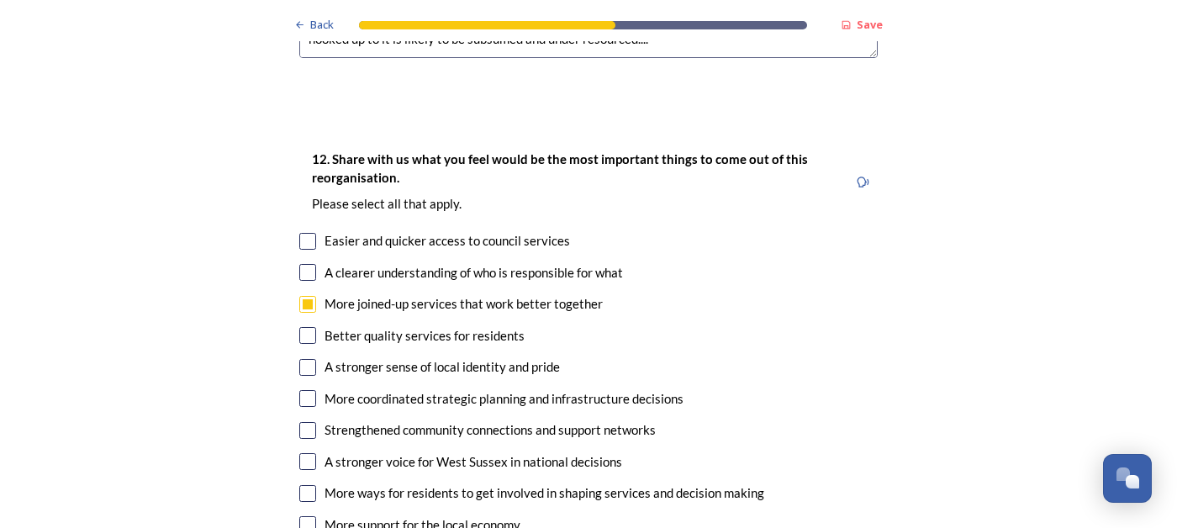
scroll to position [3034, 0]
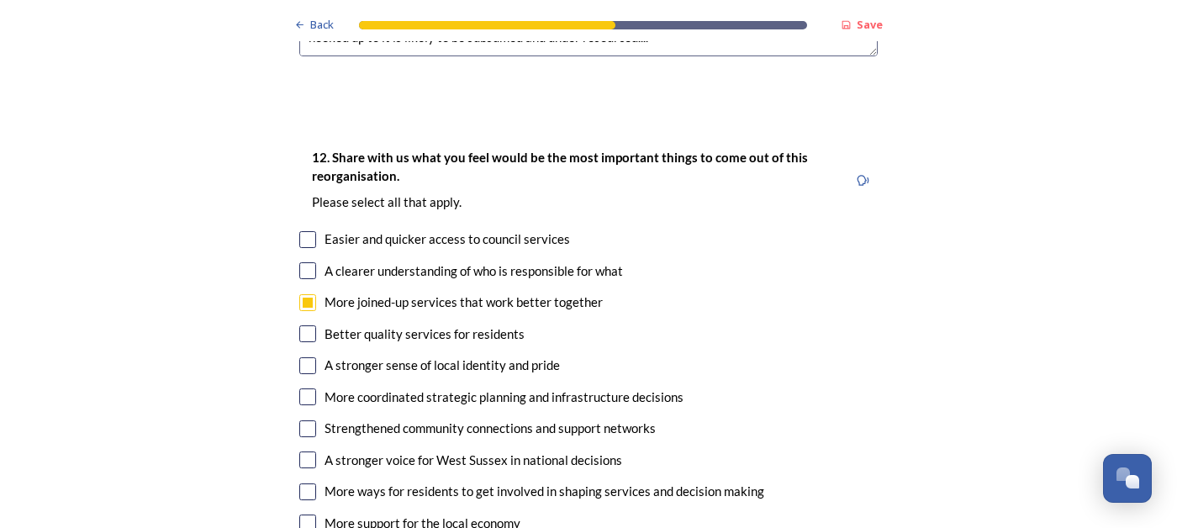
click at [311, 388] on input "checkbox" at bounding box center [307, 396] width 17 height 17
checkbox input "true"
click at [312, 262] on input "checkbox" at bounding box center [307, 270] width 17 height 17
checkbox input "true"
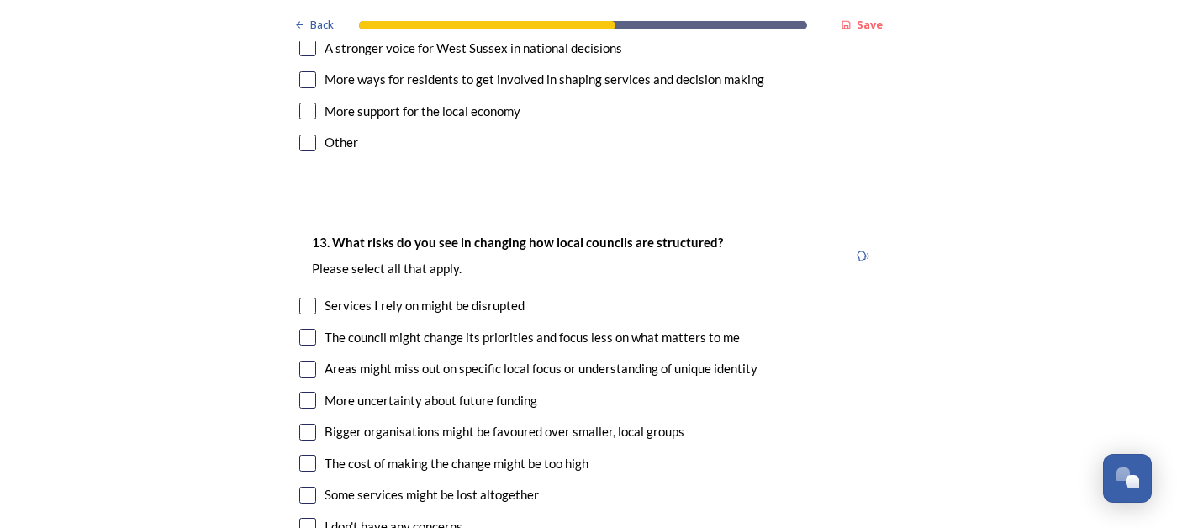
scroll to position [3447, 0]
click at [313, 328] on input "checkbox" at bounding box center [307, 336] width 17 height 17
checkbox input "true"
click at [310, 360] on input "checkbox" at bounding box center [307, 368] width 17 height 17
checkbox input "true"
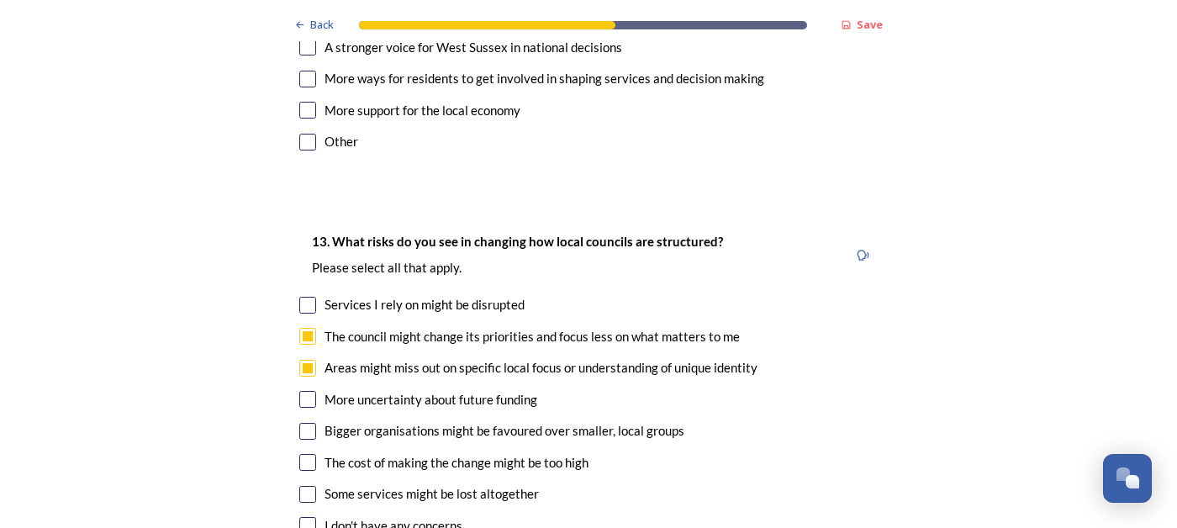
click at [311, 423] on input "checkbox" at bounding box center [307, 431] width 17 height 17
checkbox input "true"
click at [310, 454] on input "checkbox" at bounding box center [307, 462] width 17 height 17
checkbox input "true"
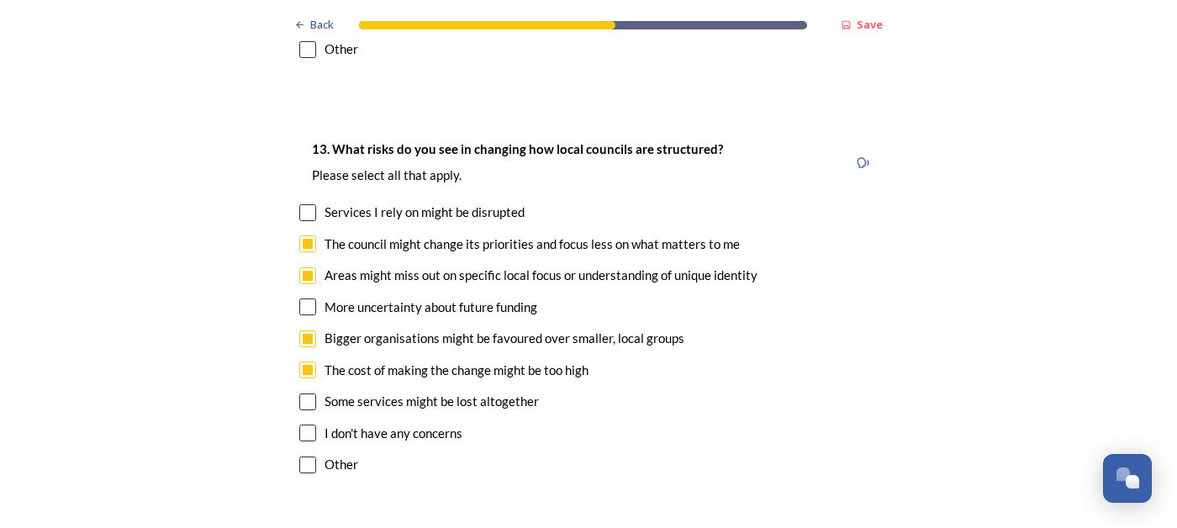
scroll to position [3541, 0]
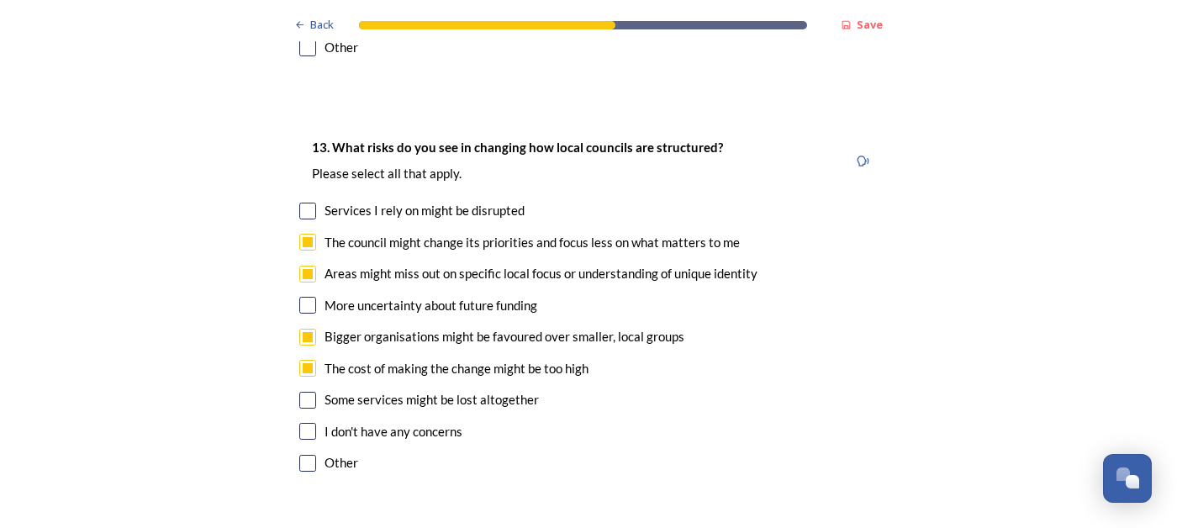
click at [309, 203] on input "checkbox" at bounding box center [307, 211] width 17 height 17
checkbox input "true"
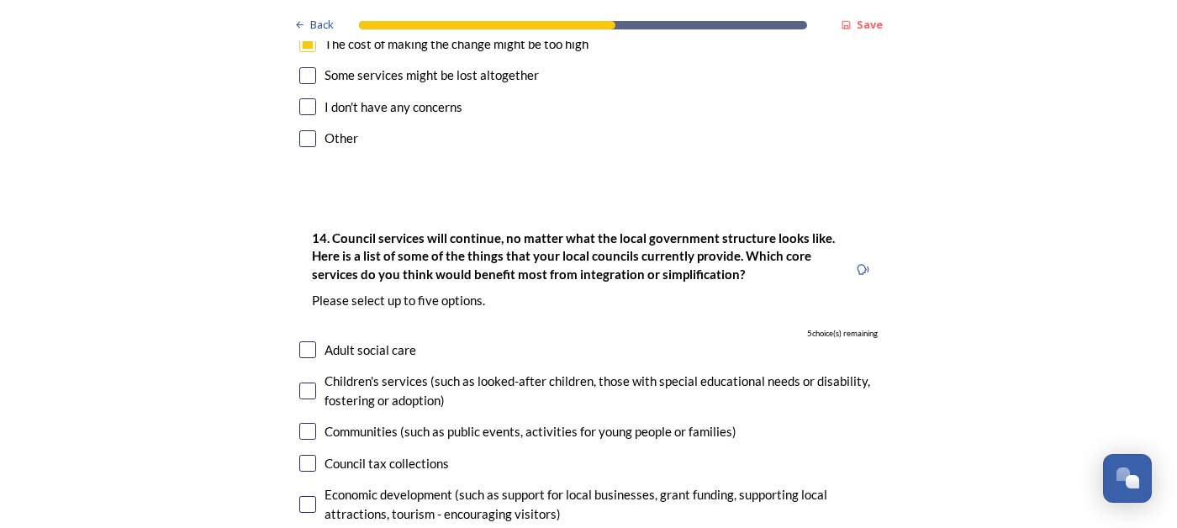
scroll to position [3866, 0]
click at [315, 340] on input "checkbox" at bounding box center [307, 348] width 17 height 17
checkbox input "true"
click at [306, 382] on input "checkbox" at bounding box center [307, 390] width 17 height 17
checkbox input "true"
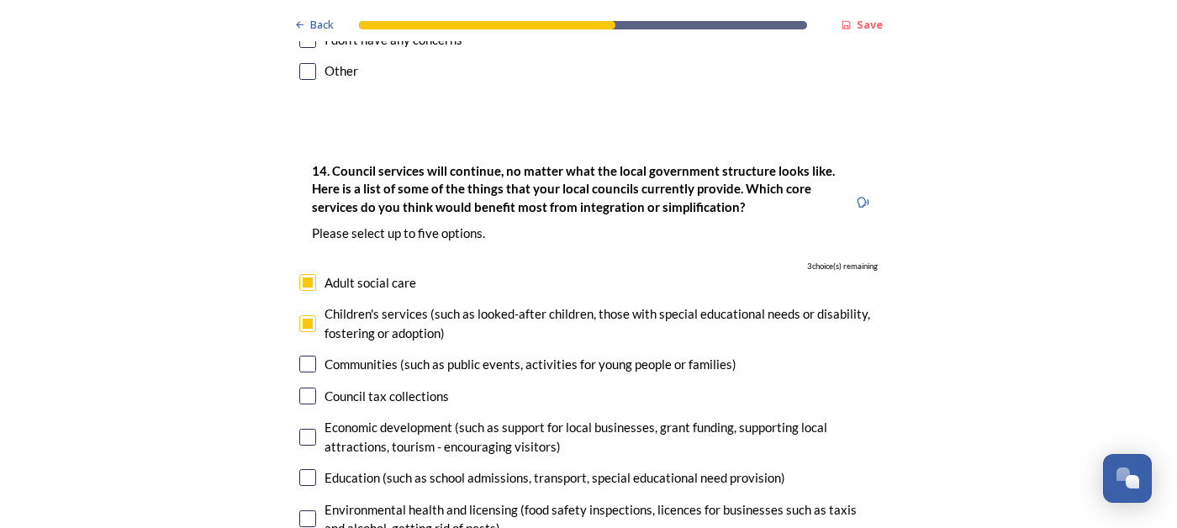
scroll to position [3972, 0]
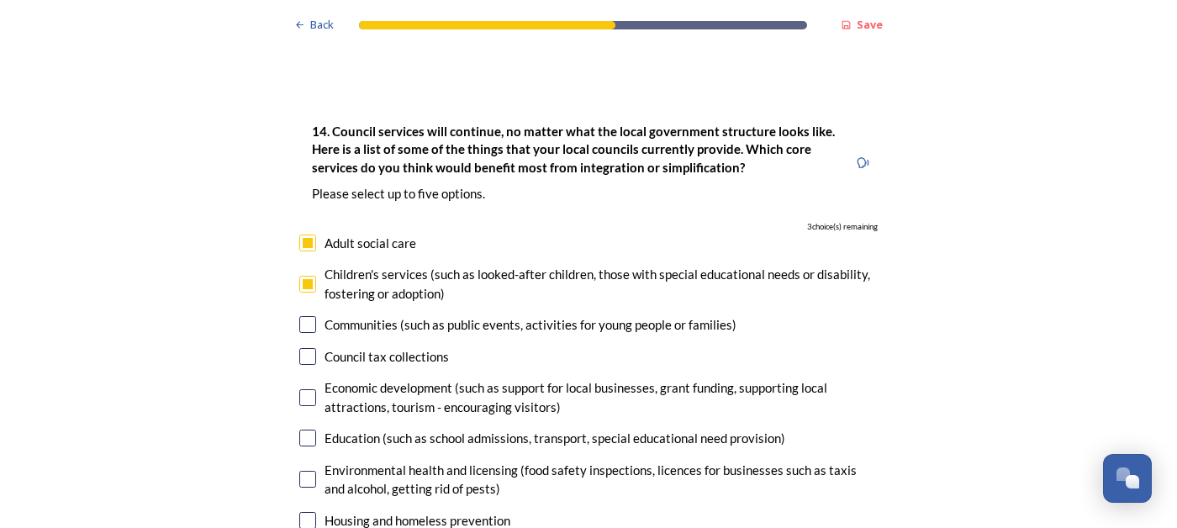
click at [309, 429] on input "checkbox" at bounding box center [307, 437] width 17 height 17
checkbox input "true"
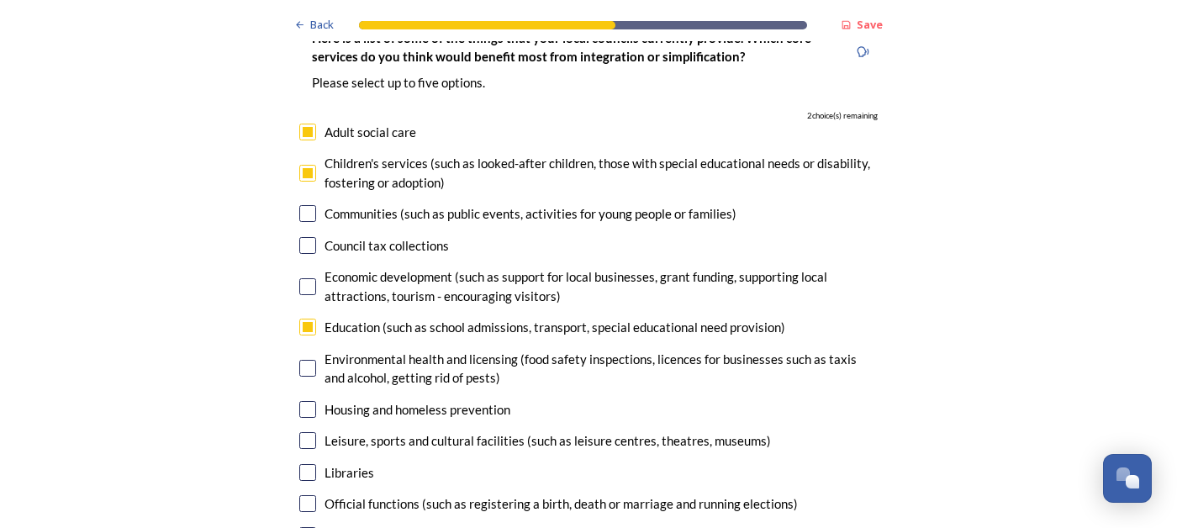
scroll to position [4085, 0]
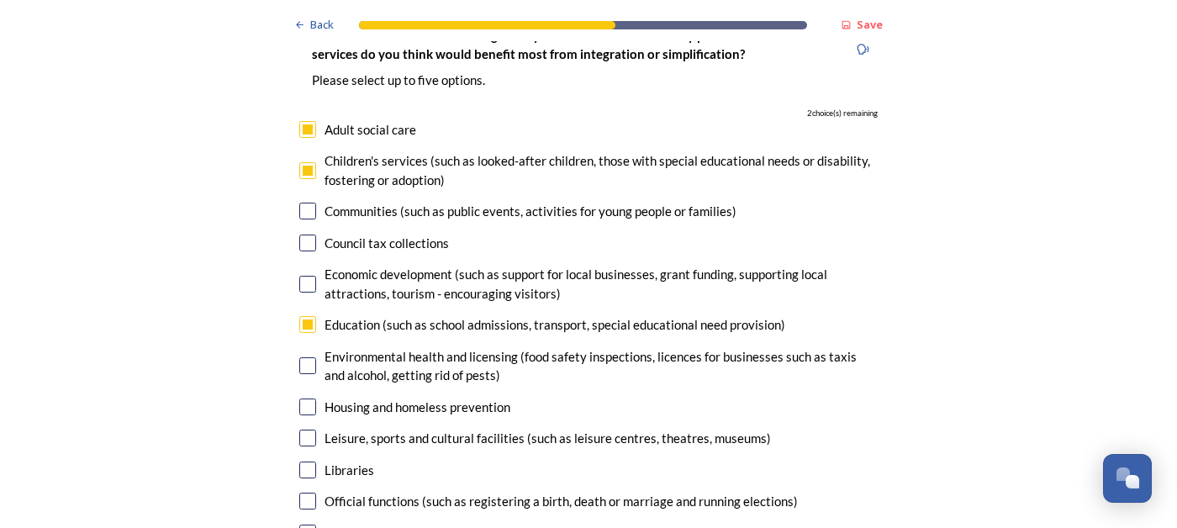
click at [312, 398] on input "checkbox" at bounding box center [307, 406] width 17 height 17
checkbox input "true"
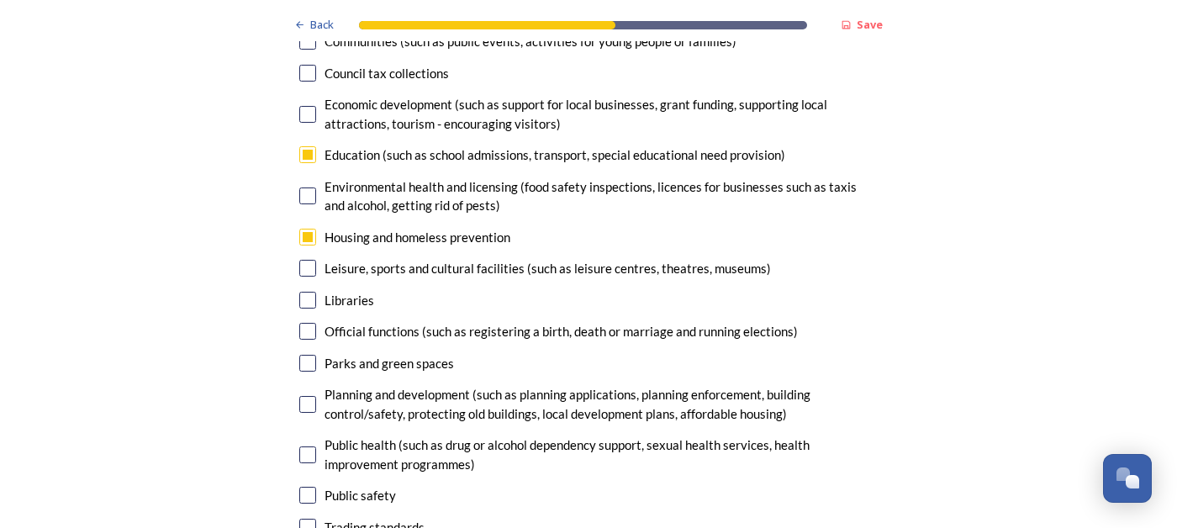
scroll to position [4263, 0]
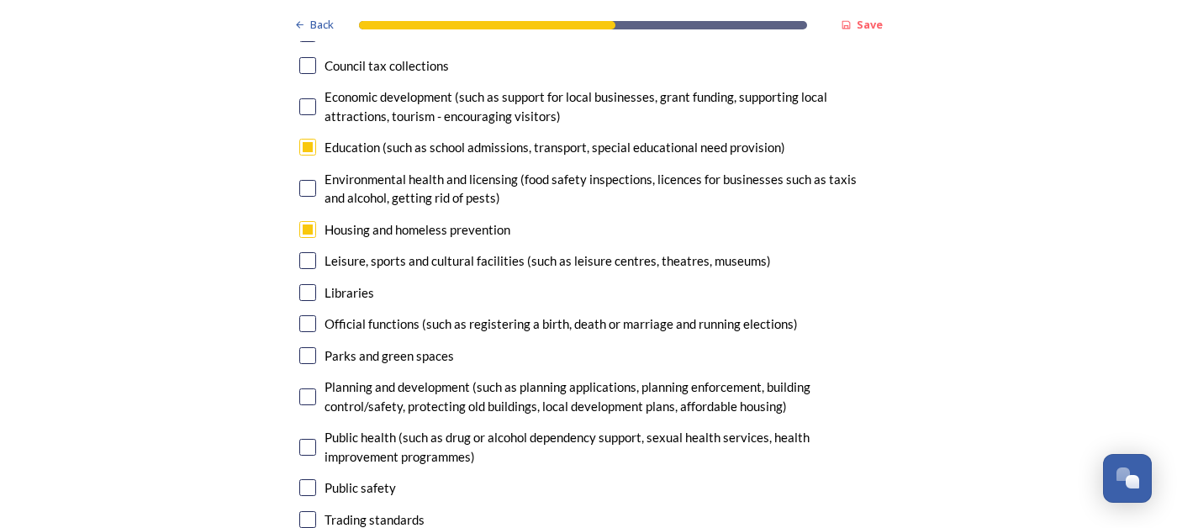
click at [308, 388] on input "checkbox" at bounding box center [307, 396] width 17 height 17
checkbox input "true"
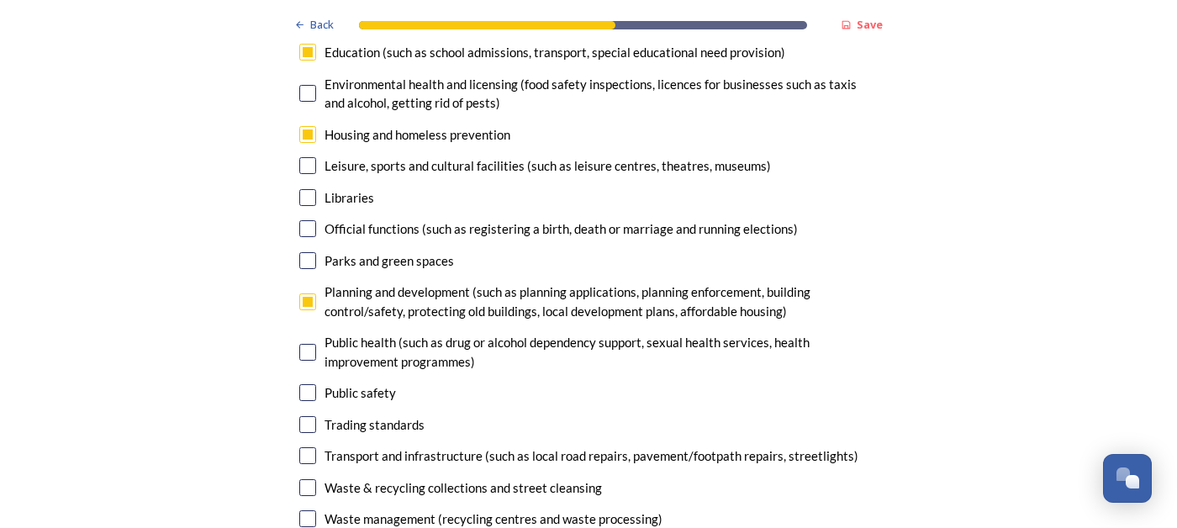
scroll to position [4360, 0]
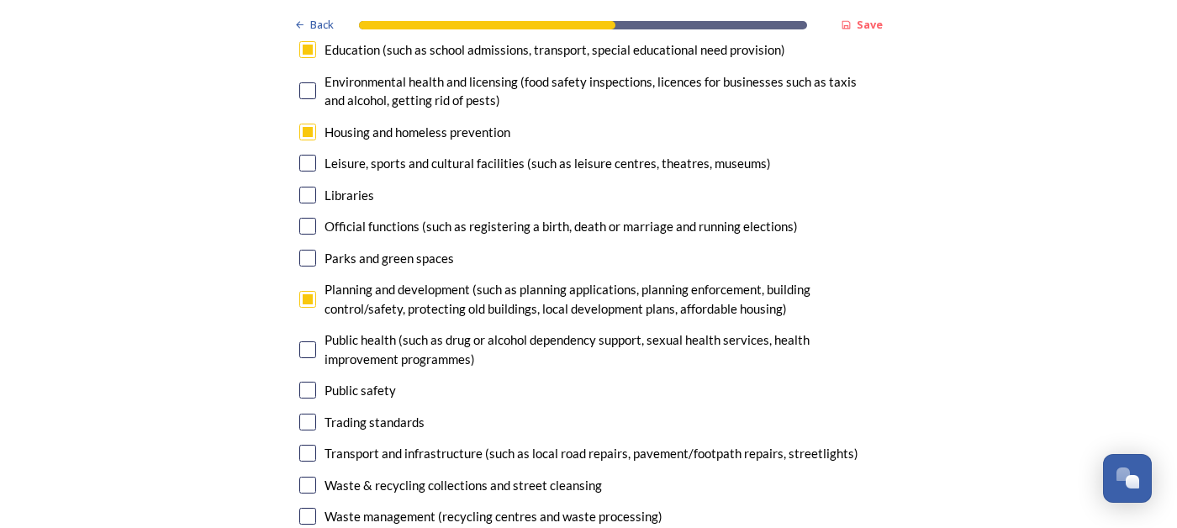
click at [309, 341] on input "checkbox" at bounding box center [307, 349] width 17 height 17
checkbox input "false"
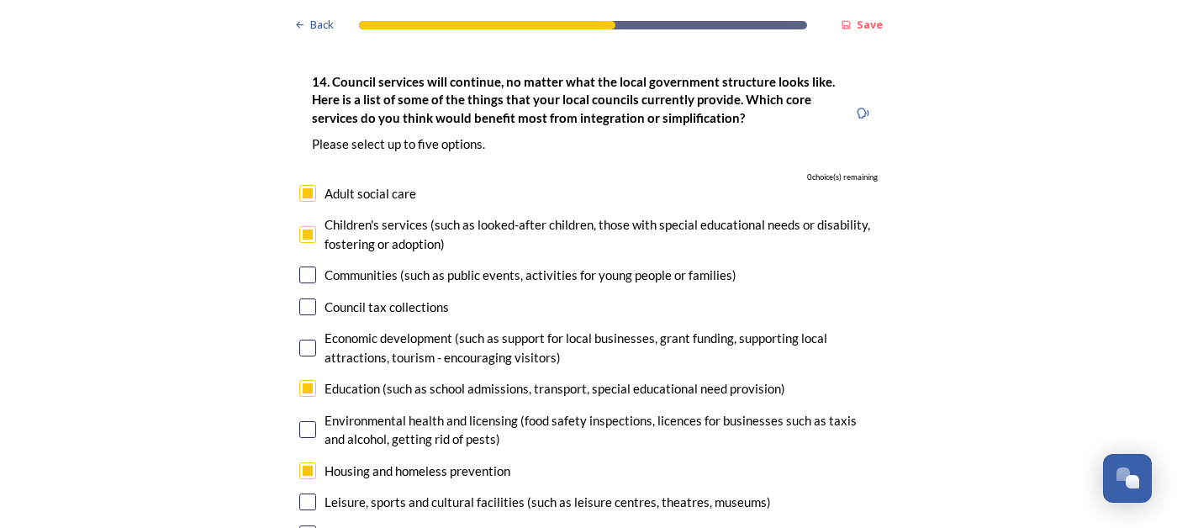
scroll to position [4017, 0]
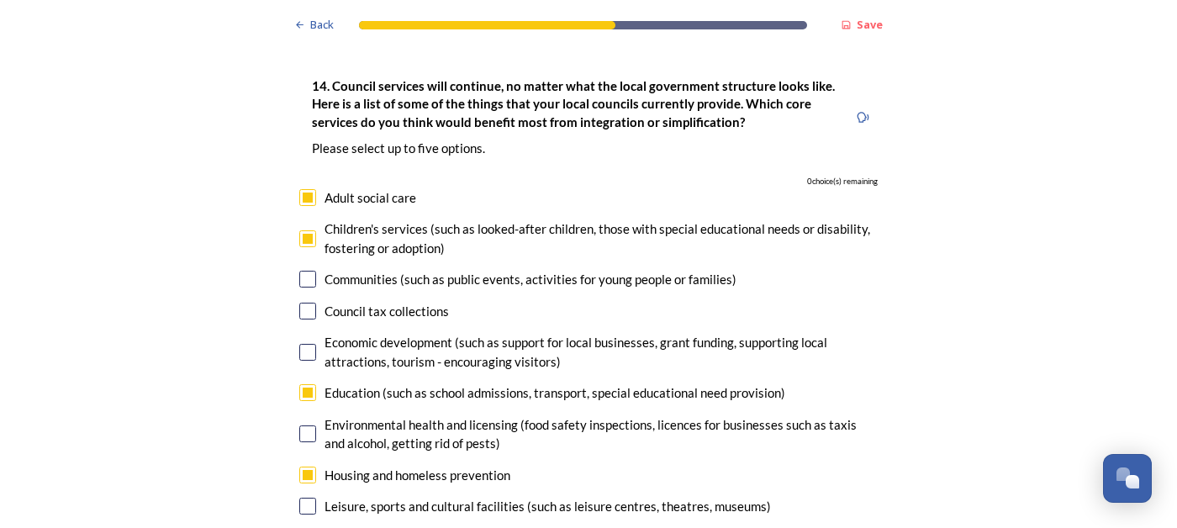
click at [307, 466] on input "checkbox" at bounding box center [307, 474] width 17 height 17
checkbox input "false"
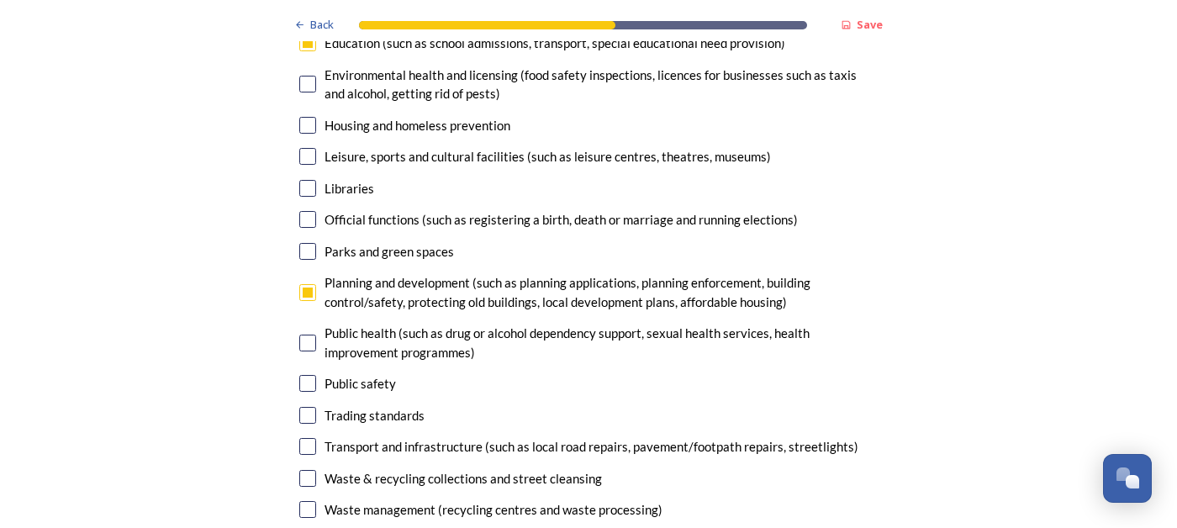
scroll to position [4375, 0]
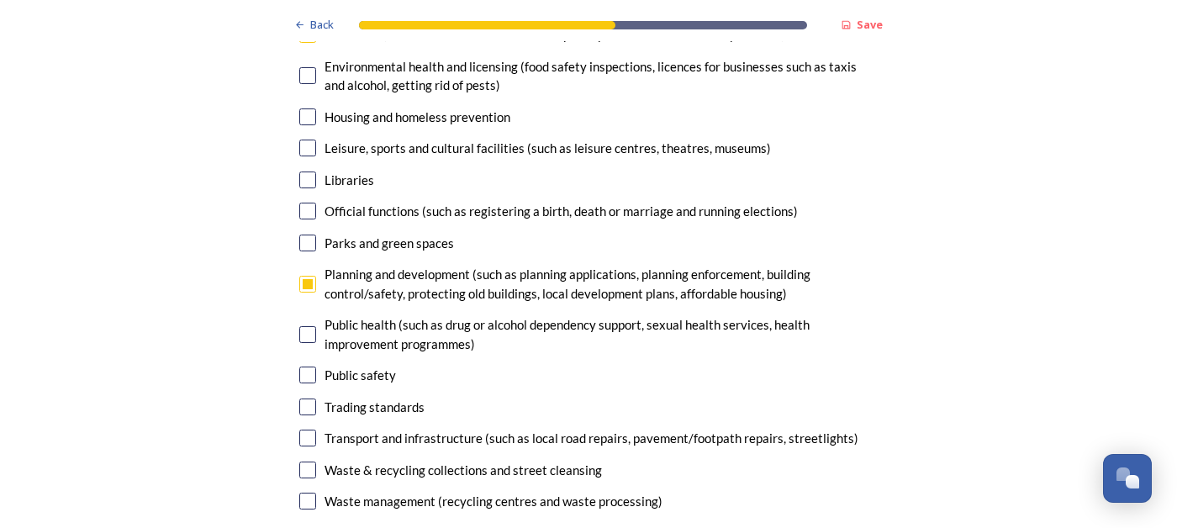
click at [310, 429] on input "checkbox" at bounding box center [307, 437] width 17 height 17
checkbox input "true"
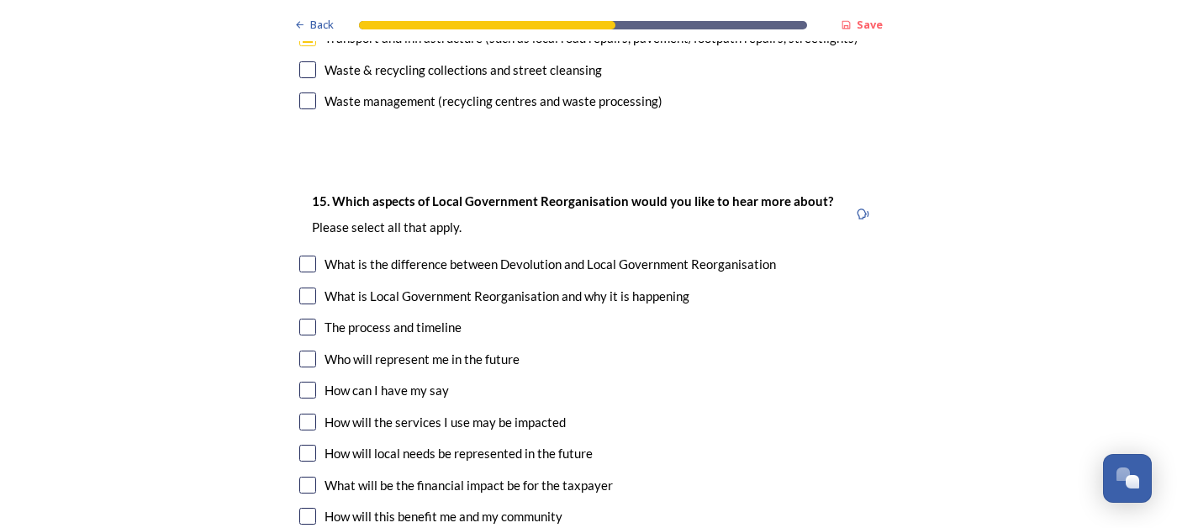
scroll to position [4777, 0]
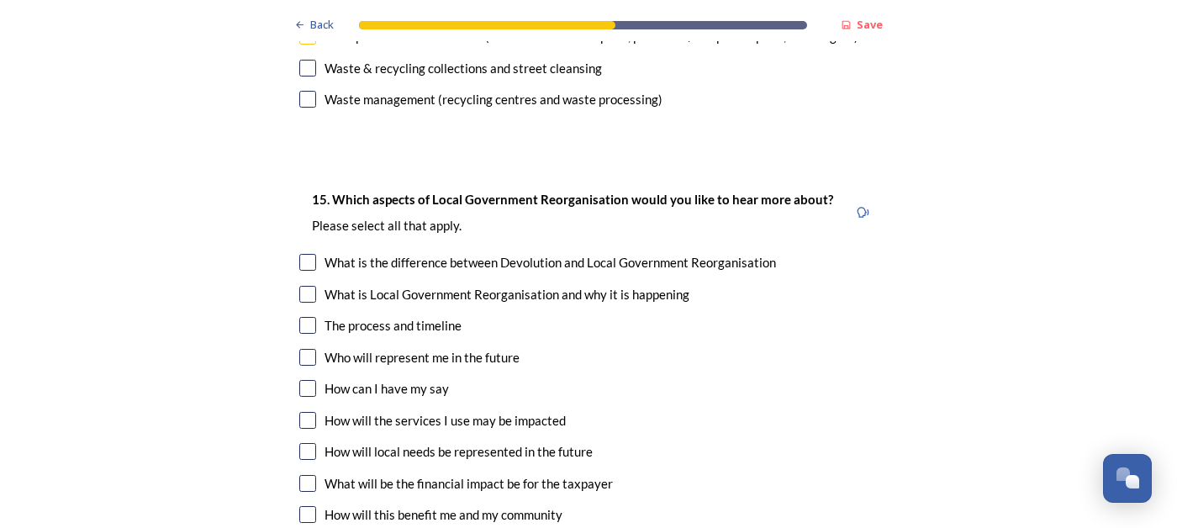
click at [322, 249] on div "15. Which aspects of Local Government Reorganisation would you like to hear mor…" at bounding box center [588, 374] width 605 height 405
click at [310, 317] on input "checkbox" at bounding box center [307, 325] width 17 height 17
checkbox input "true"
click at [310, 349] on input "checkbox" at bounding box center [307, 357] width 17 height 17
checkbox input "true"
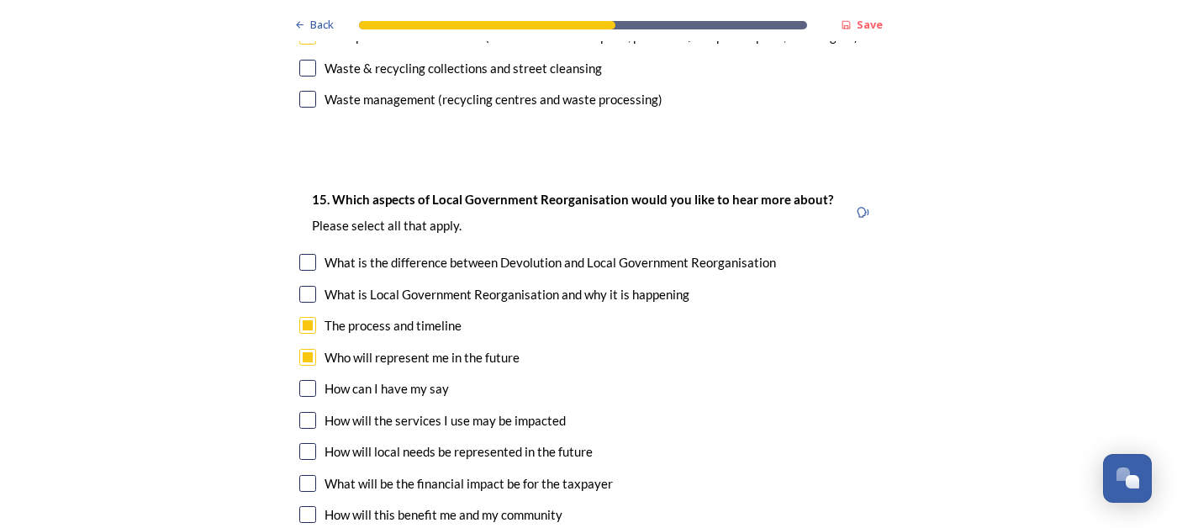
click at [308, 380] on input "checkbox" at bounding box center [307, 388] width 17 height 17
checkbox input "true"
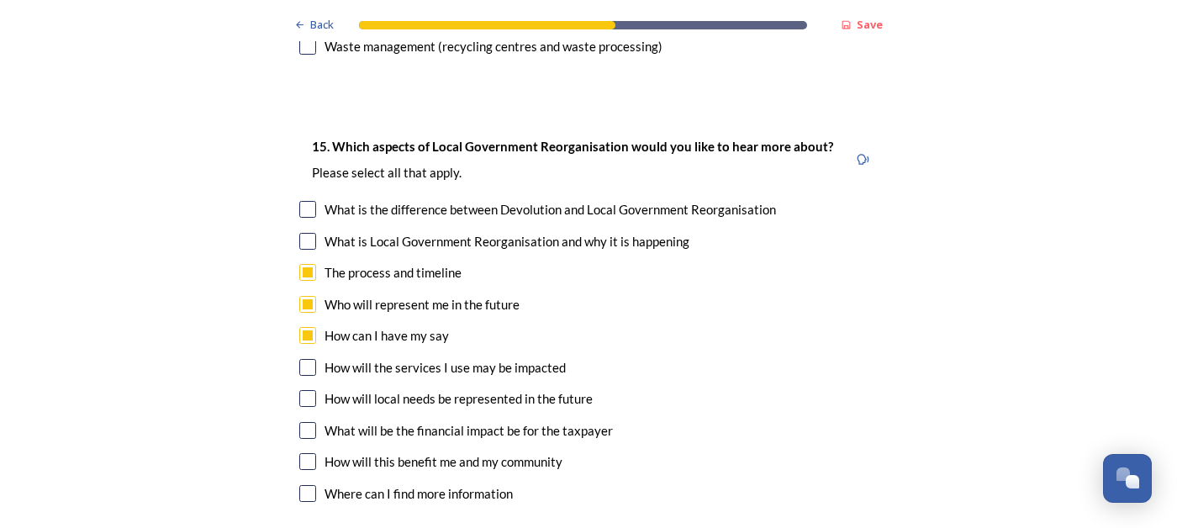
click at [306, 390] on input "checkbox" at bounding box center [307, 398] width 17 height 17
checkbox input "true"
click at [305, 422] on input "checkbox" at bounding box center [307, 430] width 17 height 17
checkbox input "true"
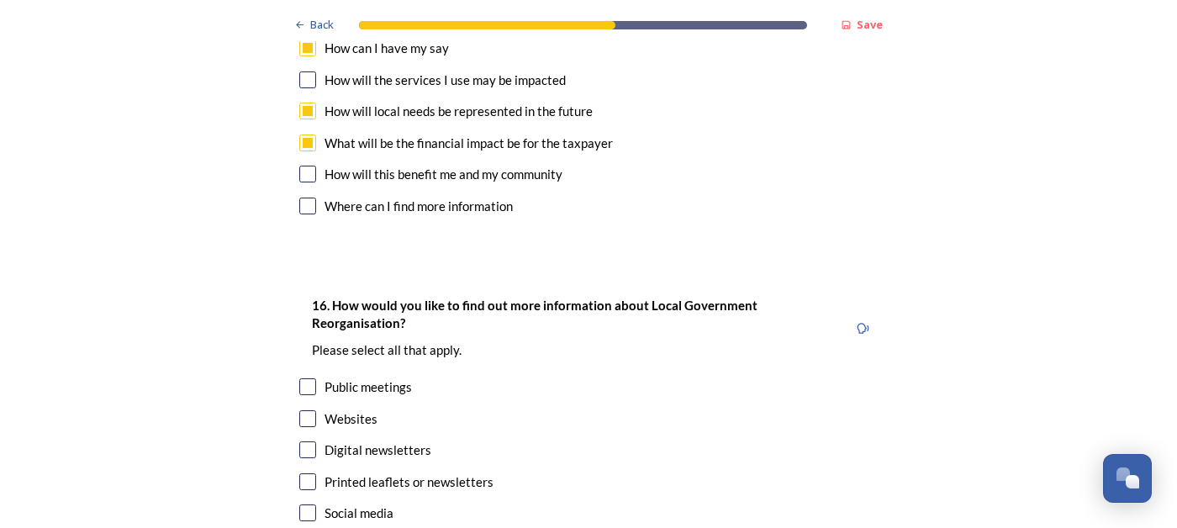
scroll to position [5120, 0]
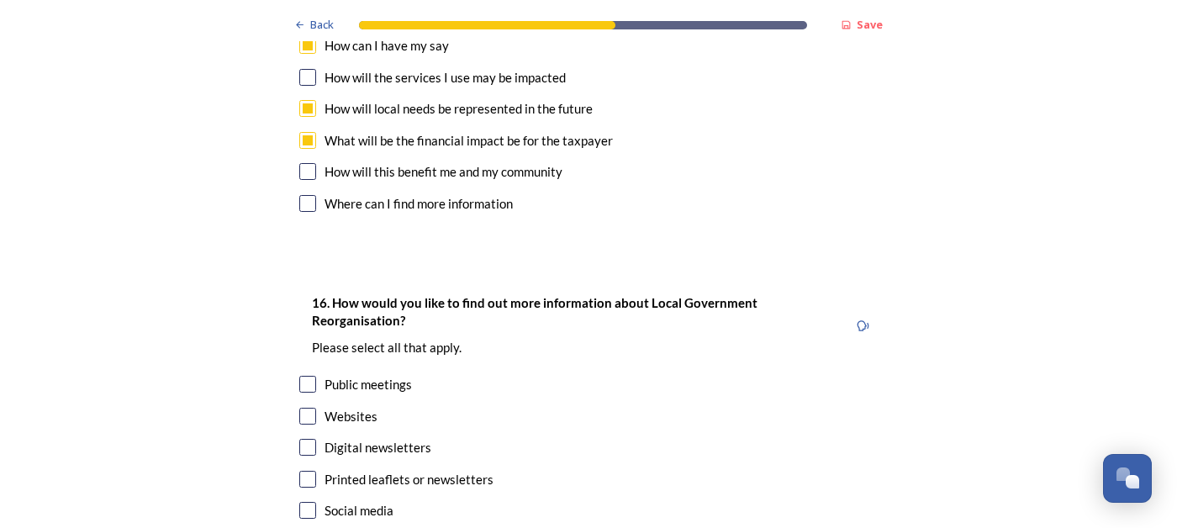
click at [307, 408] on input "checkbox" at bounding box center [307, 416] width 17 height 17
checkbox input "true"
click at [308, 347] on div "16. How would you like to find out more information about Local Government Reor…" at bounding box center [588, 424] width 605 height 297
click at [308, 439] on input "checkbox" at bounding box center [307, 447] width 17 height 17
checkbox input "true"
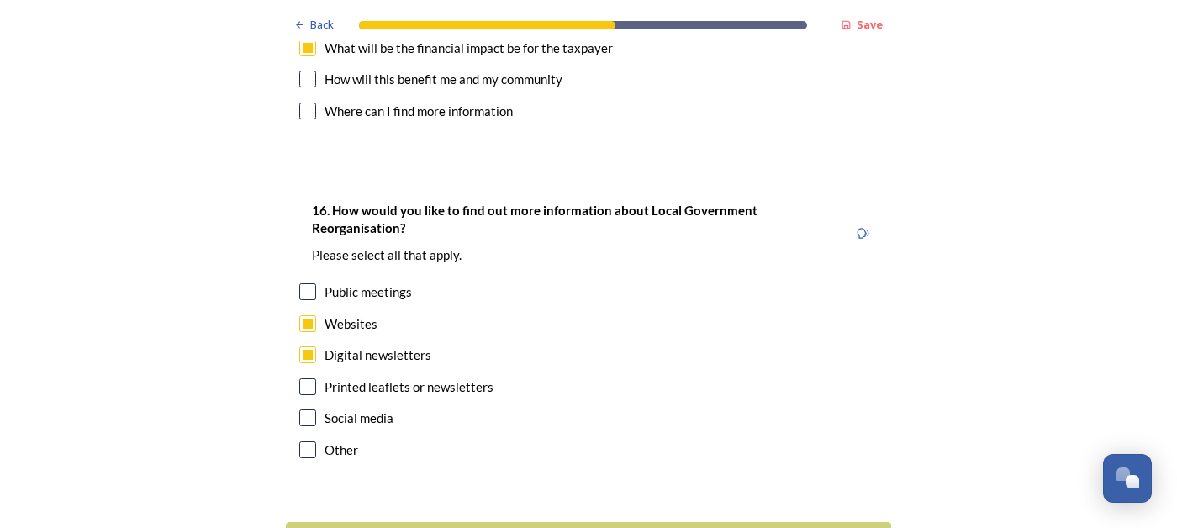
scroll to position [5220, 0]
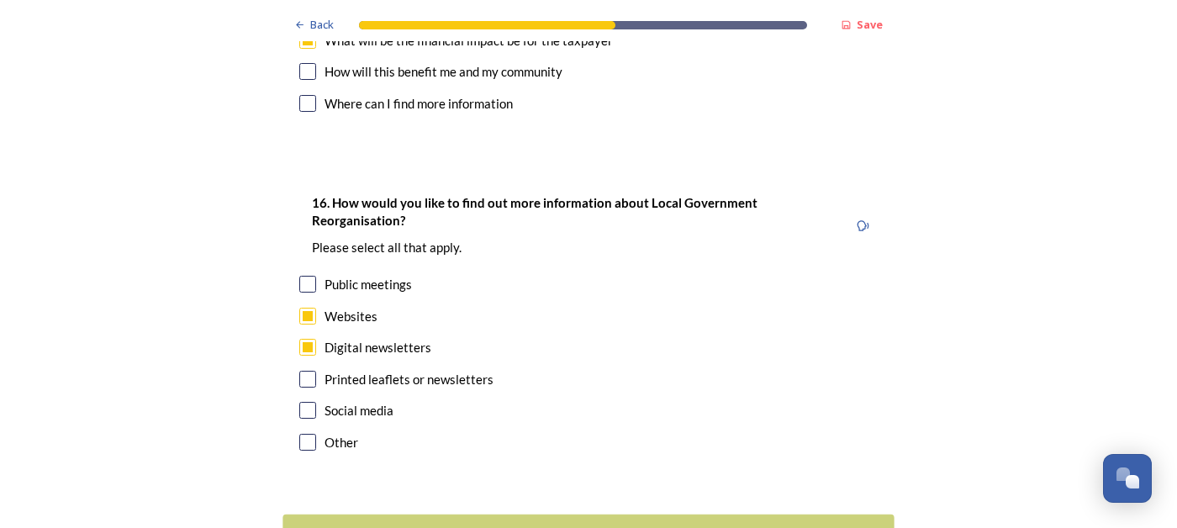
click at [485, 524] on div "Continue" at bounding box center [576, 535] width 569 height 23
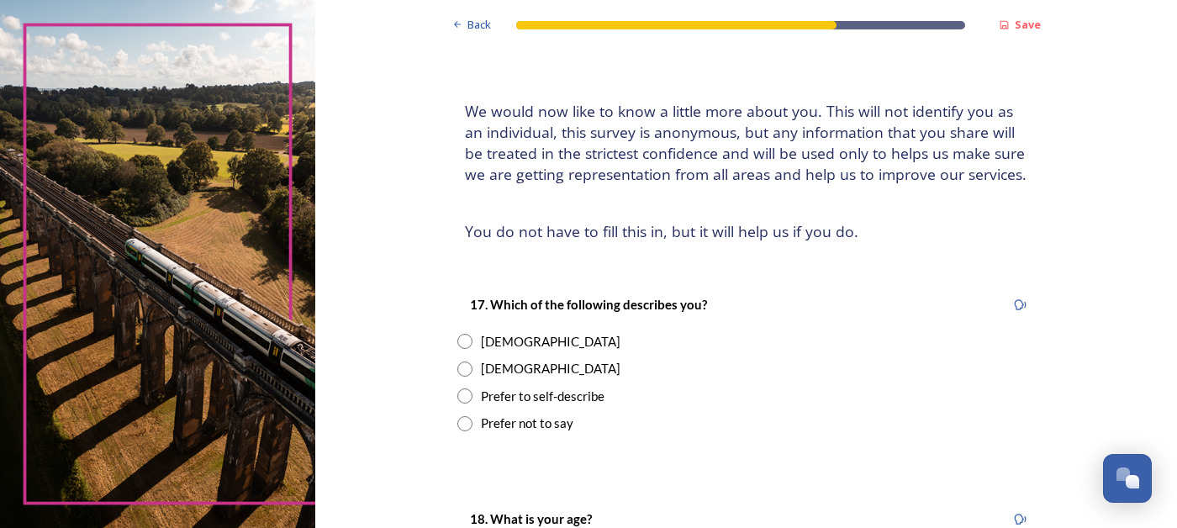
scroll to position [66, 0]
click at [472, 367] on input "radio" at bounding box center [464, 368] width 15 height 15
radio input "true"
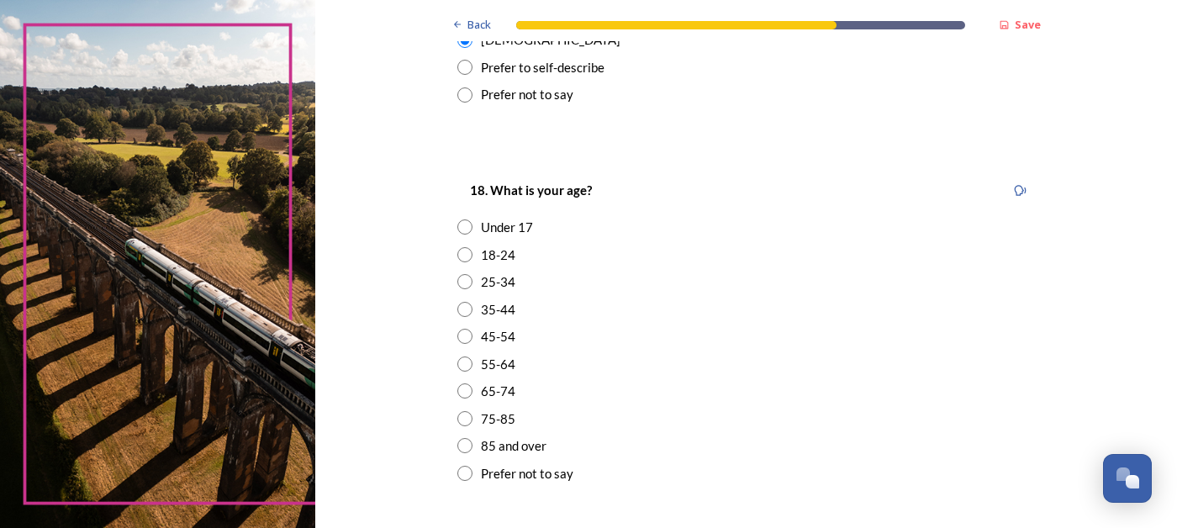
scroll to position [395, 0]
click at [472, 390] on input "radio" at bounding box center [464, 389] width 15 height 15
radio input "true"
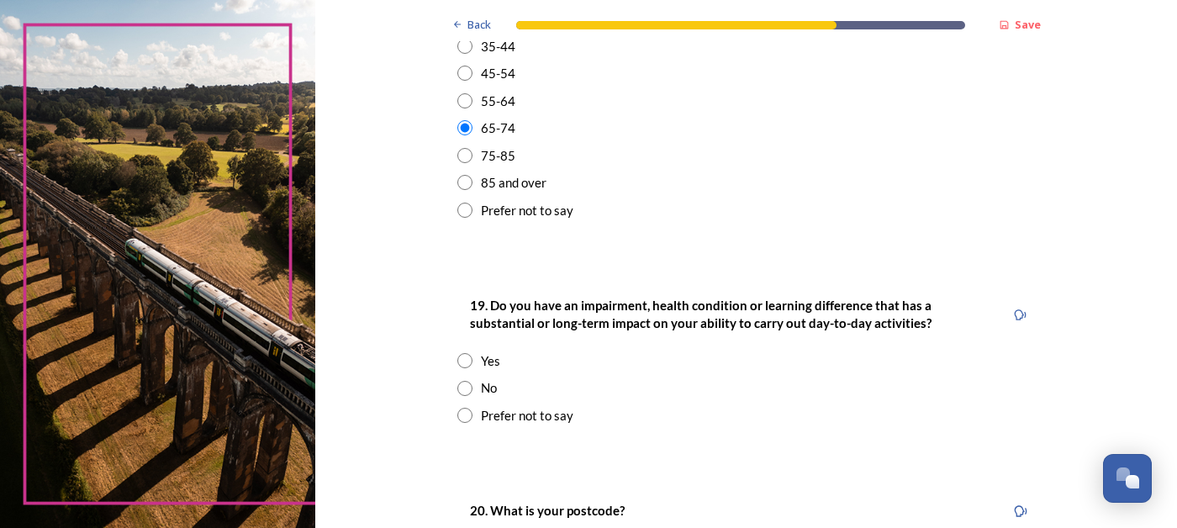
scroll to position [673, 0]
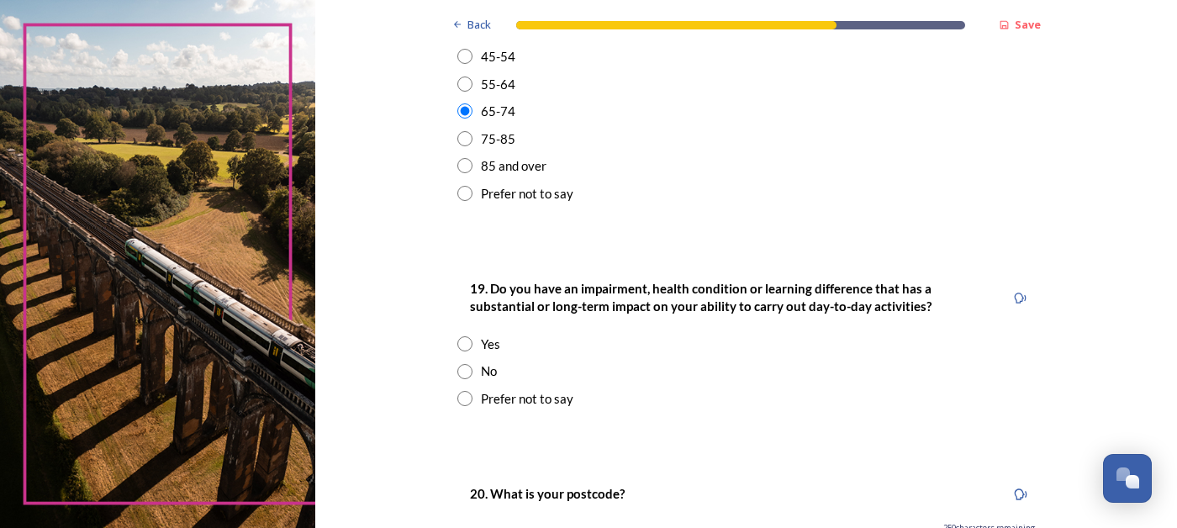
click at [472, 372] on input "radio" at bounding box center [464, 371] width 15 height 15
radio input "true"
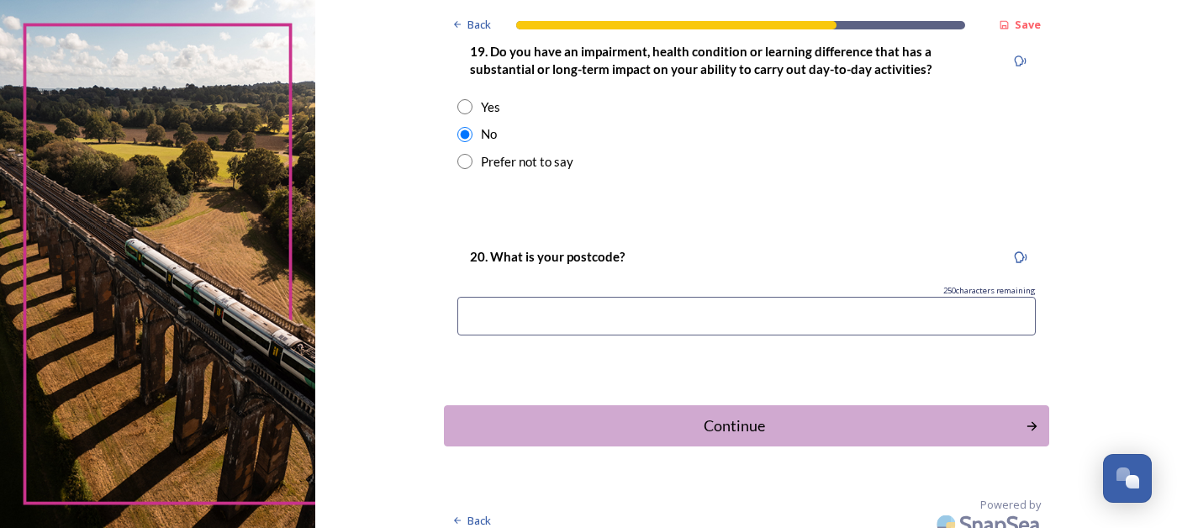
scroll to position [913, 0]
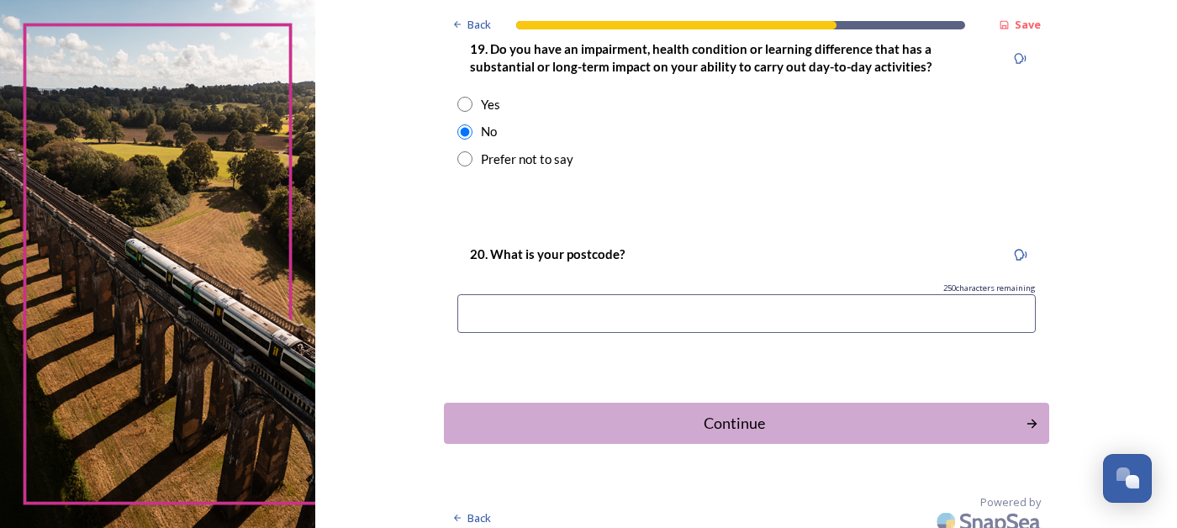
click at [532, 320] on input at bounding box center [746, 313] width 578 height 39
type input "PO19"
click at [807, 424] on div "Continue" at bounding box center [734, 423] width 569 height 23
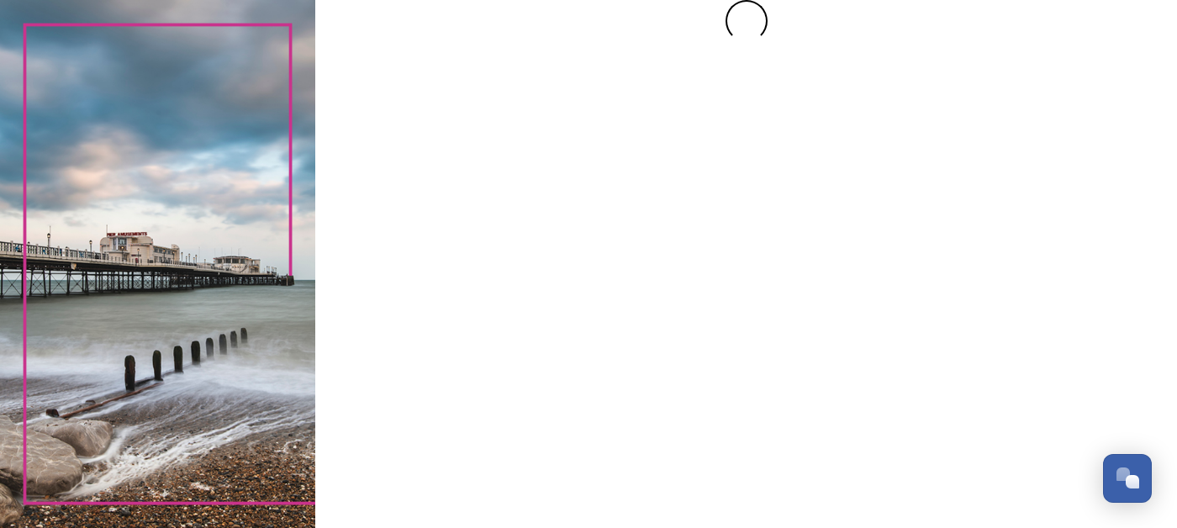
scroll to position [0, 0]
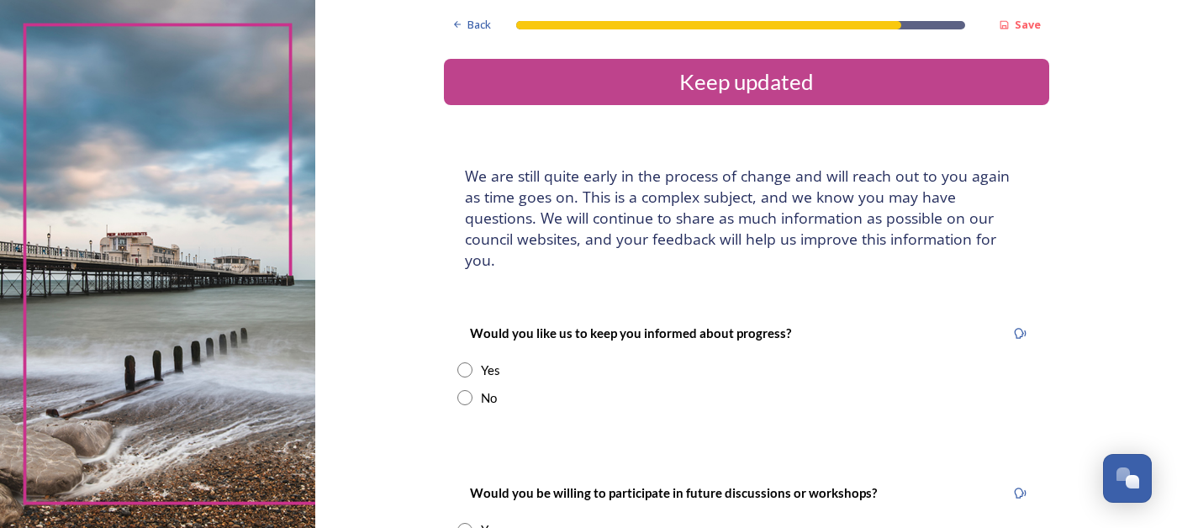
click at [472, 362] on input "radio" at bounding box center [464, 369] width 15 height 15
radio input "true"
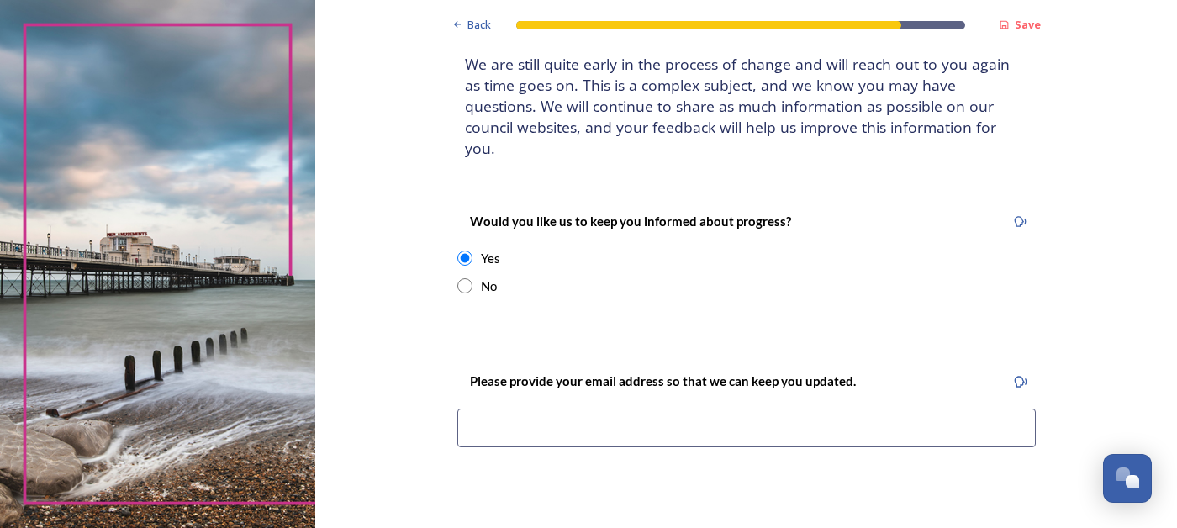
scroll to position [124, 0]
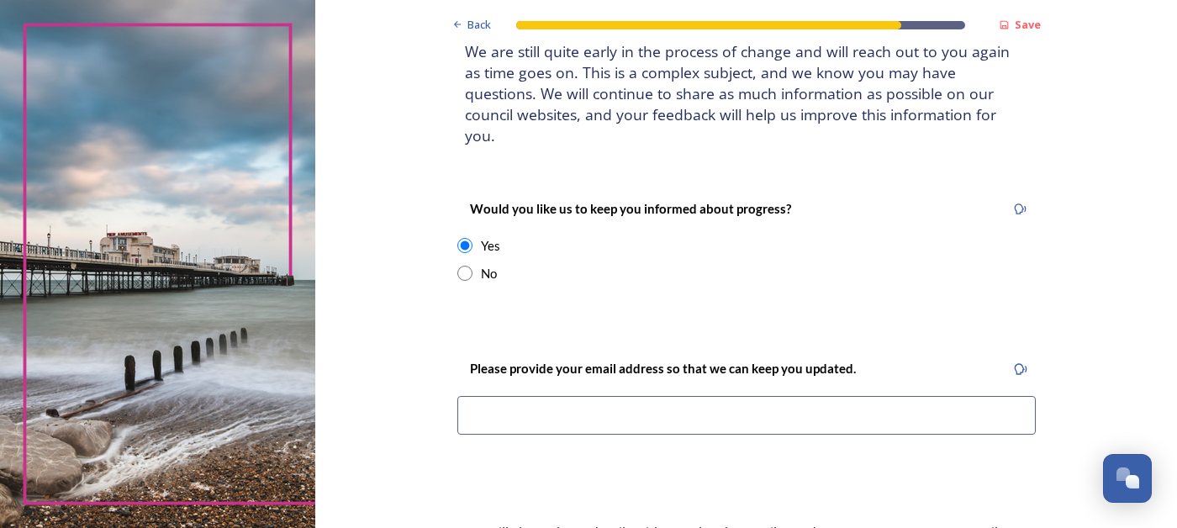
click at [550, 396] on input at bounding box center [746, 415] width 578 height 39
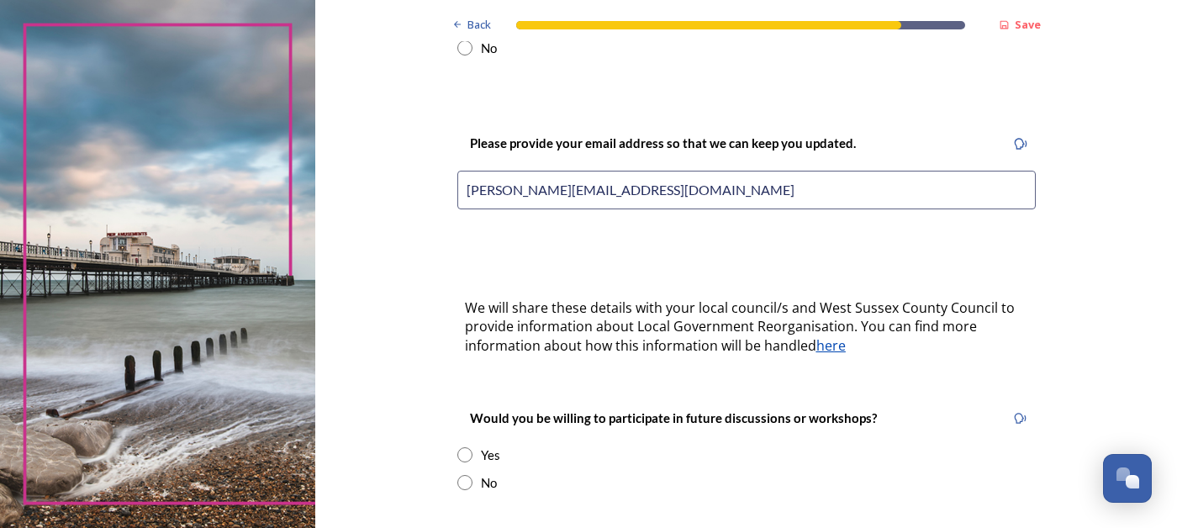
scroll to position [461, 0]
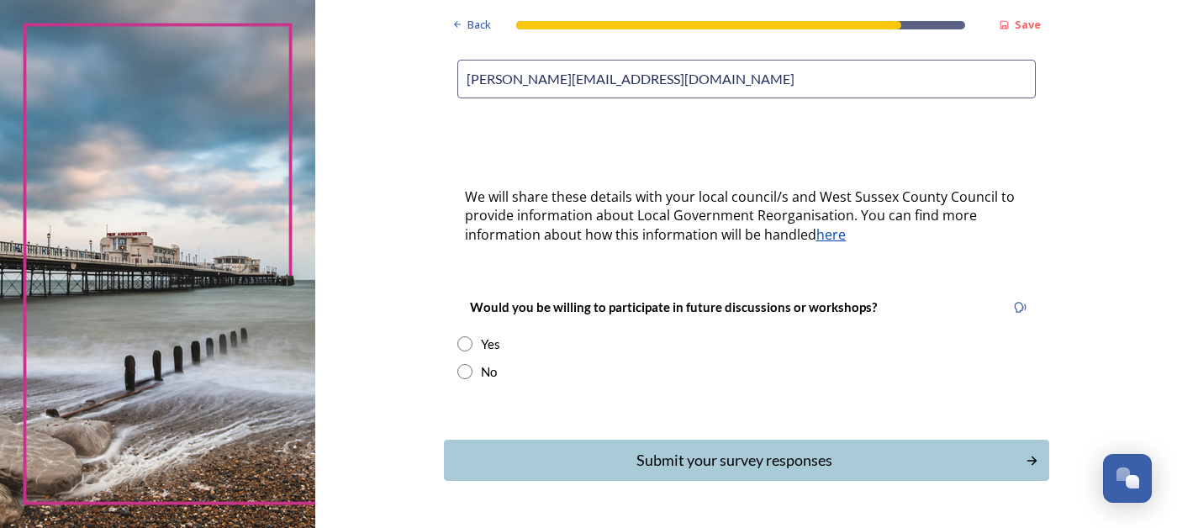
type input "david.cooke0@gmail.com"
click at [472, 336] on input "radio" at bounding box center [464, 343] width 15 height 15
radio input "true"
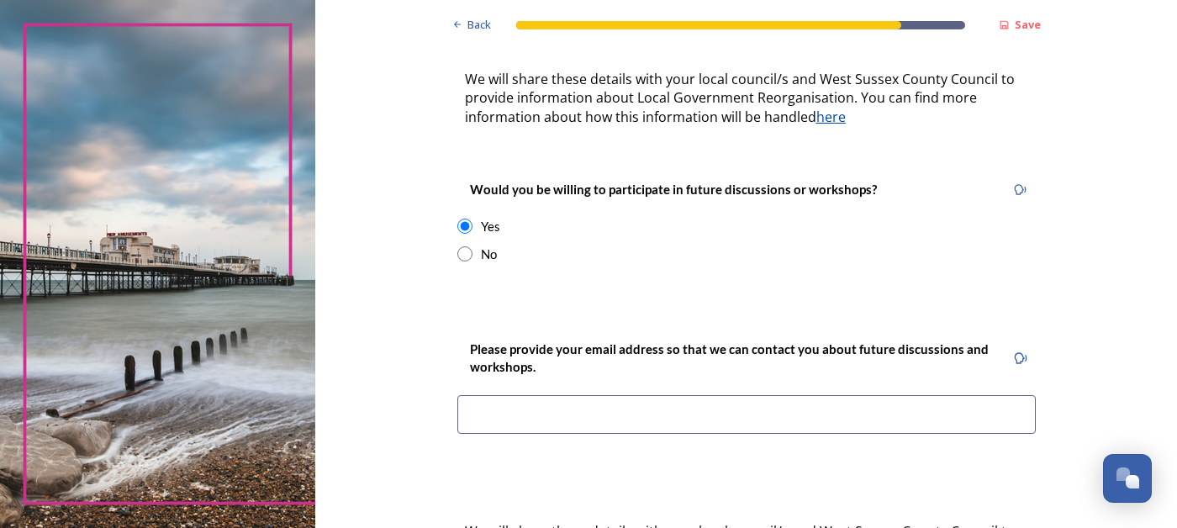
scroll to position [579, 0]
click at [533, 394] on input at bounding box center [746, 413] width 578 height 39
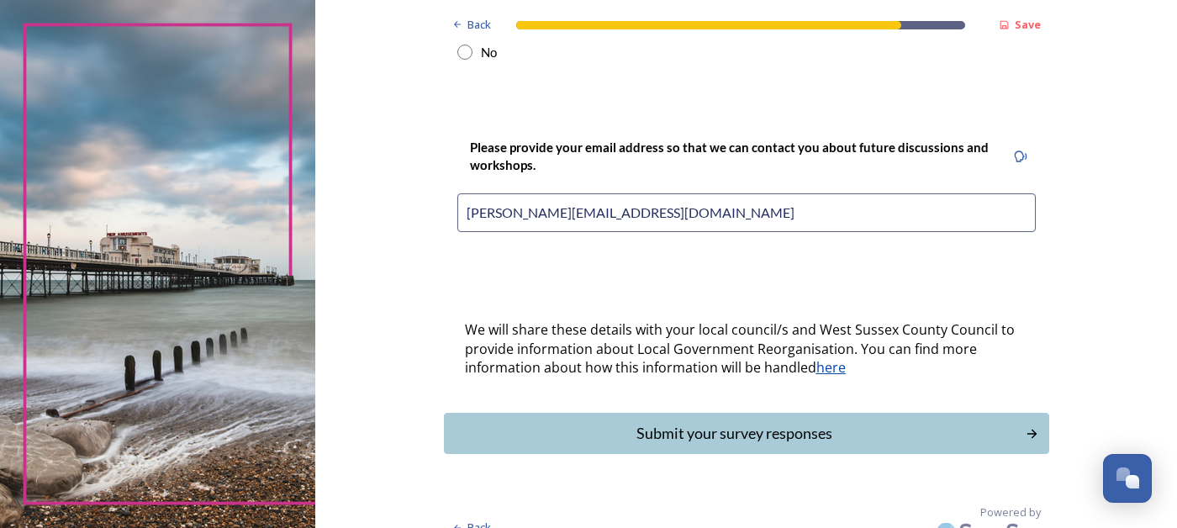
scroll to position [781, 0]
type input "david.cooke0@gmail.com"
click at [692, 421] on div "Submit your survey responses" at bounding box center [734, 432] width 569 height 23
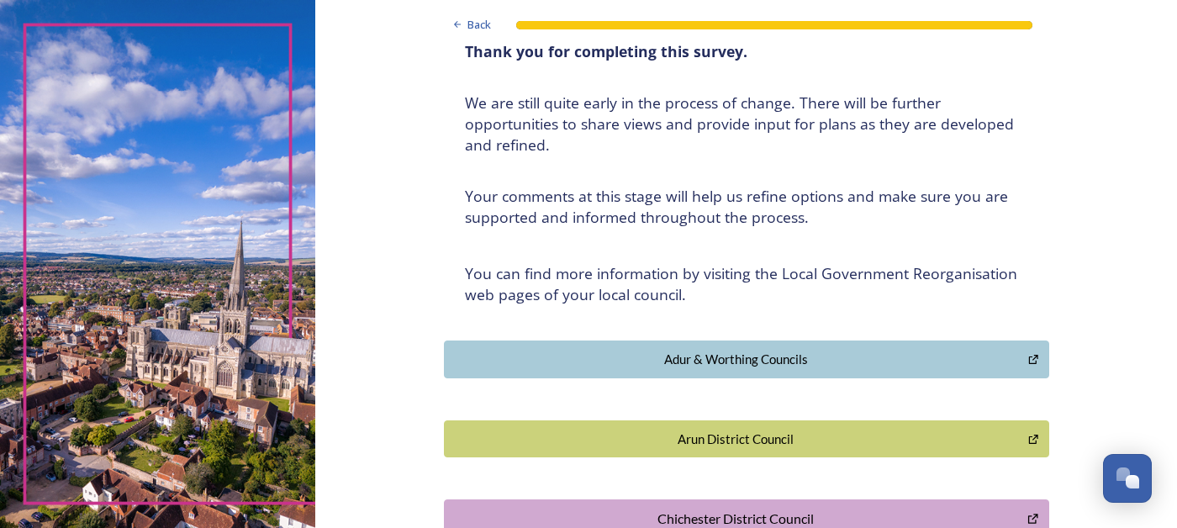
scroll to position [125, 0]
